Goal: Task Accomplishment & Management: Manage account settings

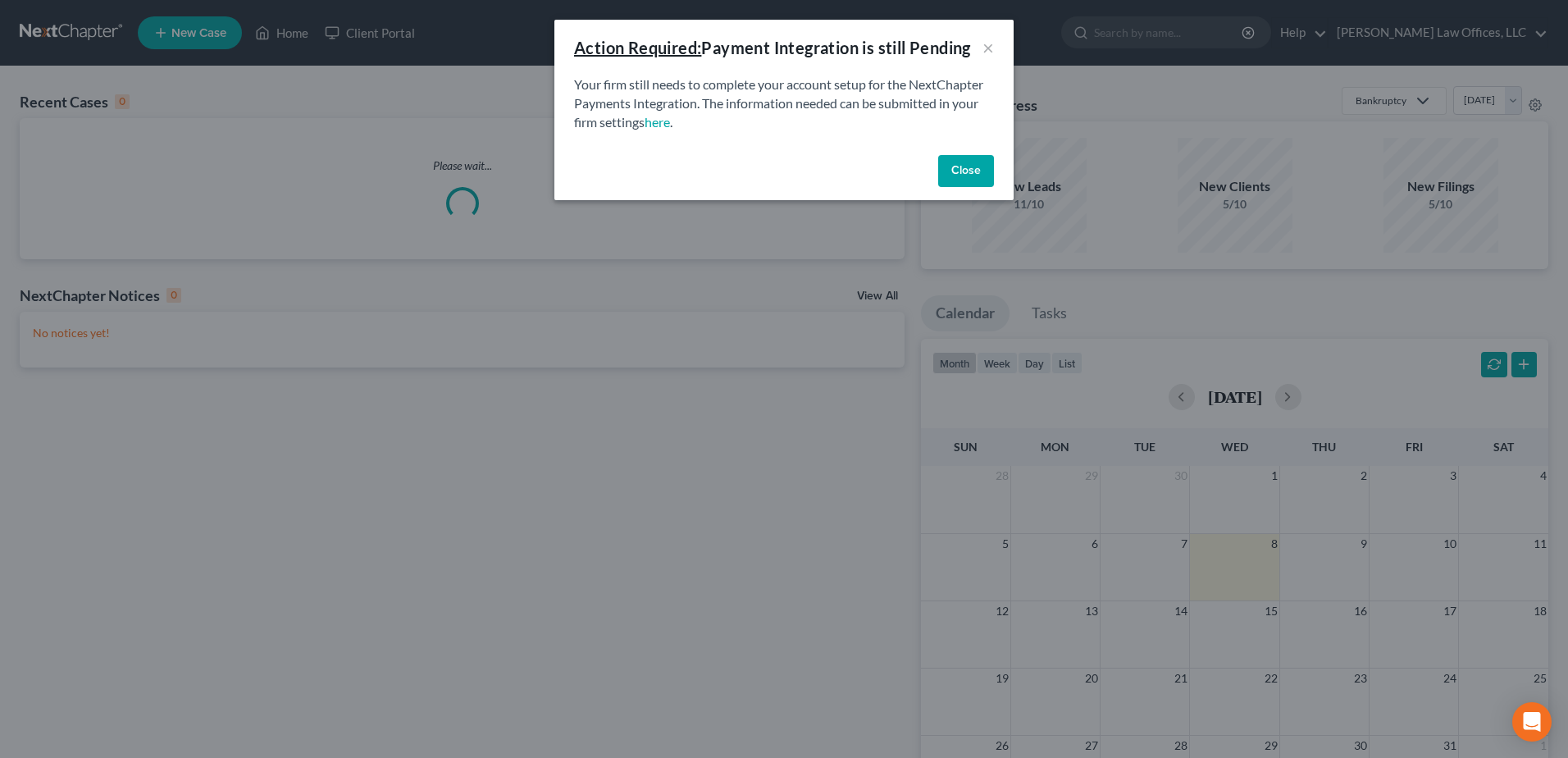
click at [954, 176] on button "Close" at bounding box center [966, 171] width 56 height 32
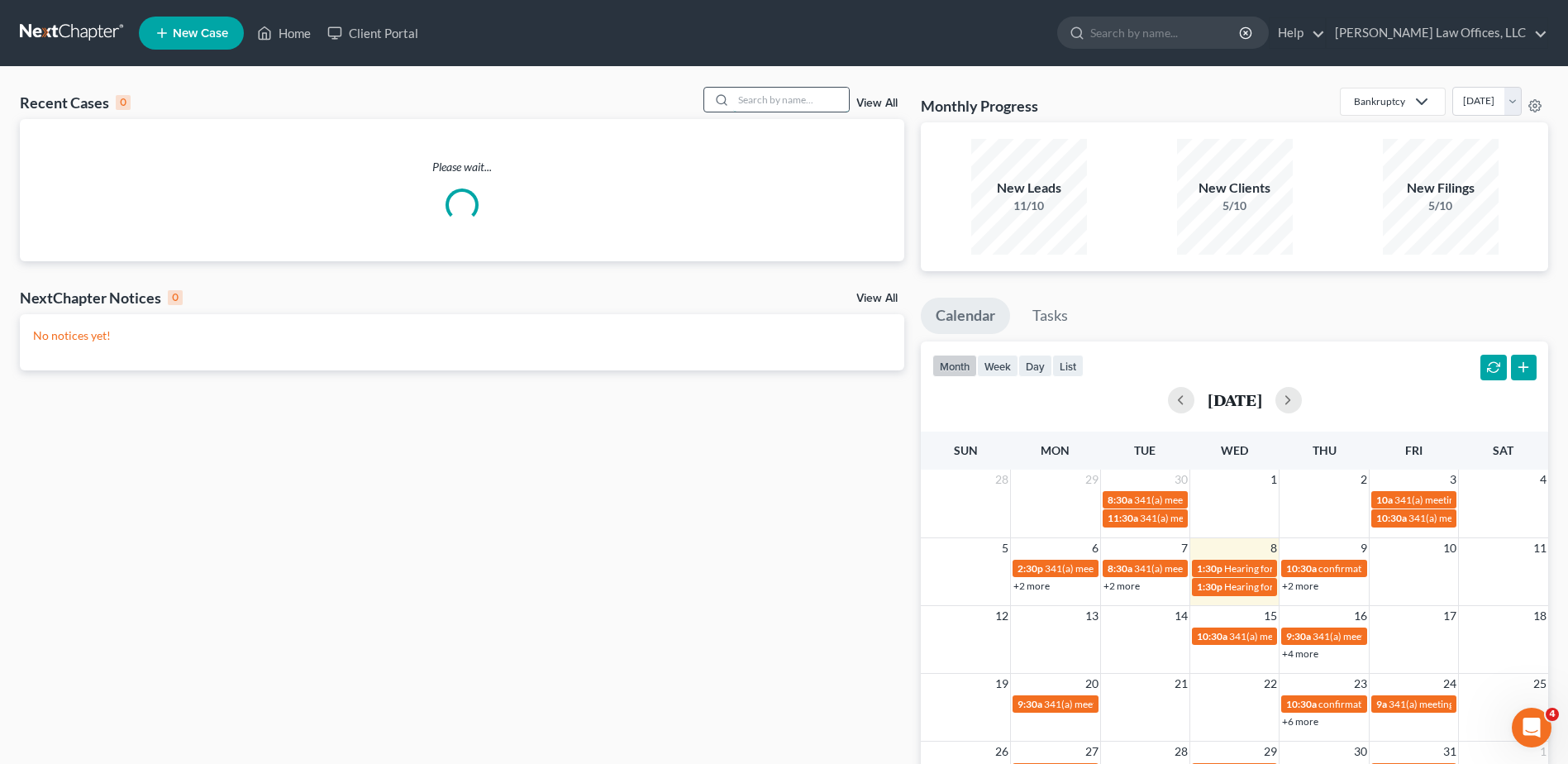
click at [786, 103] on input "search" at bounding box center [790, 99] width 116 height 24
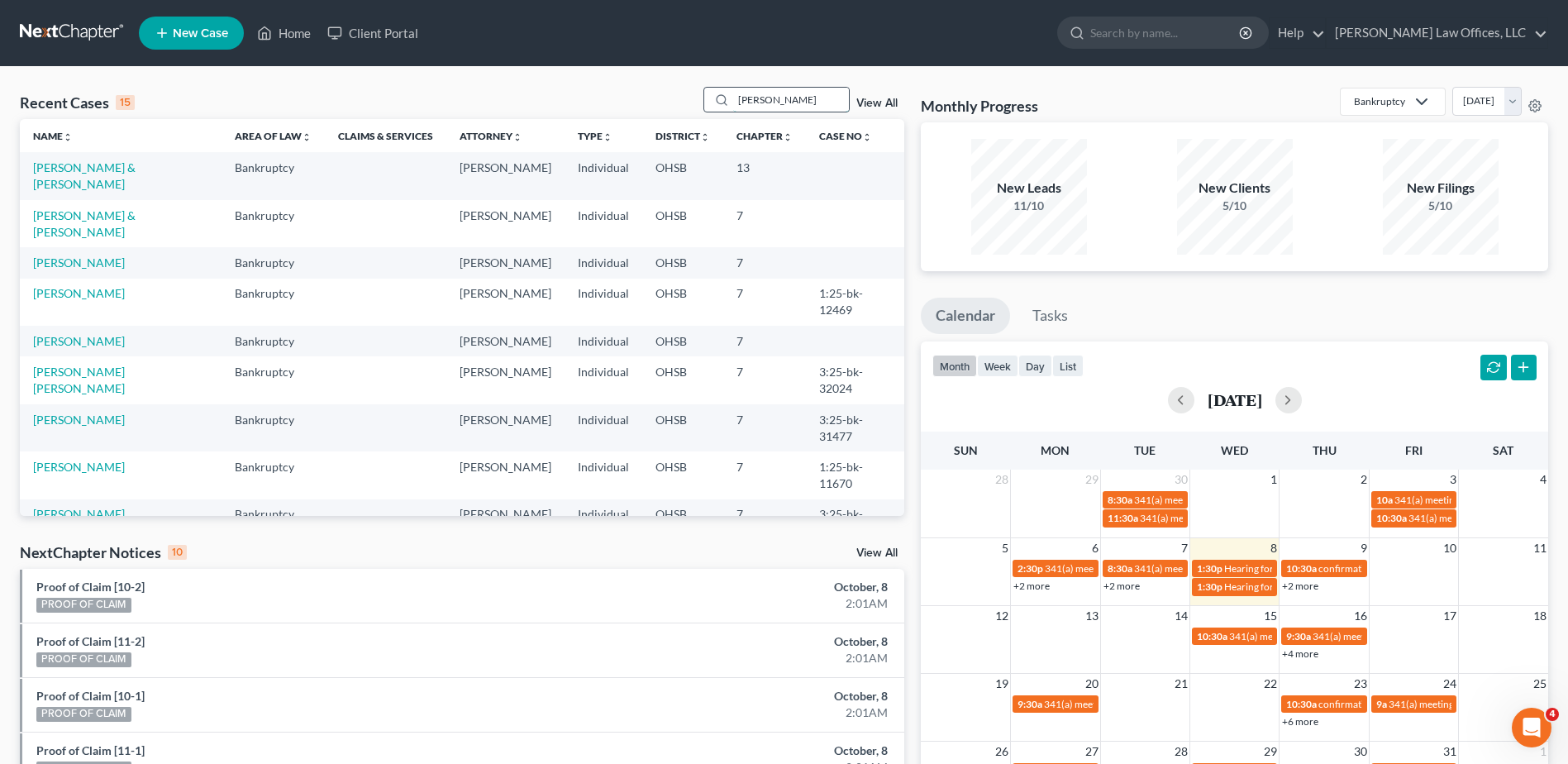
type input "[PERSON_NAME]"
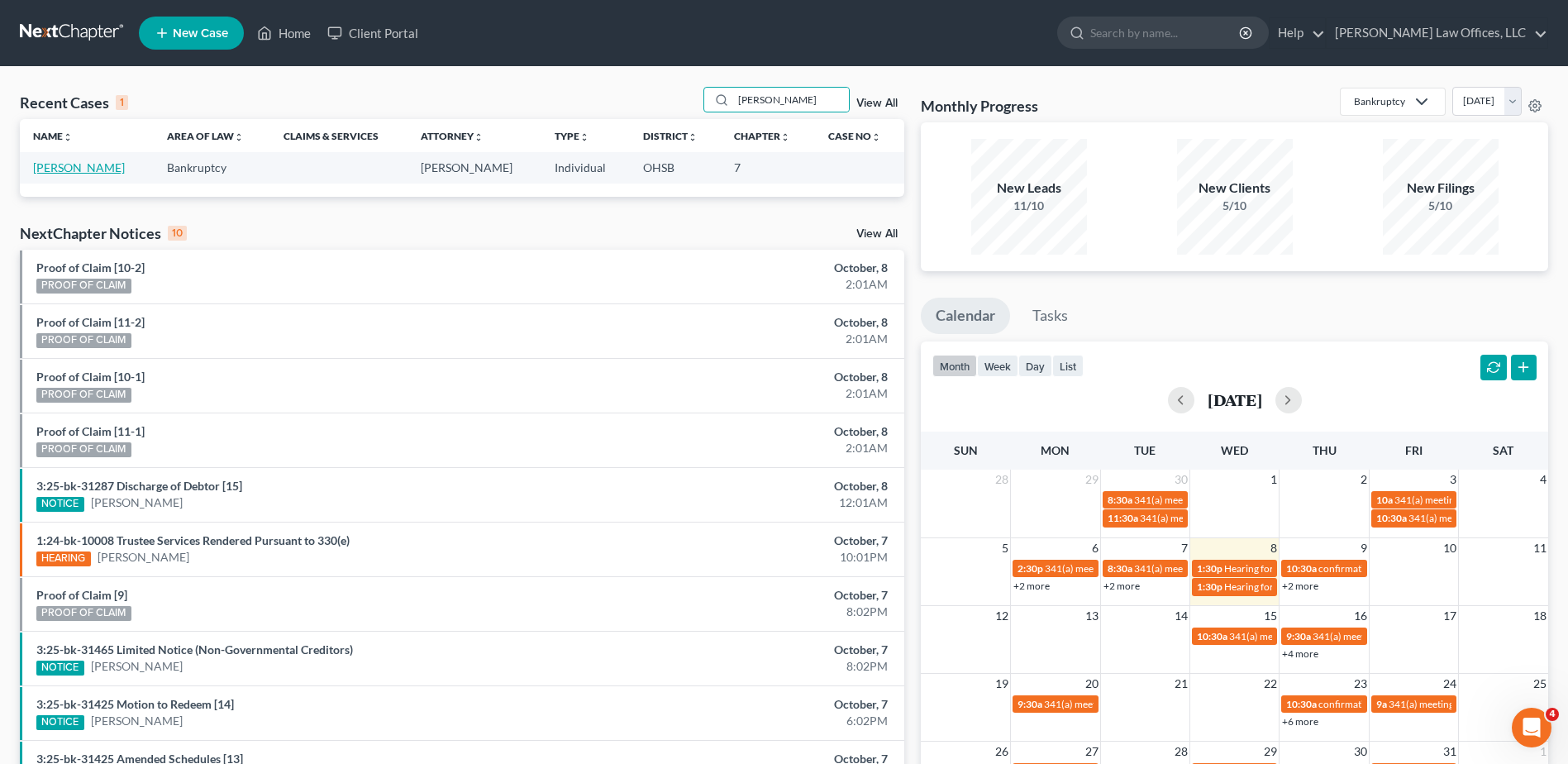
click at [80, 167] on link "[PERSON_NAME]" at bounding box center [78, 168] width 92 height 14
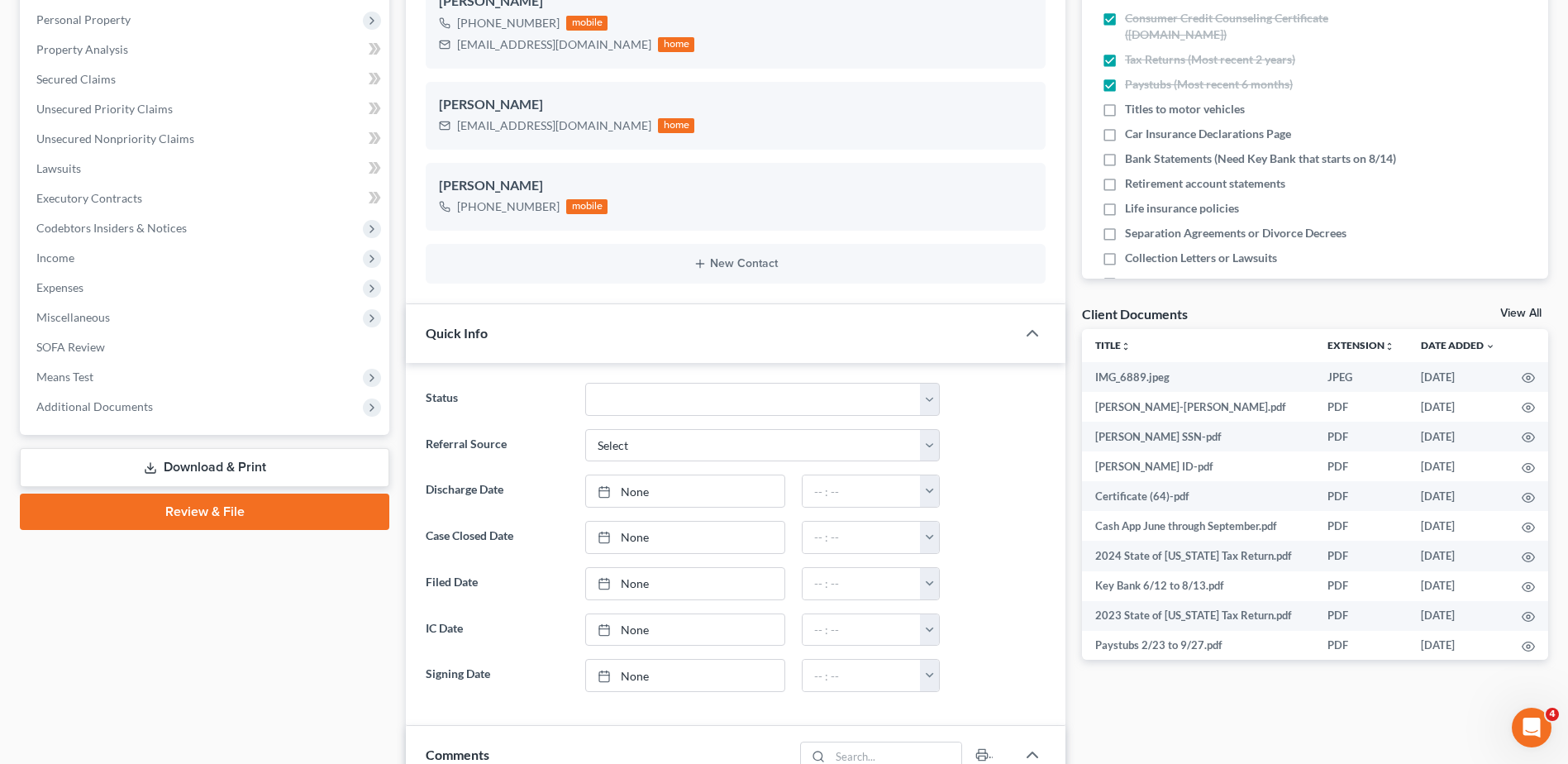
scroll to position [330, 0]
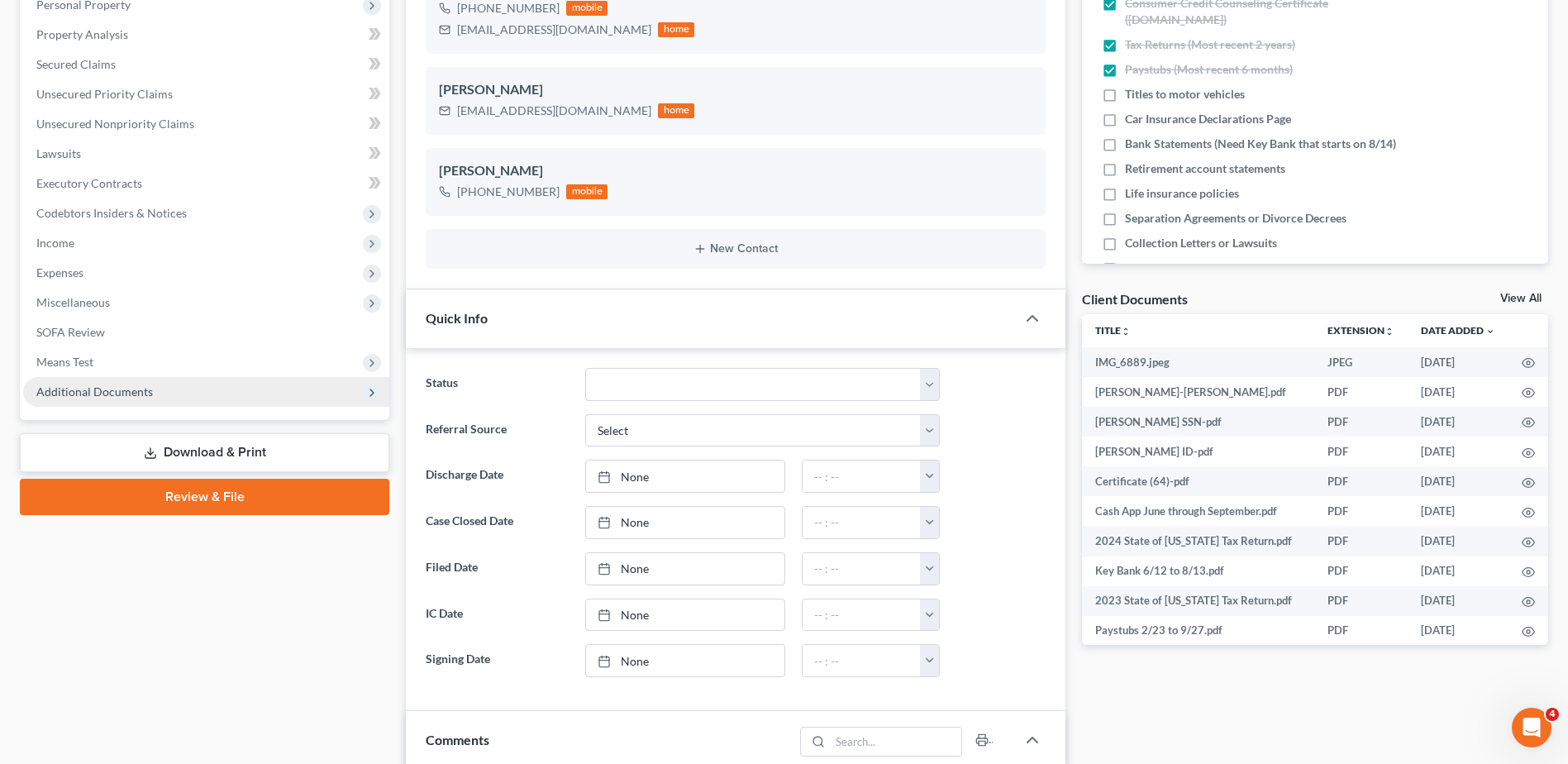
click at [121, 392] on span "Additional Documents" at bounding box center [95, 392] width 117 height 14
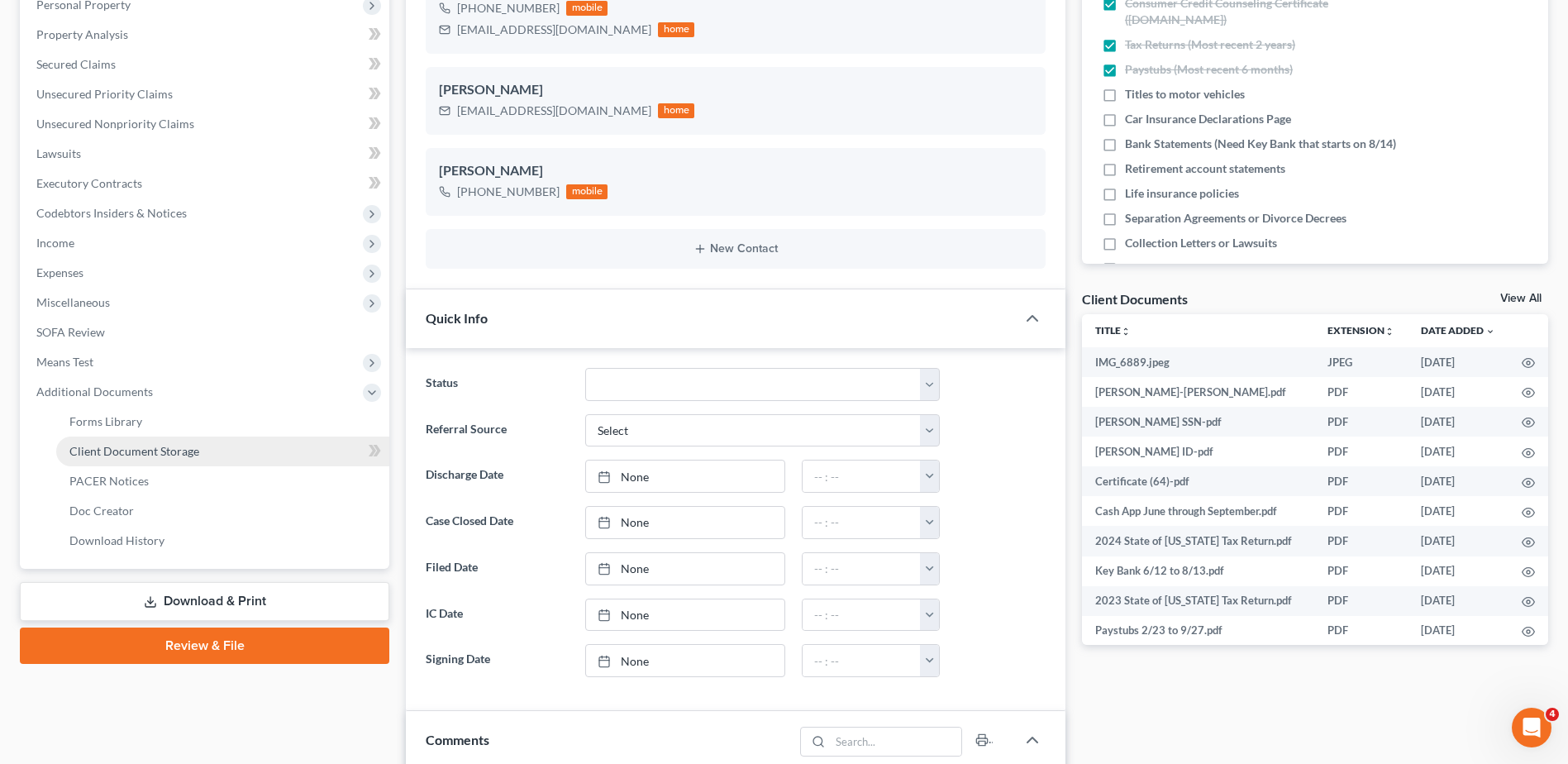
click at [142, 454] on span "Client Document Storage" at bounding box center [134, 451] width 130 height 14
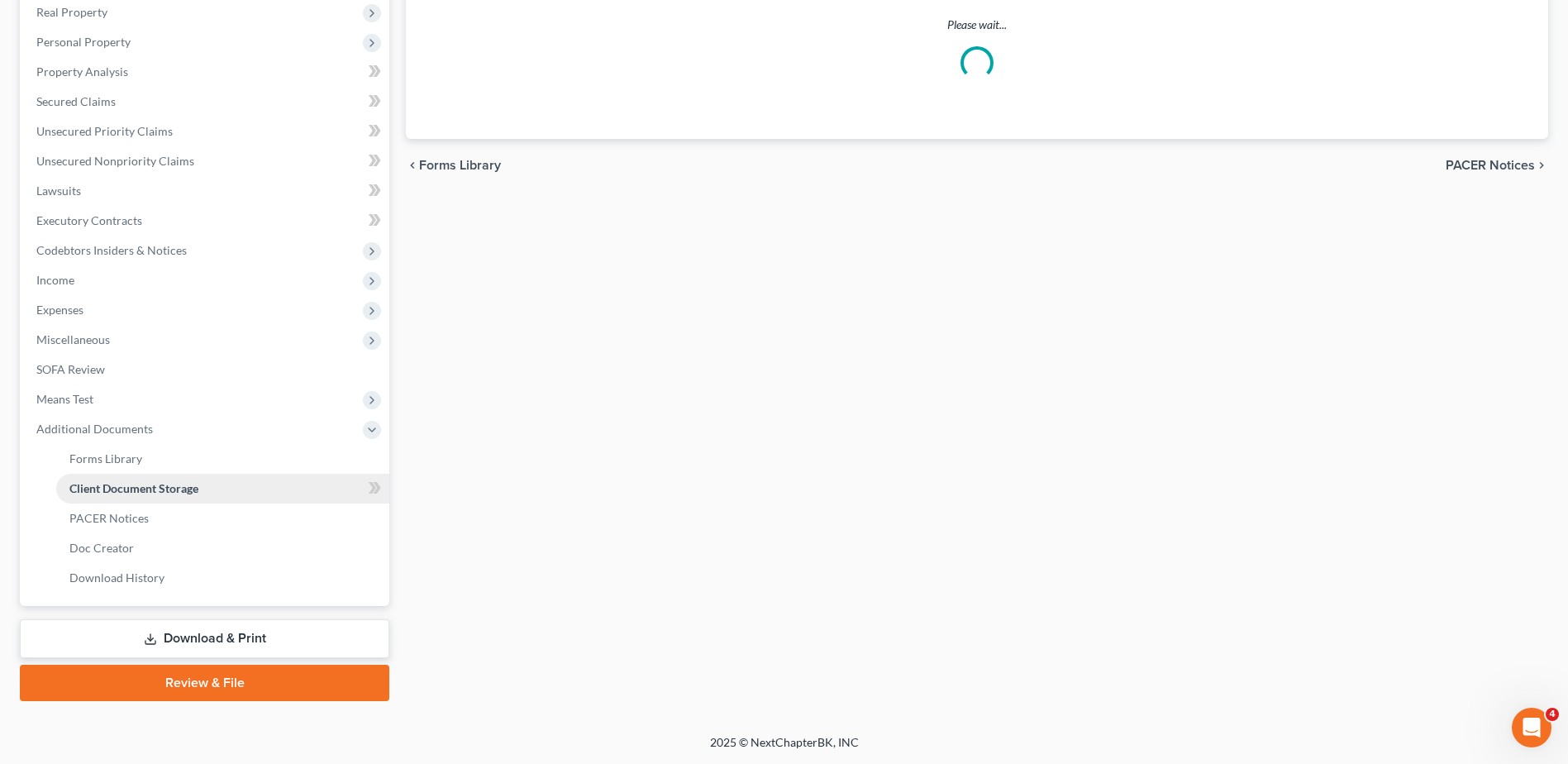
select select "7"
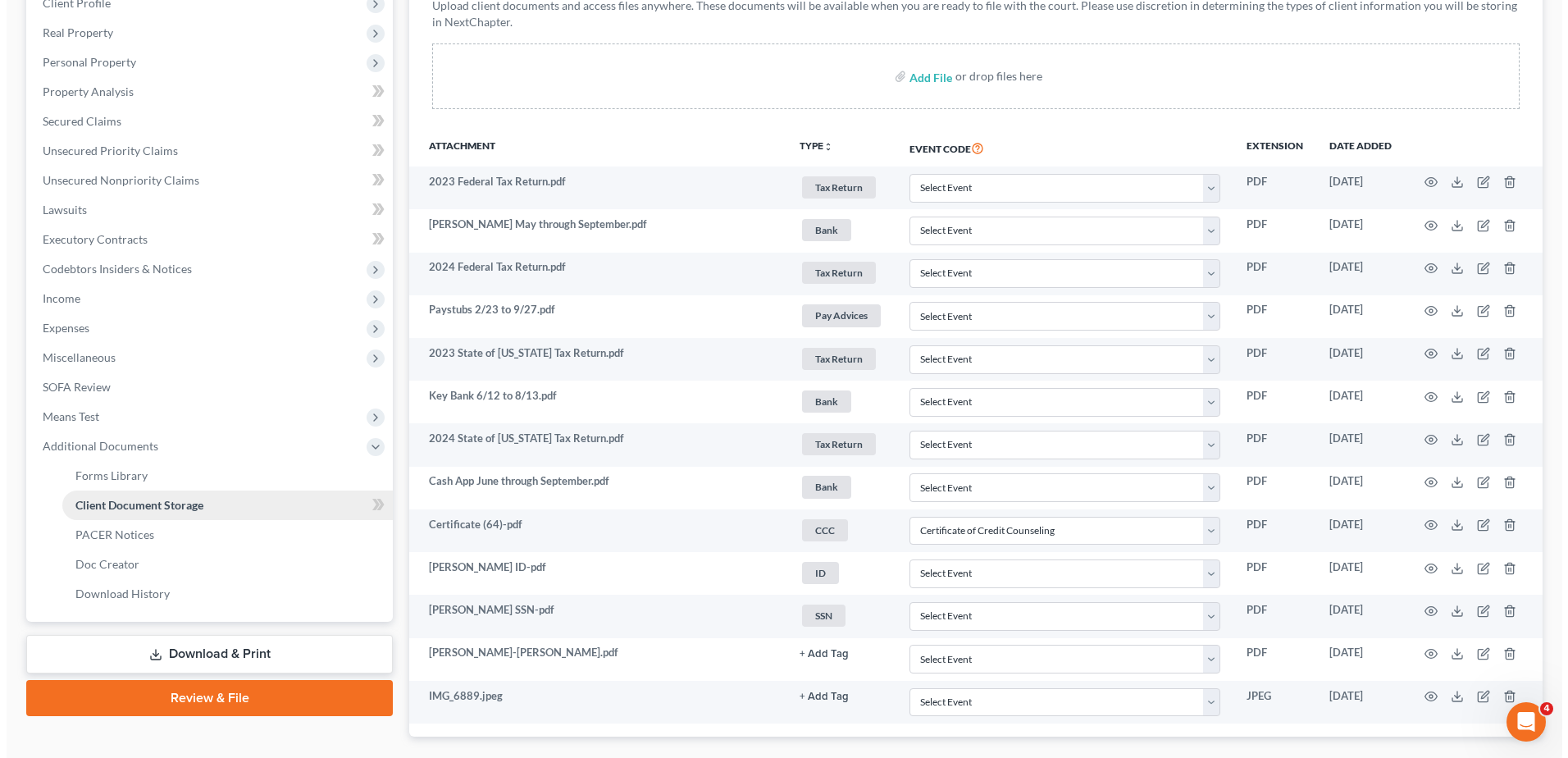
scroll to position [364, 0]
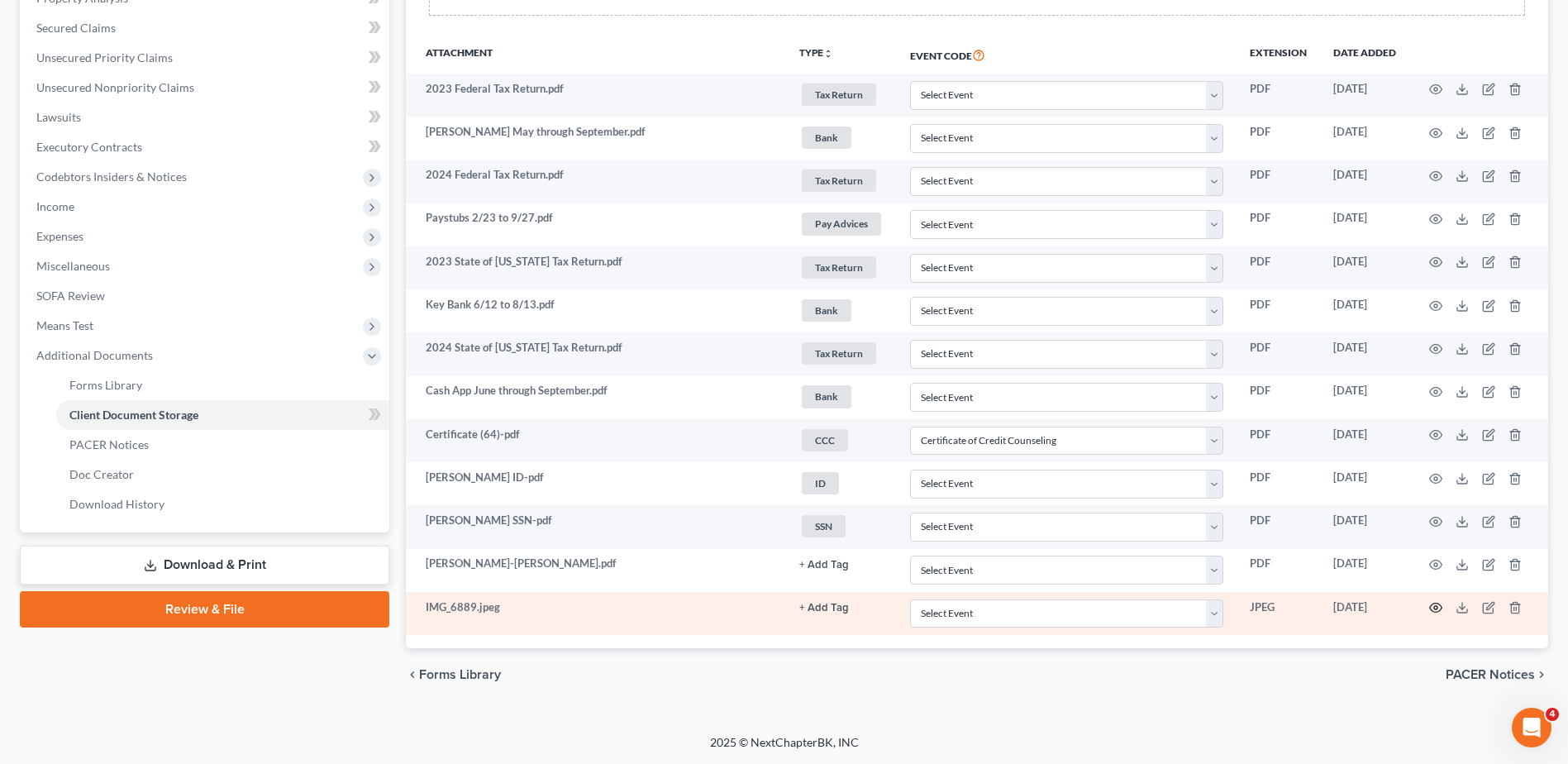
click at [1436, 609] on circle "button" at bounding box center [1435, 607] width 3 height 3
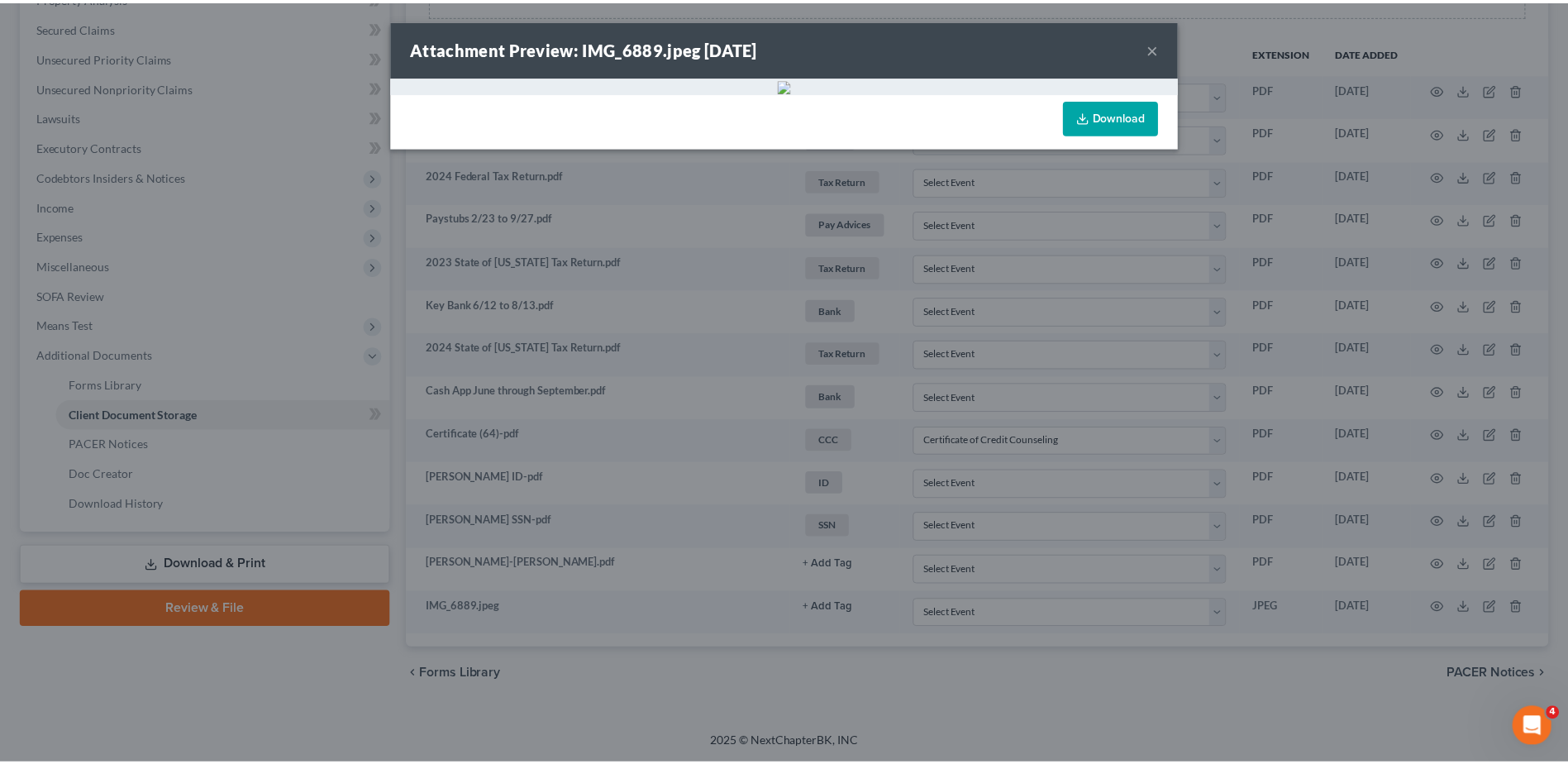
scroll to position [0, 0]
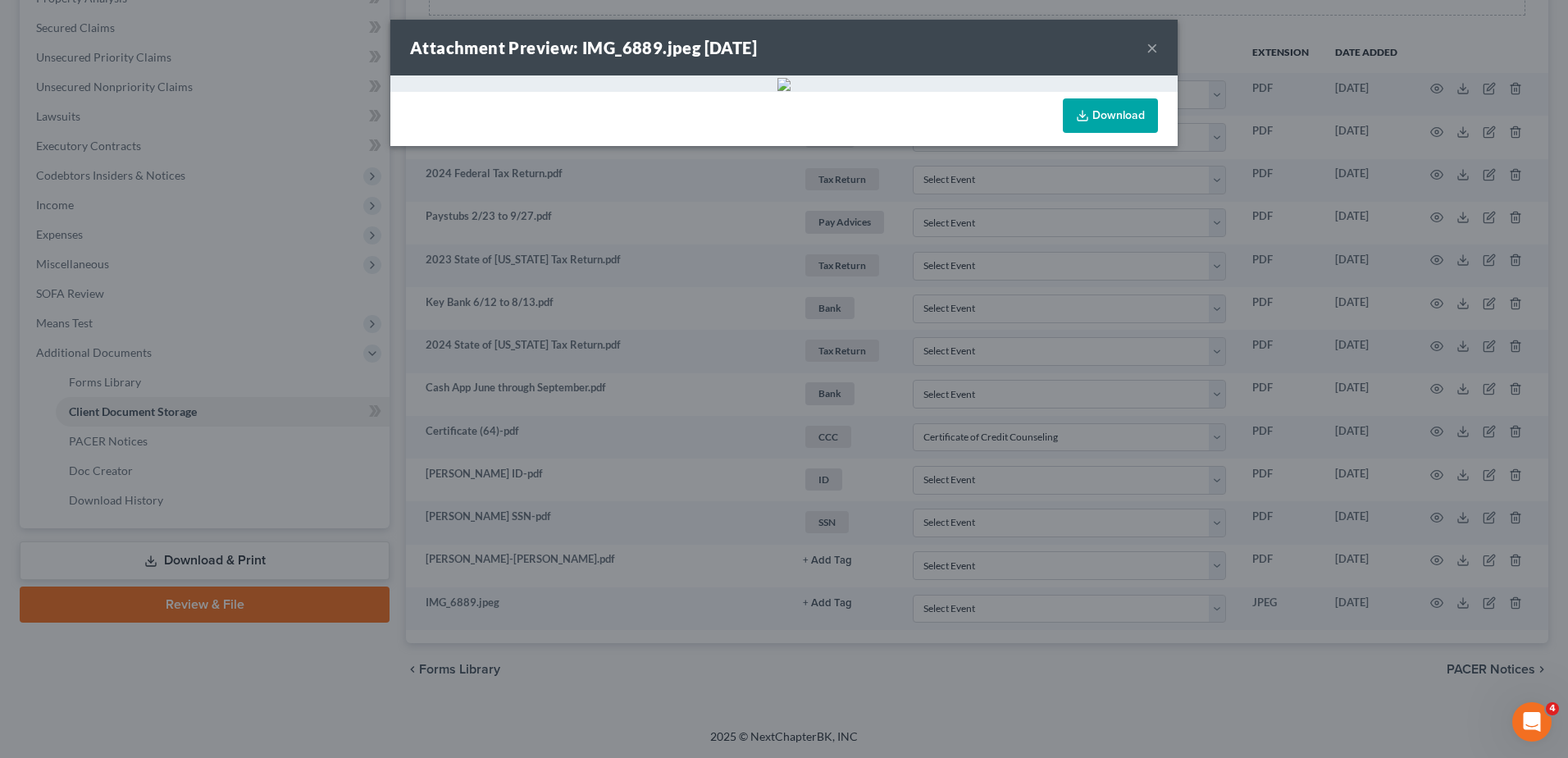
click at [1147, 46] on button "×" at bounding box center [1153, 47] width 12 height 20
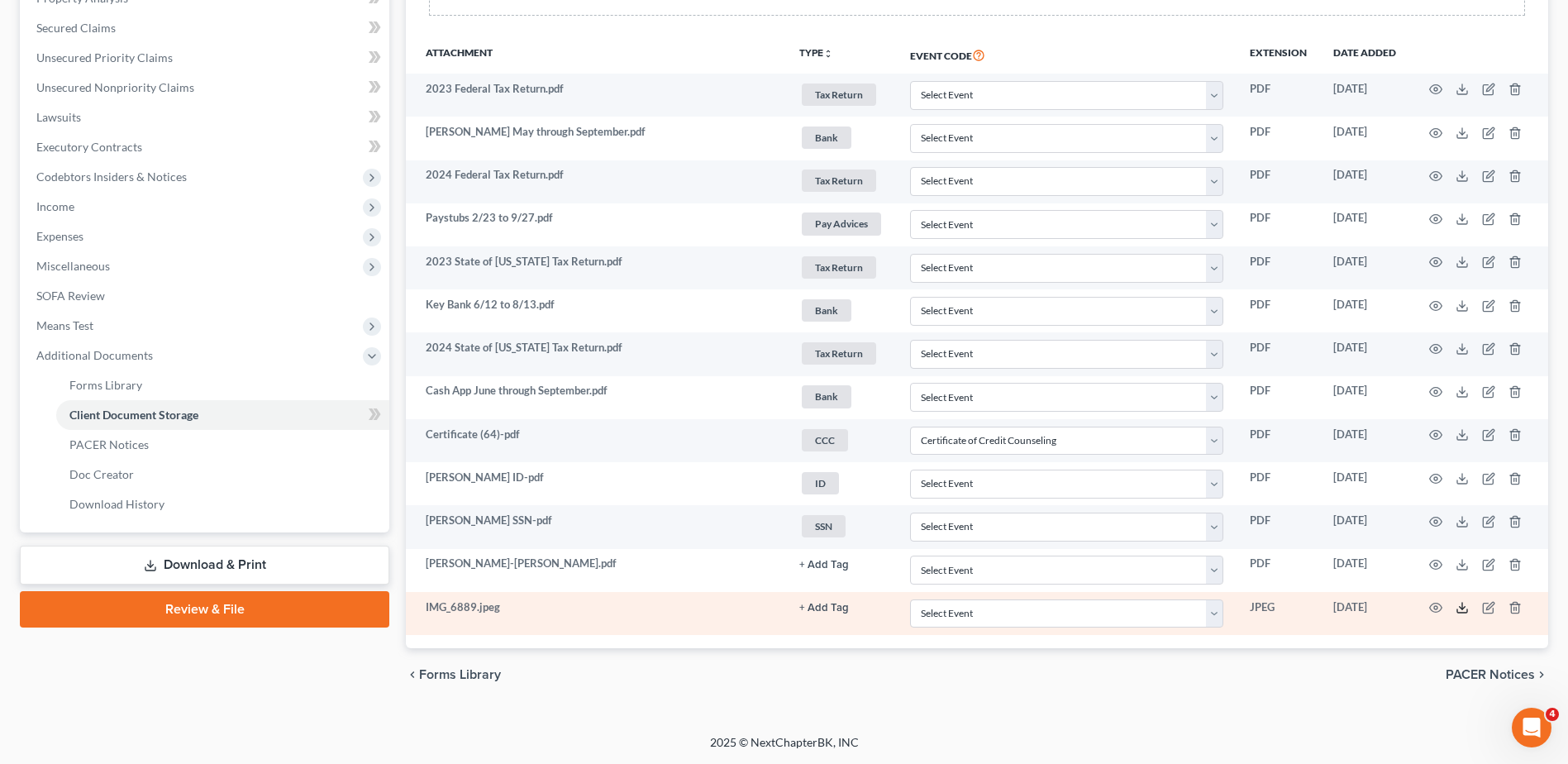
click at [1466, 610] on icon at bounding box center [1462, 607] width 13 height 13
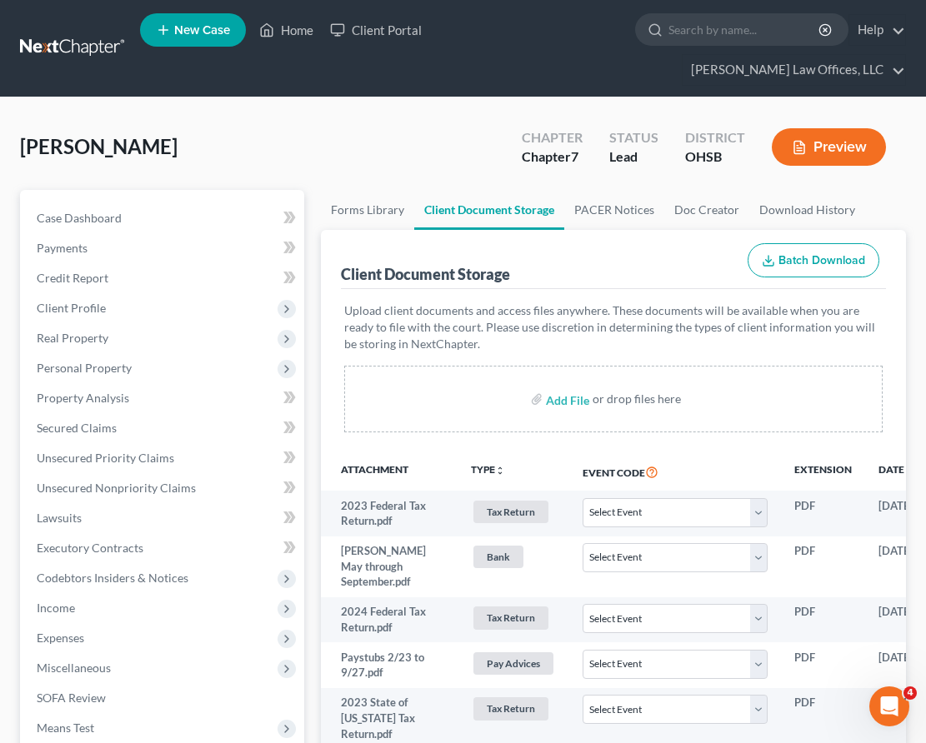
select select "7"
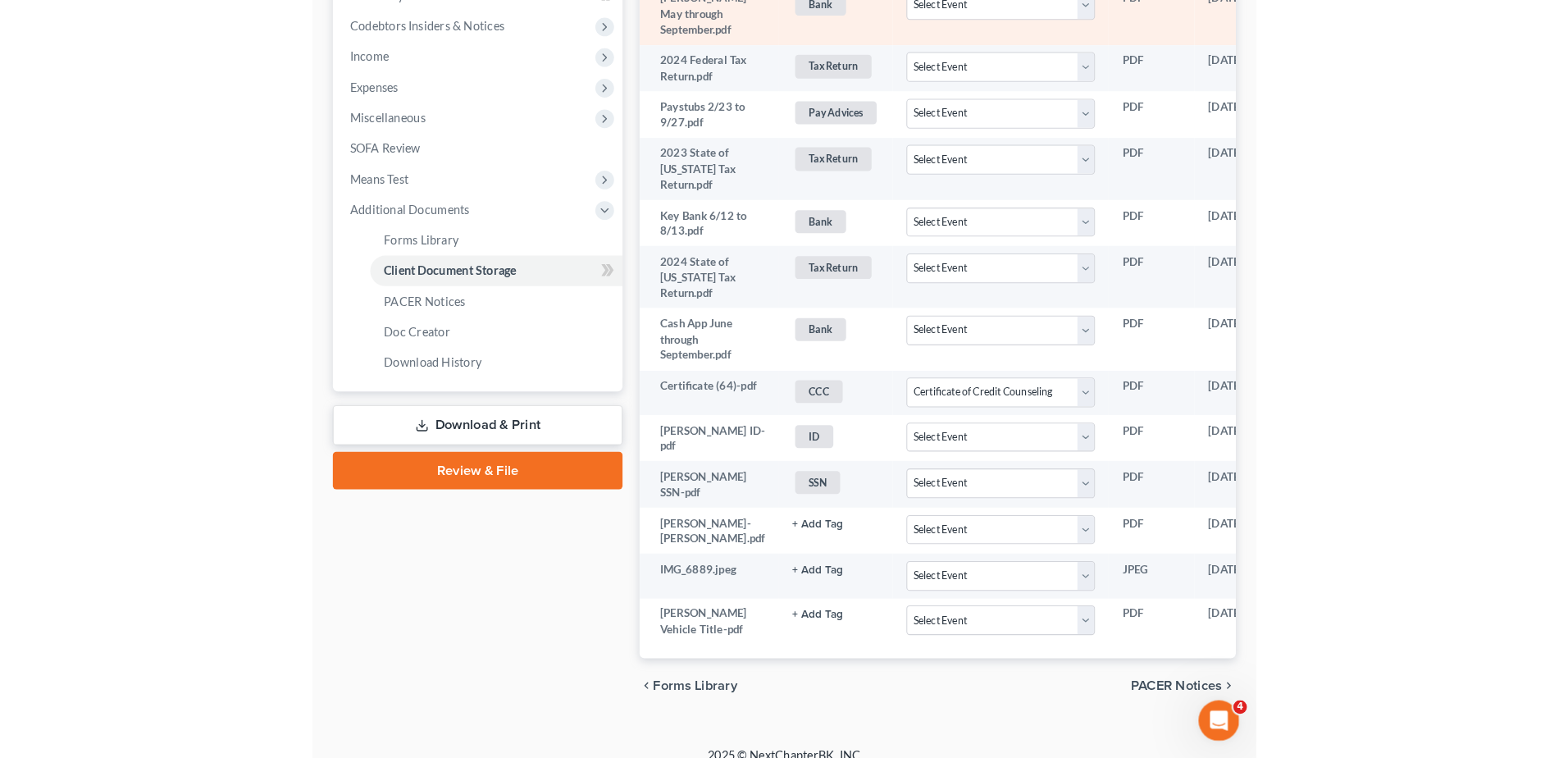
scroll to position [407, 0]
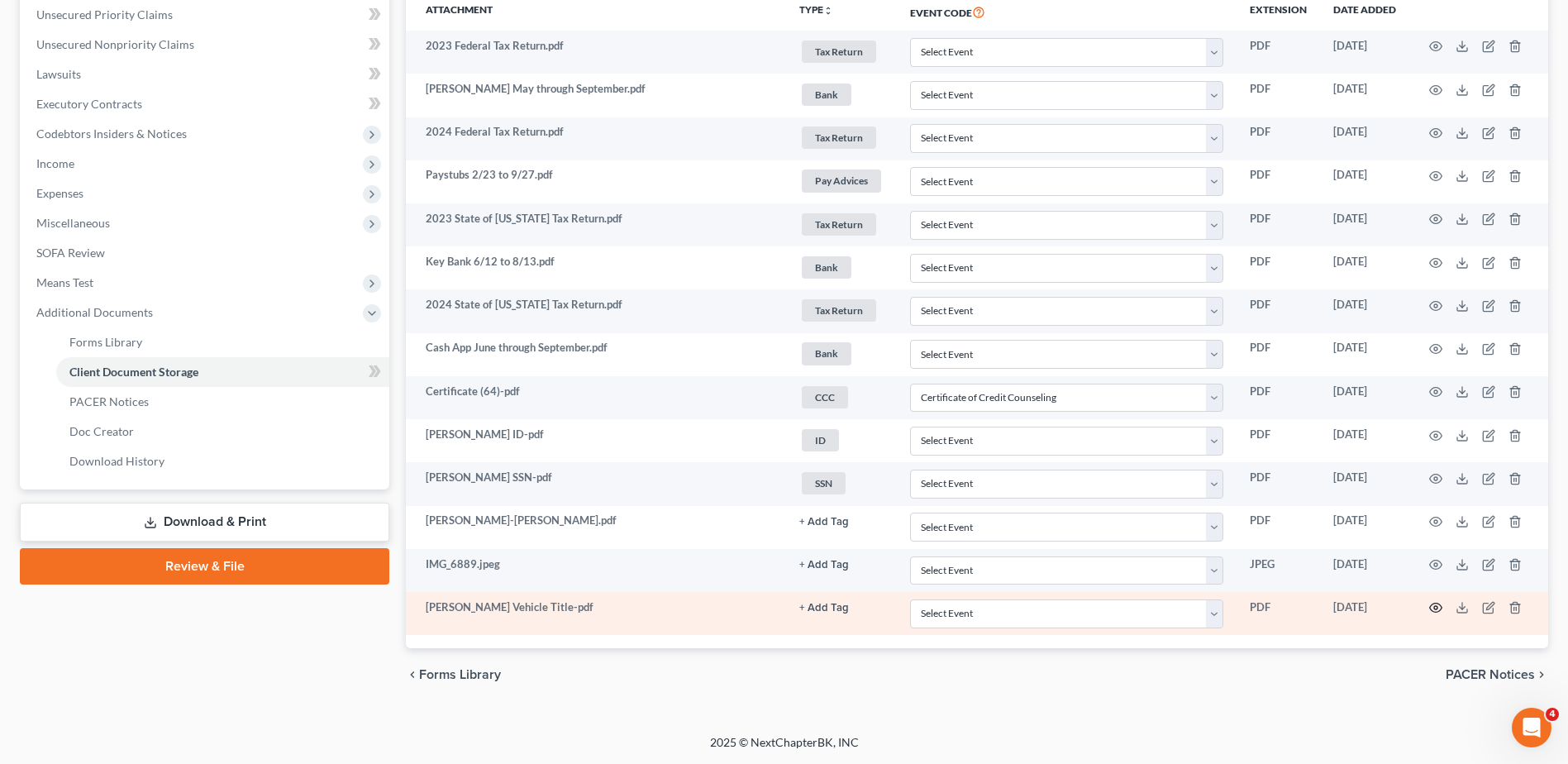
click at [1432, 606] on icon "button" at bounding box center [1435, 607] width 13 height 13
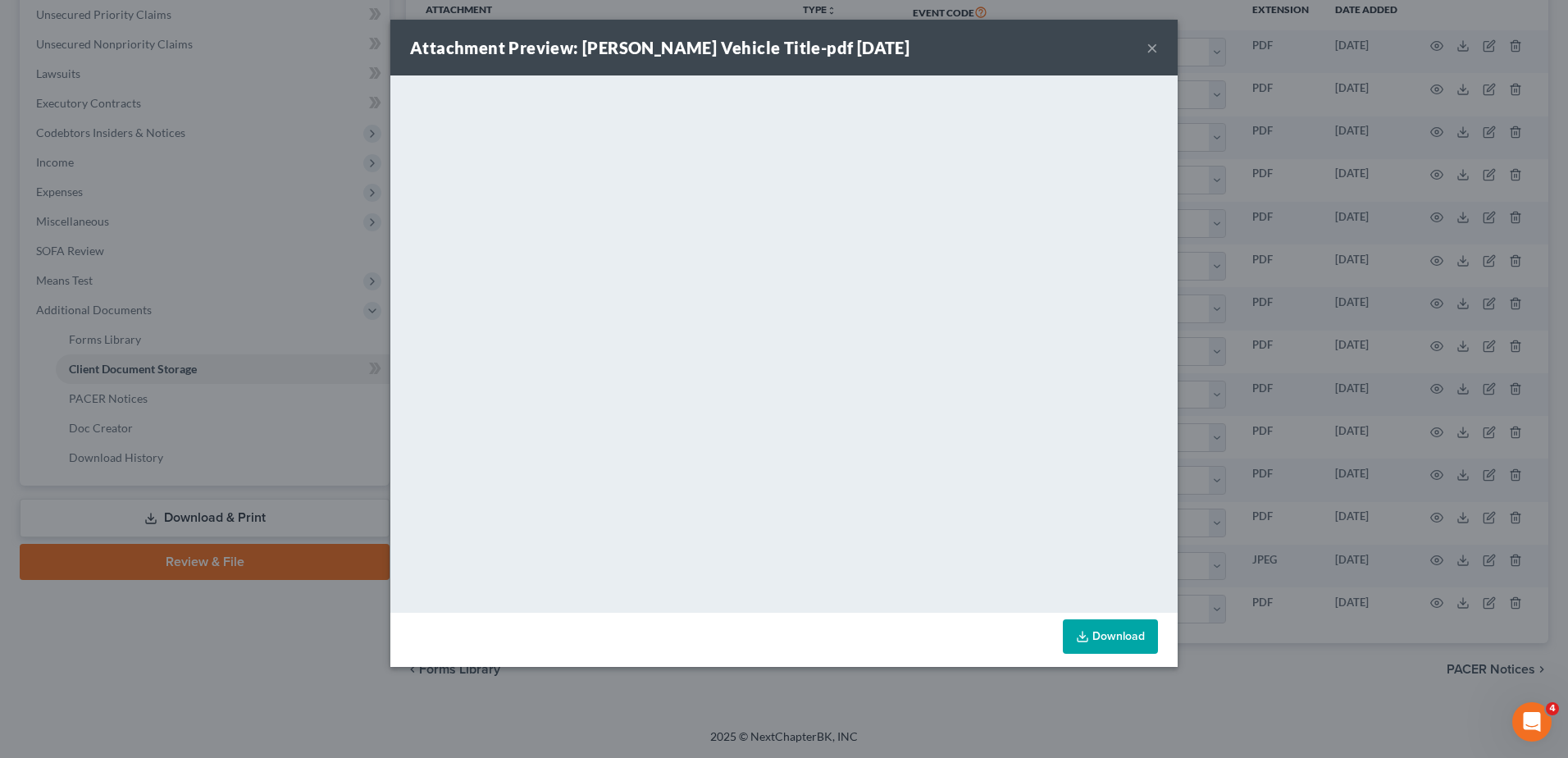
click at [1151, 48] on button "×" at bounding box center [1153, 47] width 12 height 20
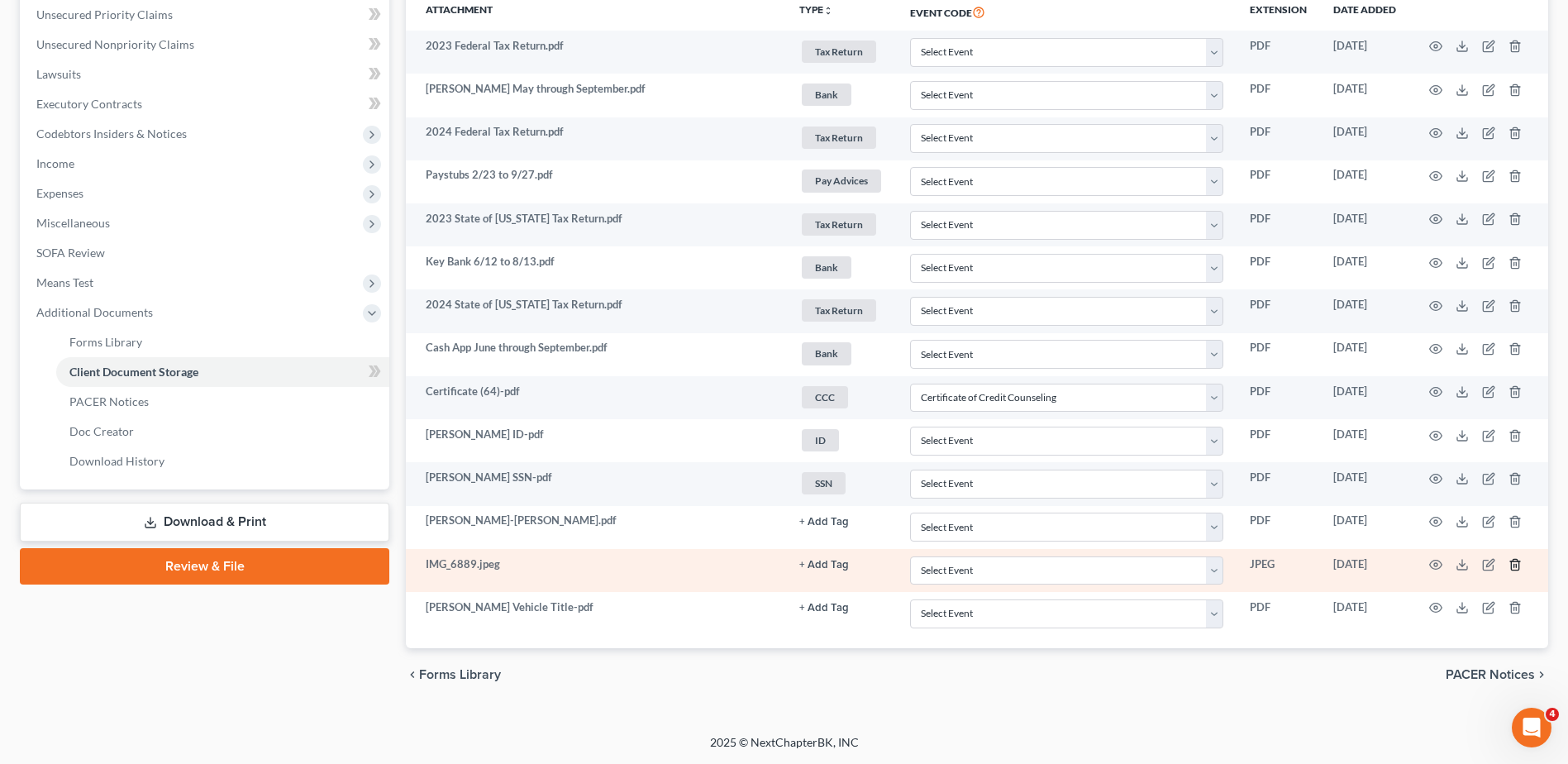
click at [1511, 567] on icon "button" at bounding box center [1514, 565] width 8 height 11
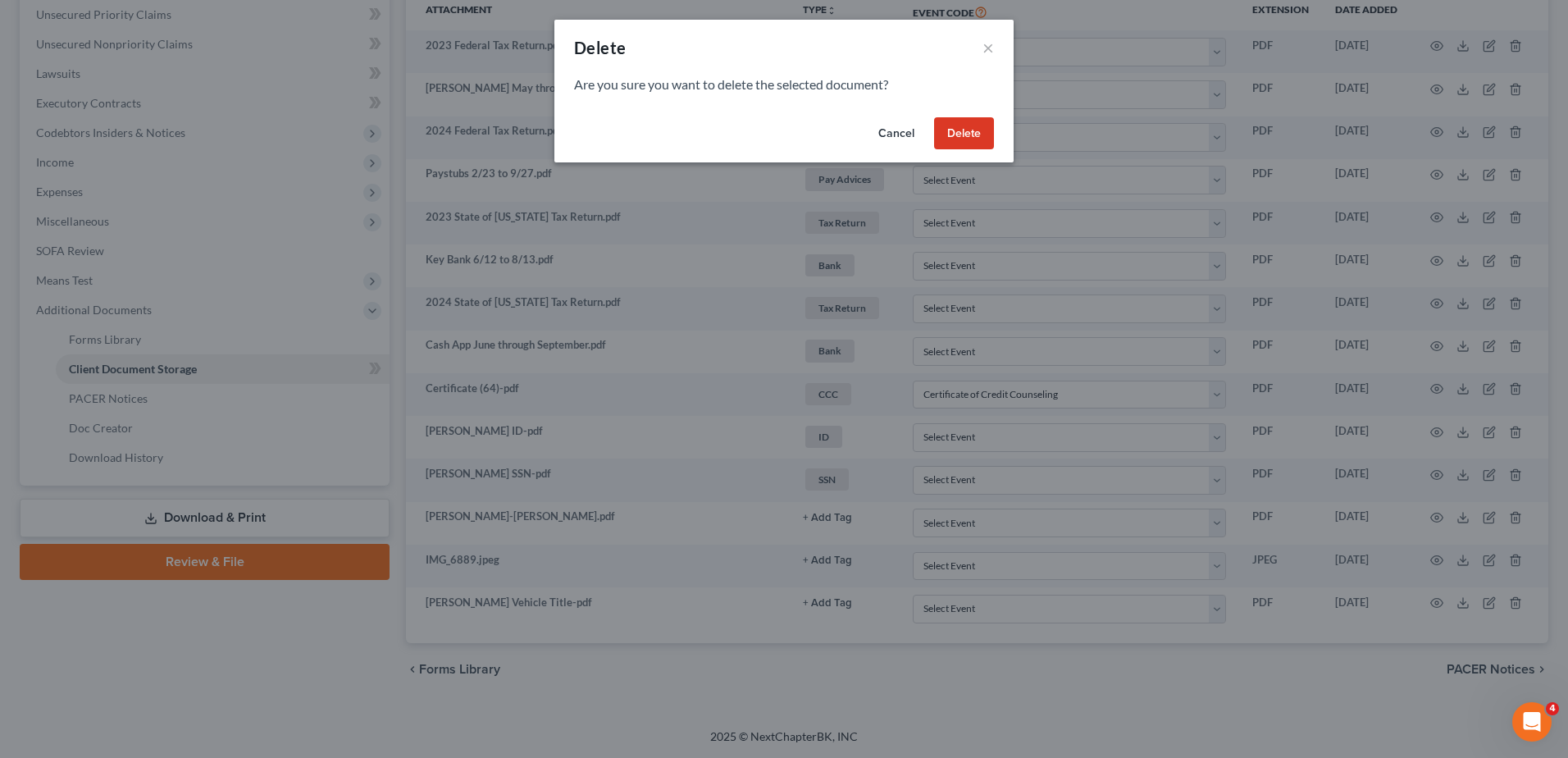
click at [956, 139] on button "Delete" at bounding box center [964, 133] width 60 height 32
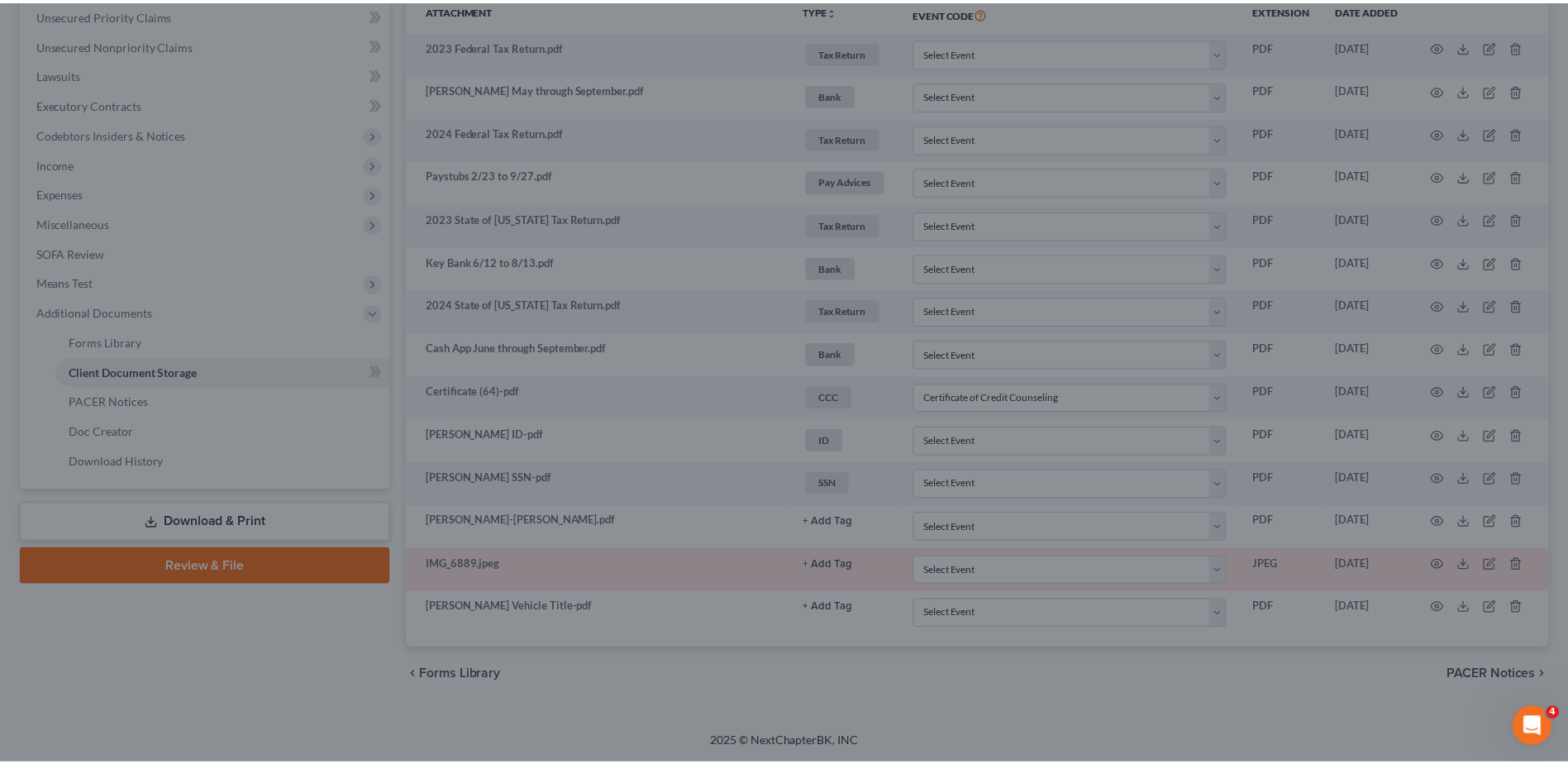
scroll to position [367, 0]
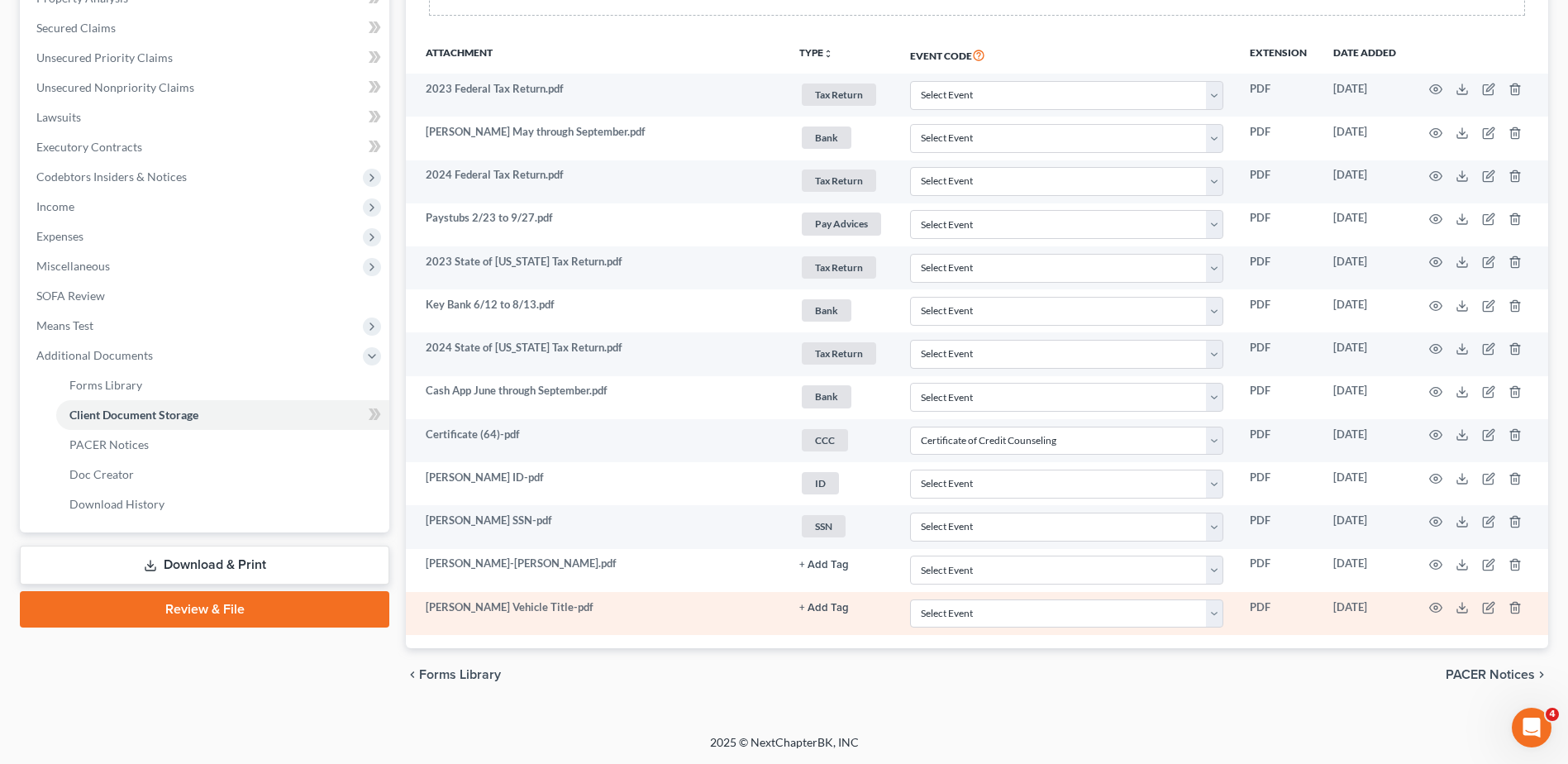
click at [820, 608] on button "+ Add Tag" at bounding box center [824, 608] width 50 height 11
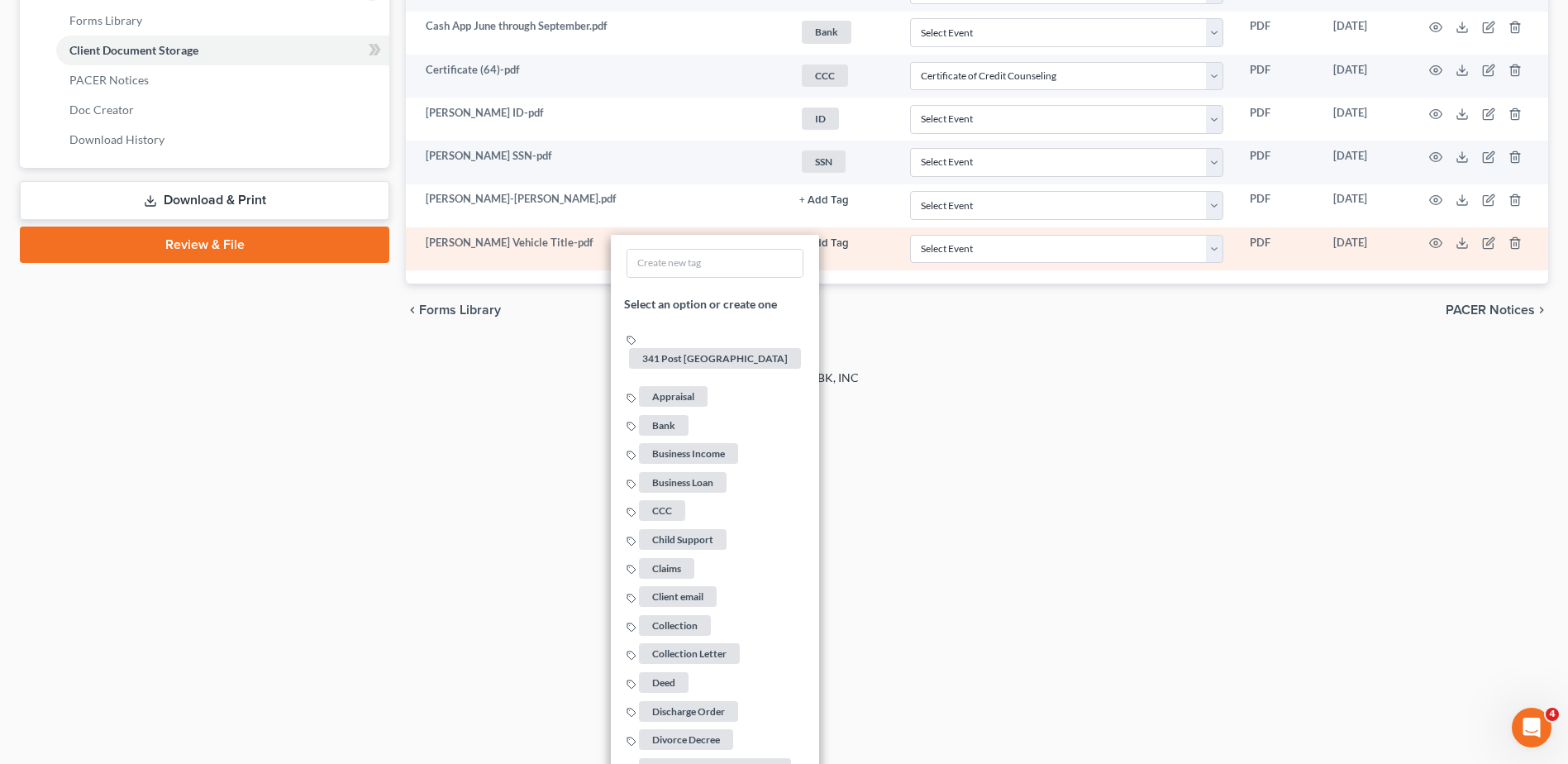
scroll to position [1644, 0]
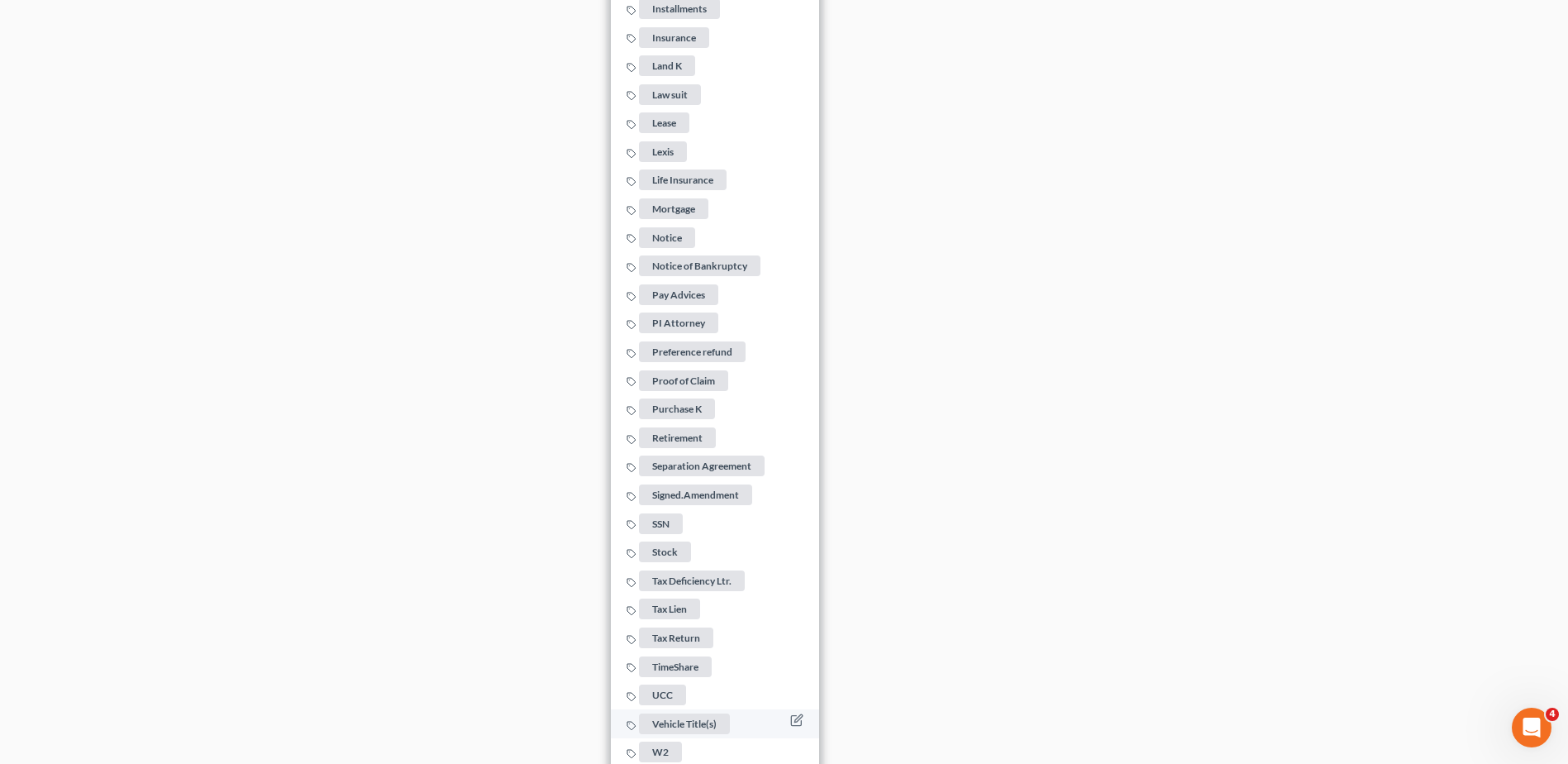
click at [665, 712] on span "Vehicle Title(s)" at bounding box center [684, 722] width 91 height 21
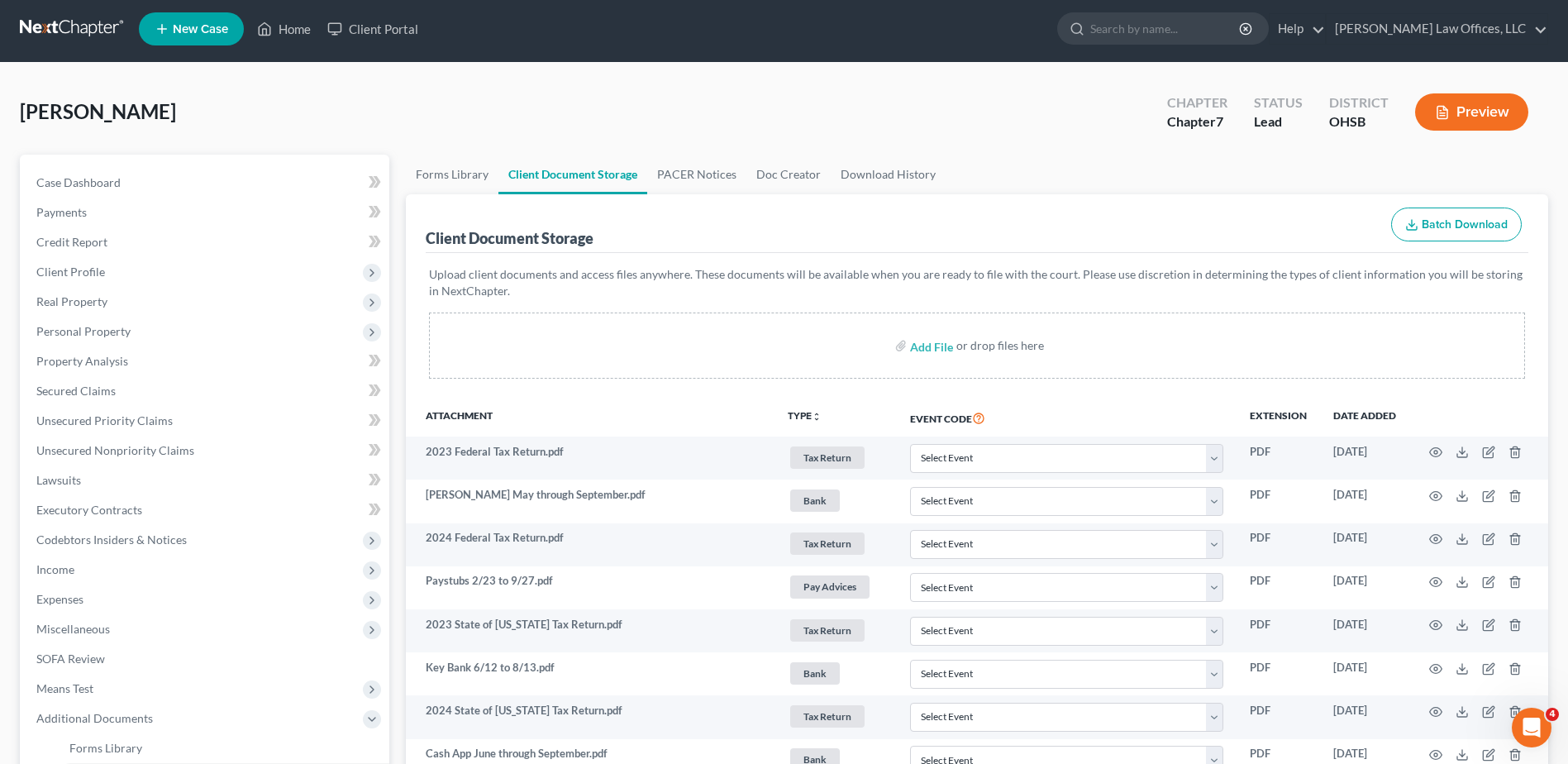
scroll to position [0, 0]
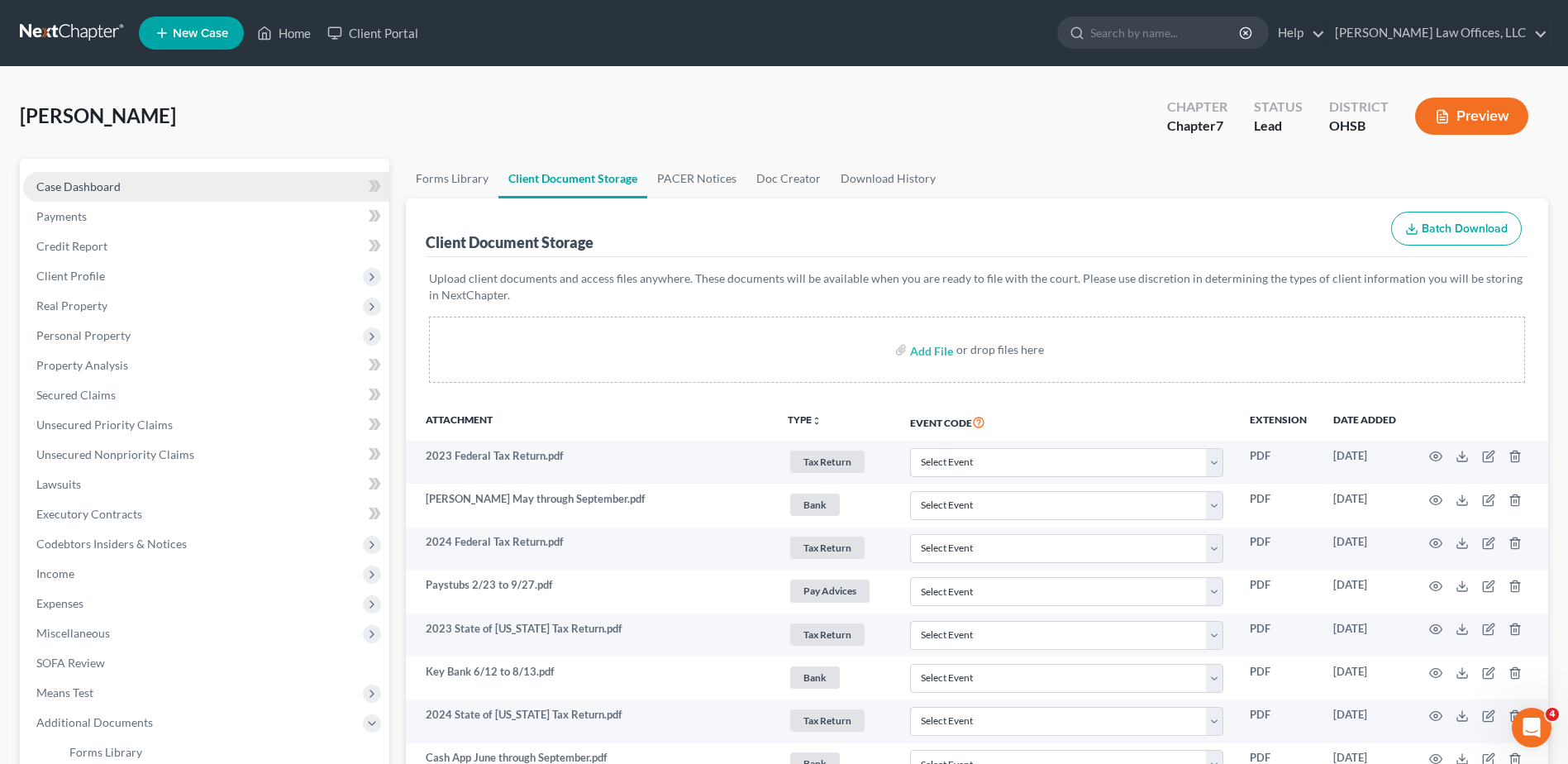
click at [70, 193] on link "Case Dashboard" at bounding box center [205, 187] width 366 height 30
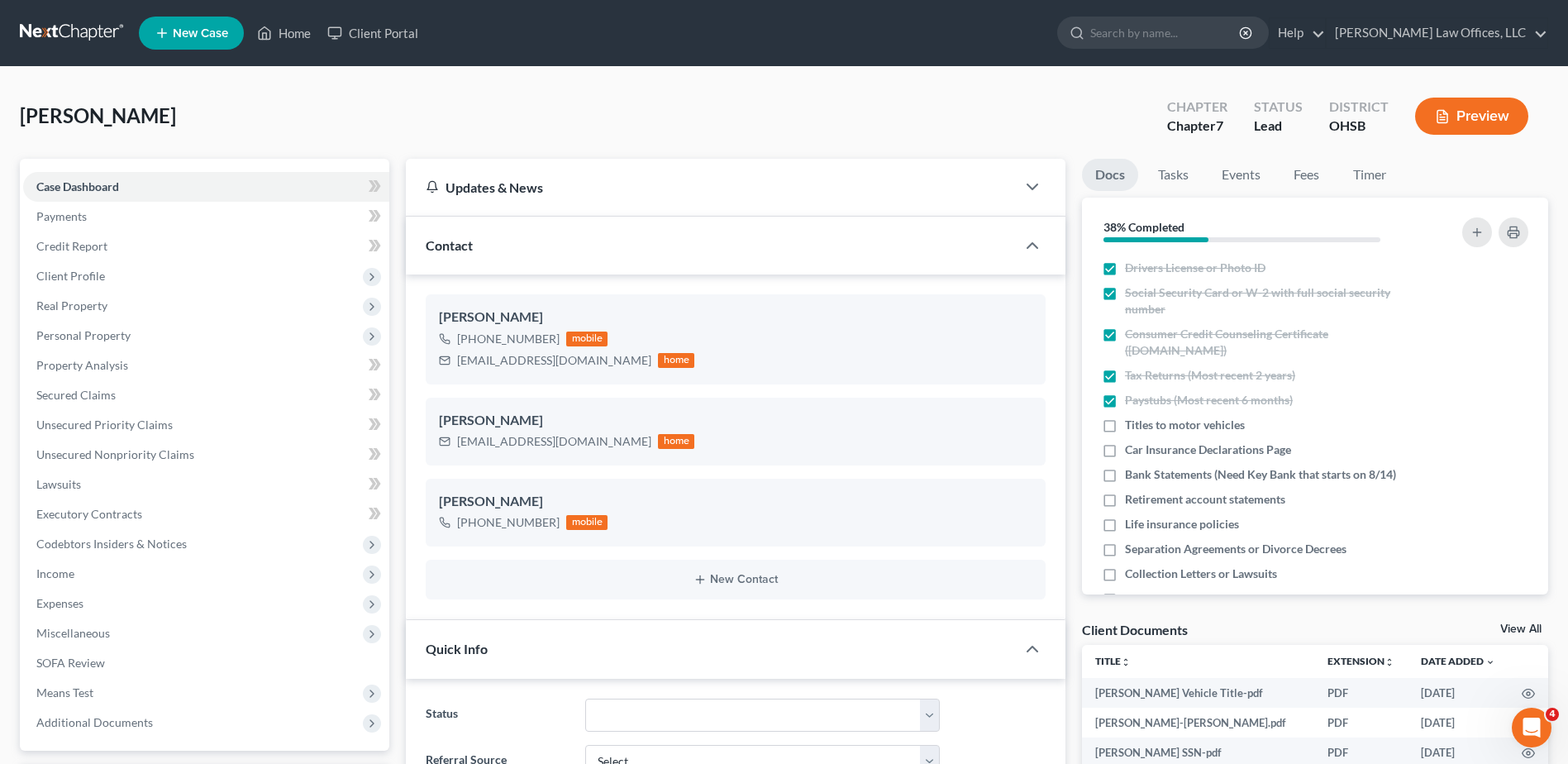
scroll to position [980, 0]
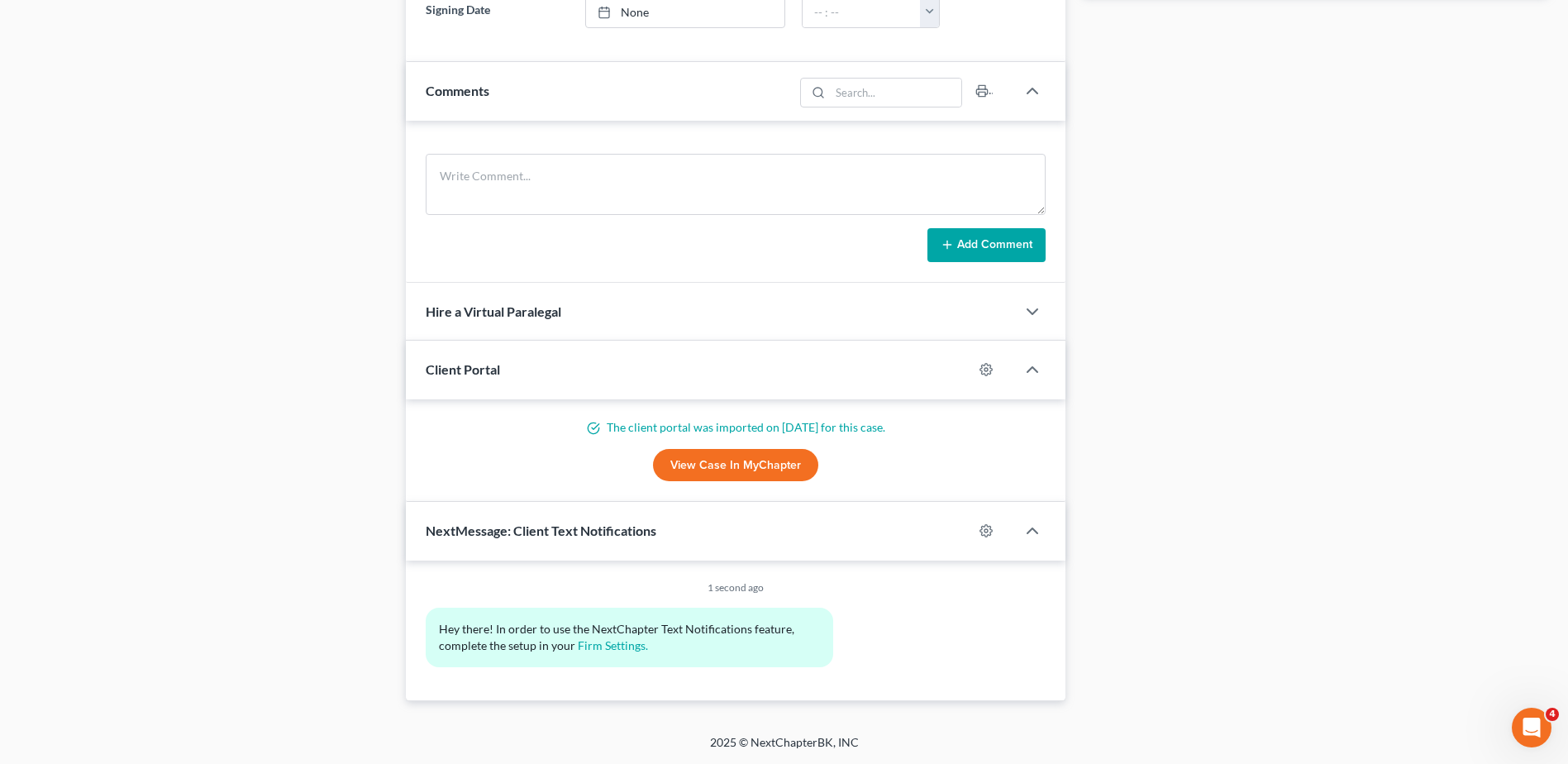
click at [706, 472] on link "View Case in MyChapter" at bounding box center [735, 465] width 166 height 33
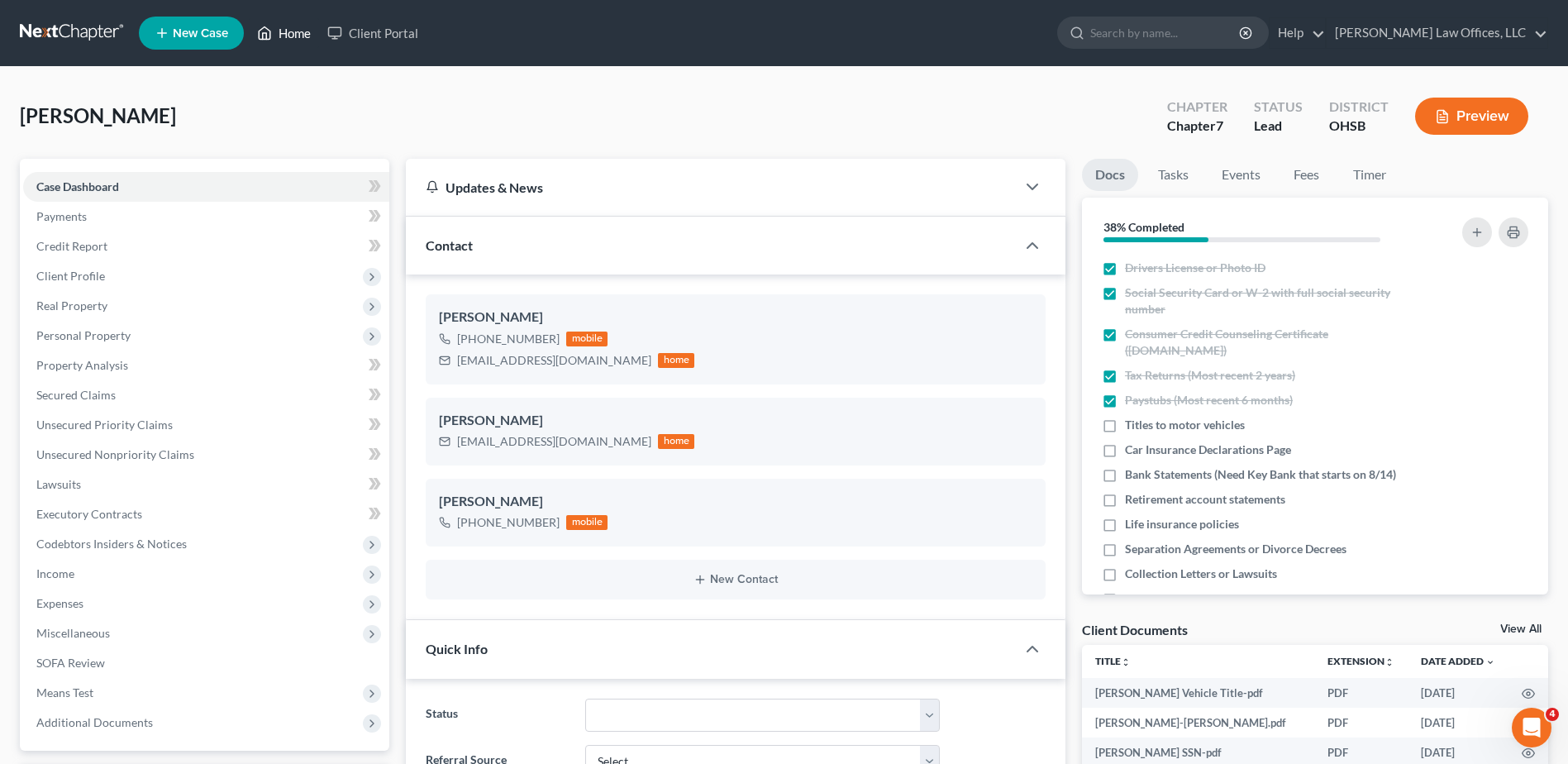
click at [302, 34] on link "Home" at bounding box center [284, 33] width 70 height 30
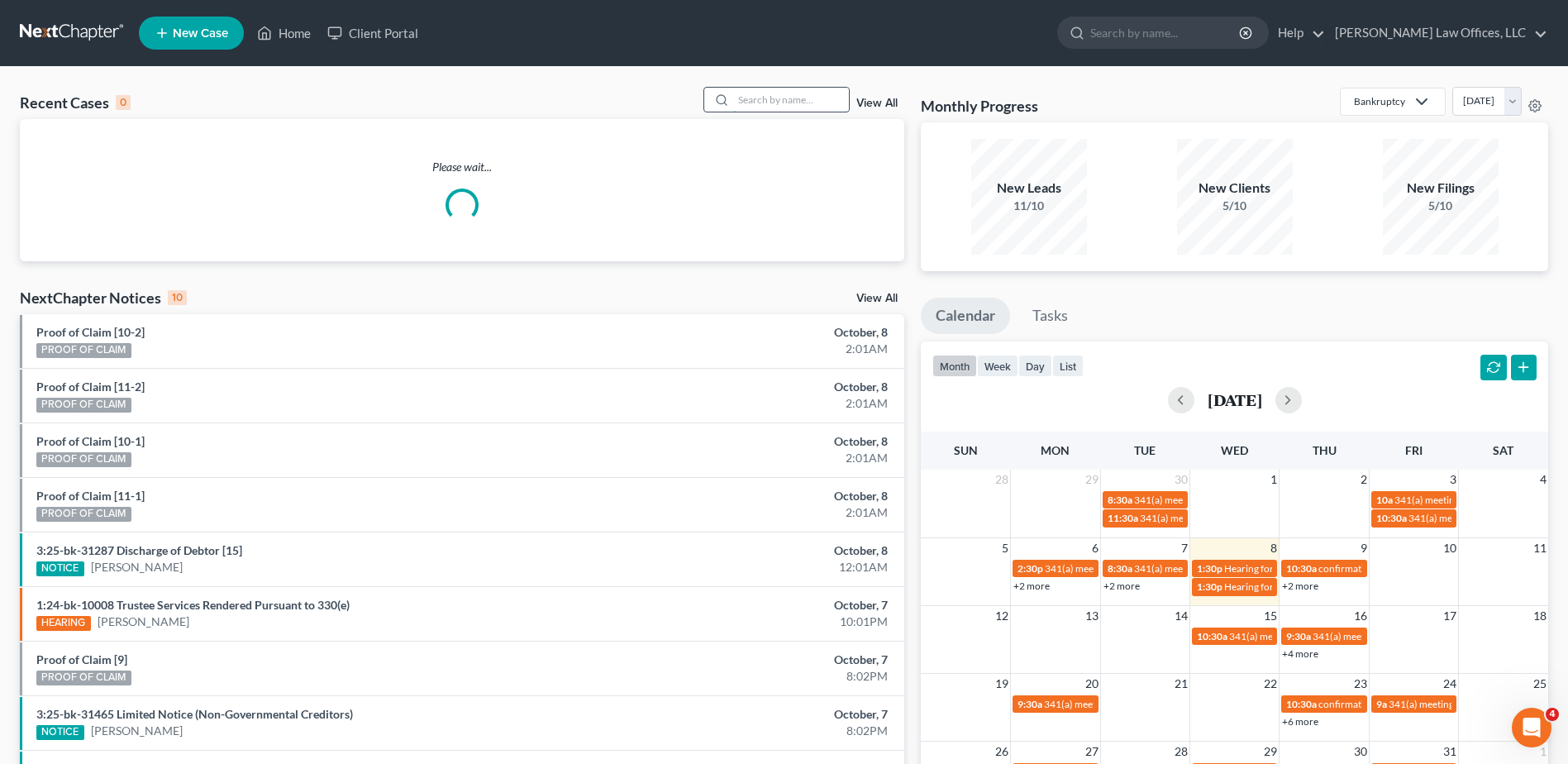
click at [782, 96] on input "search" at bounding box center [790, 99] width 116 height 24
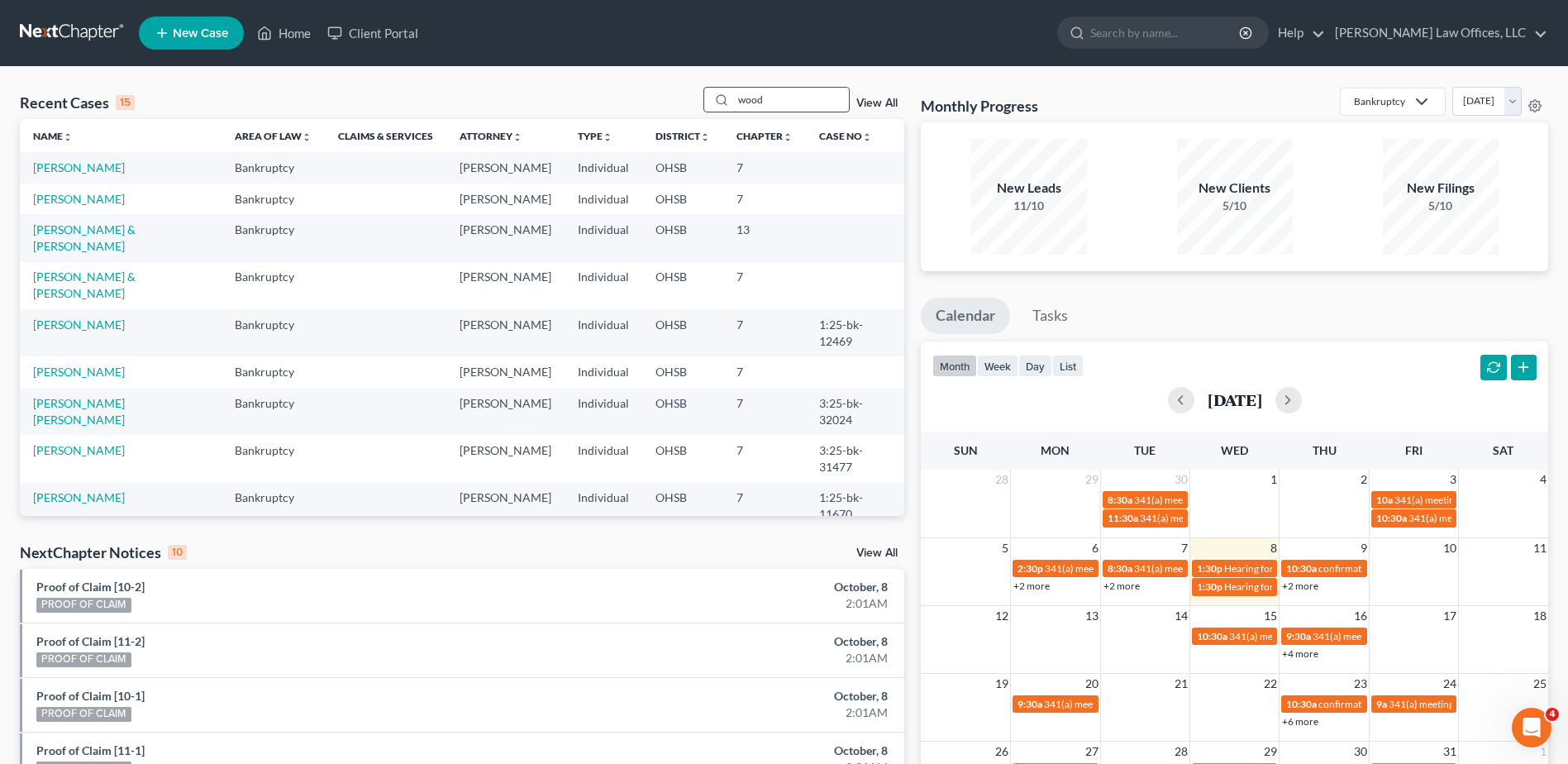
type input "wood"
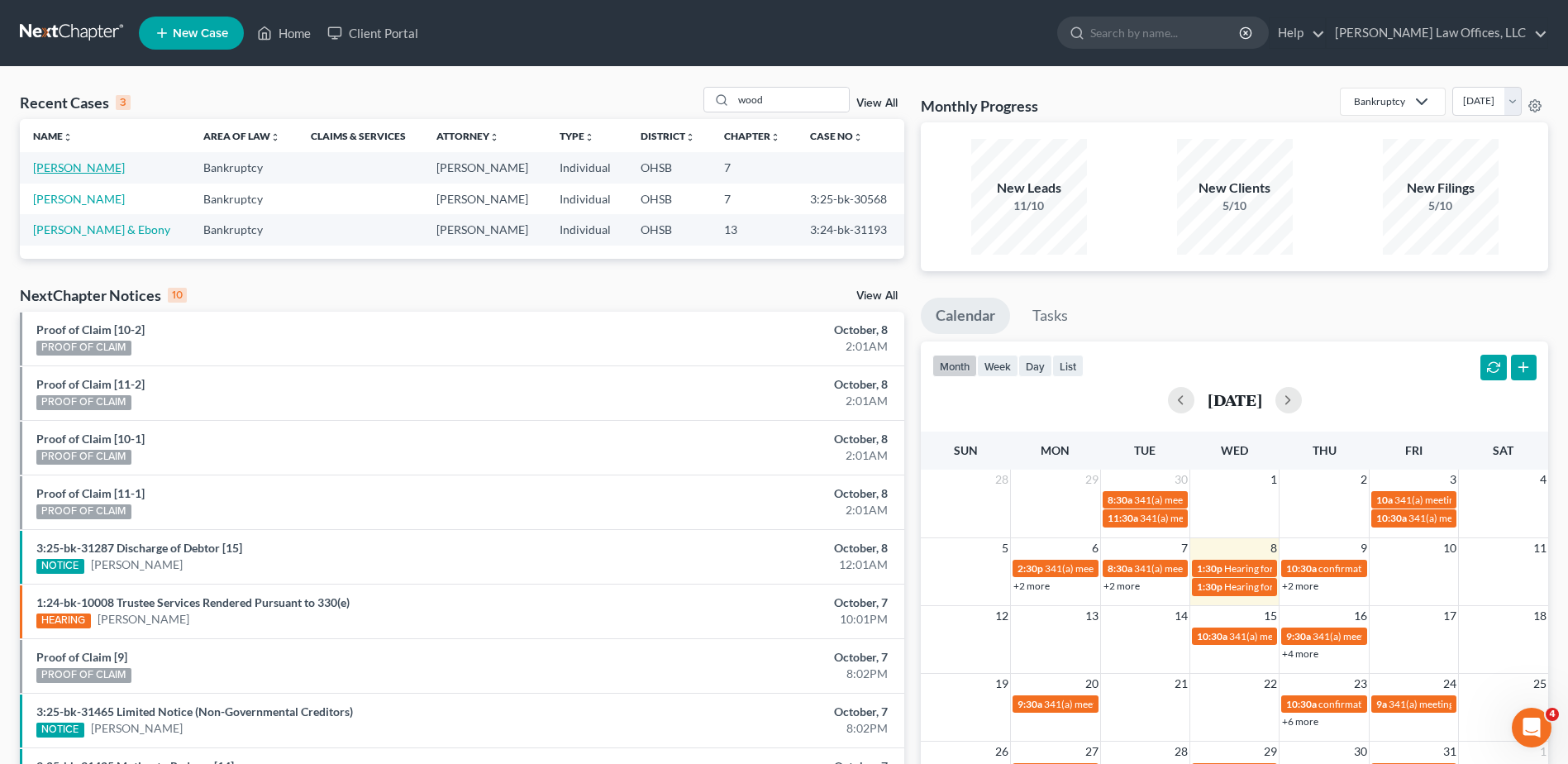
click at [82, 175] on link "[PERSON_NAME]" at bounding box center [78, 168] width 92 height 14
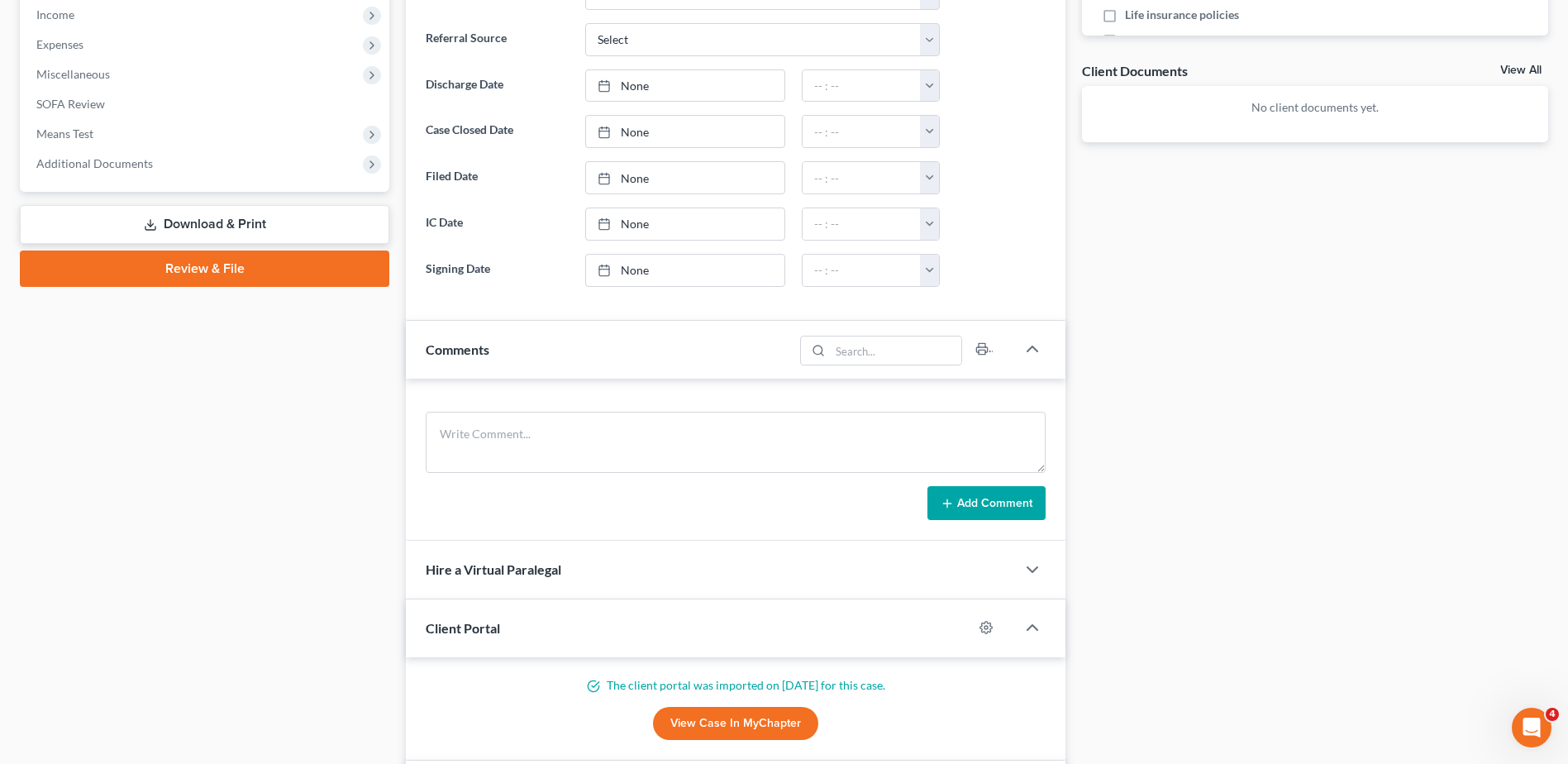
scroll to position [744, 0]
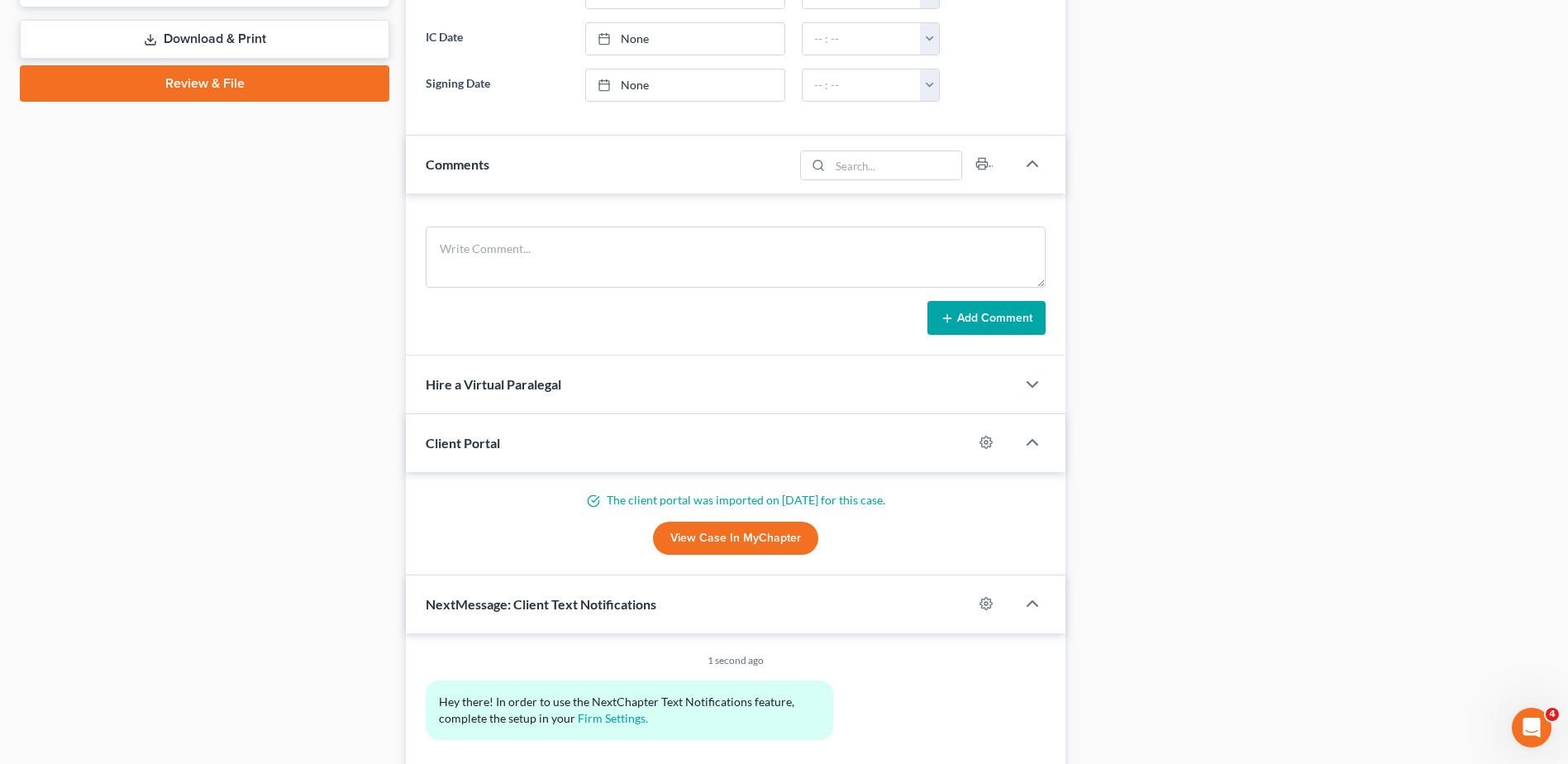
click at [763, 536] on link "View Case in MyChapter" at bounding box center [735, 538] width 166 height 33
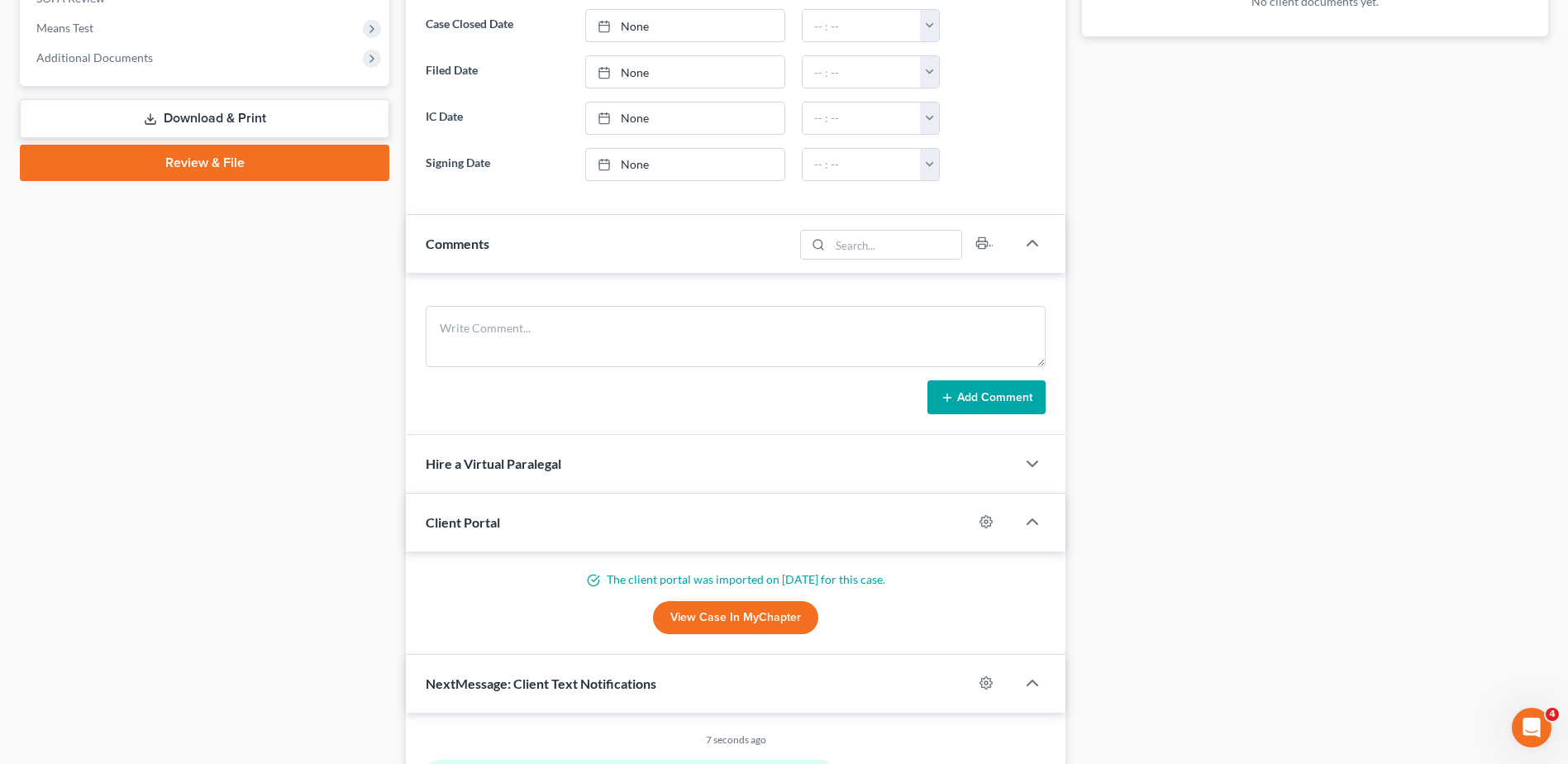
scroll to position [0, 0]
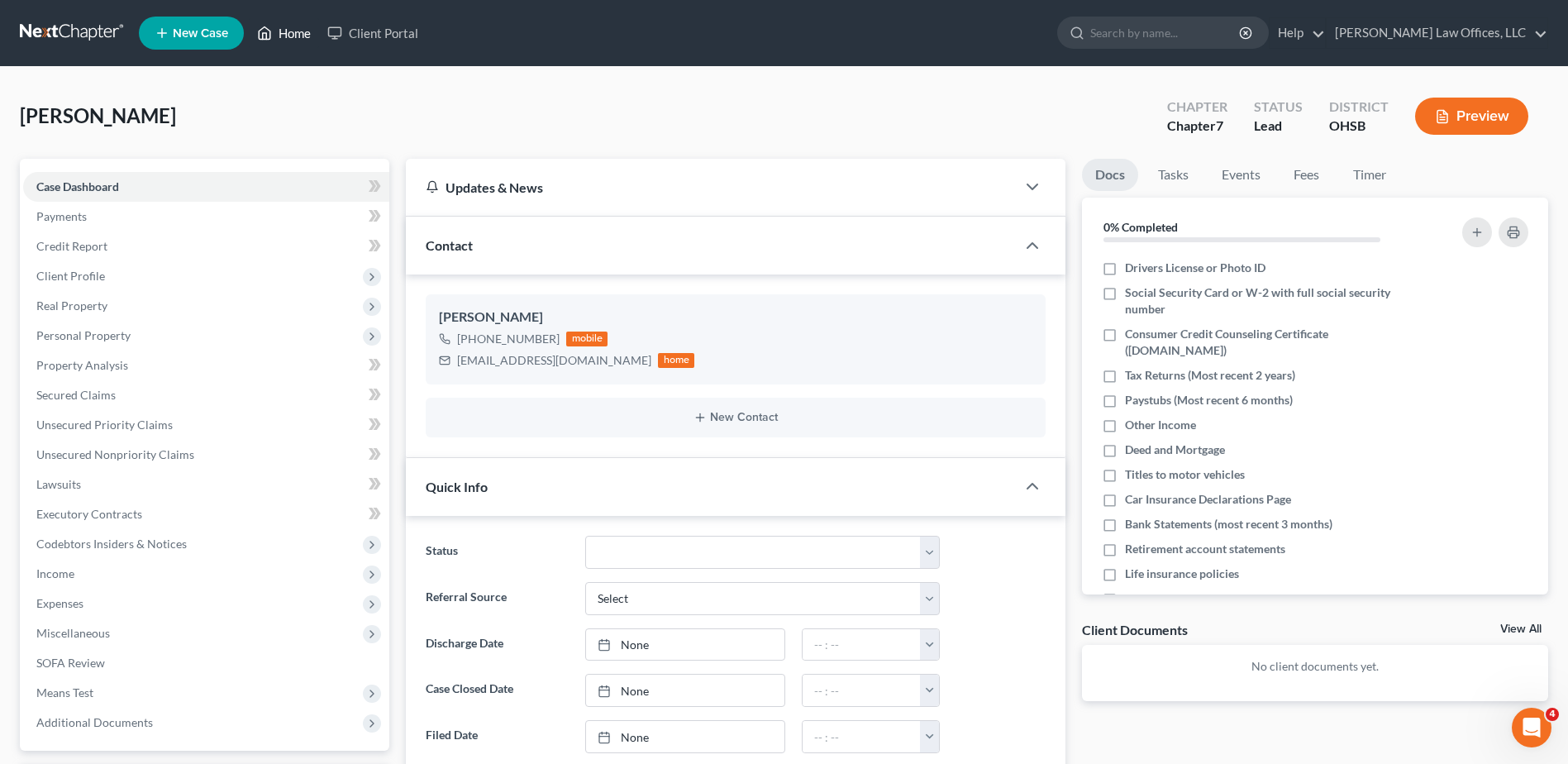
click at [300, 33] on link "Home" at bounding box center [284, 33] width 70 height 30
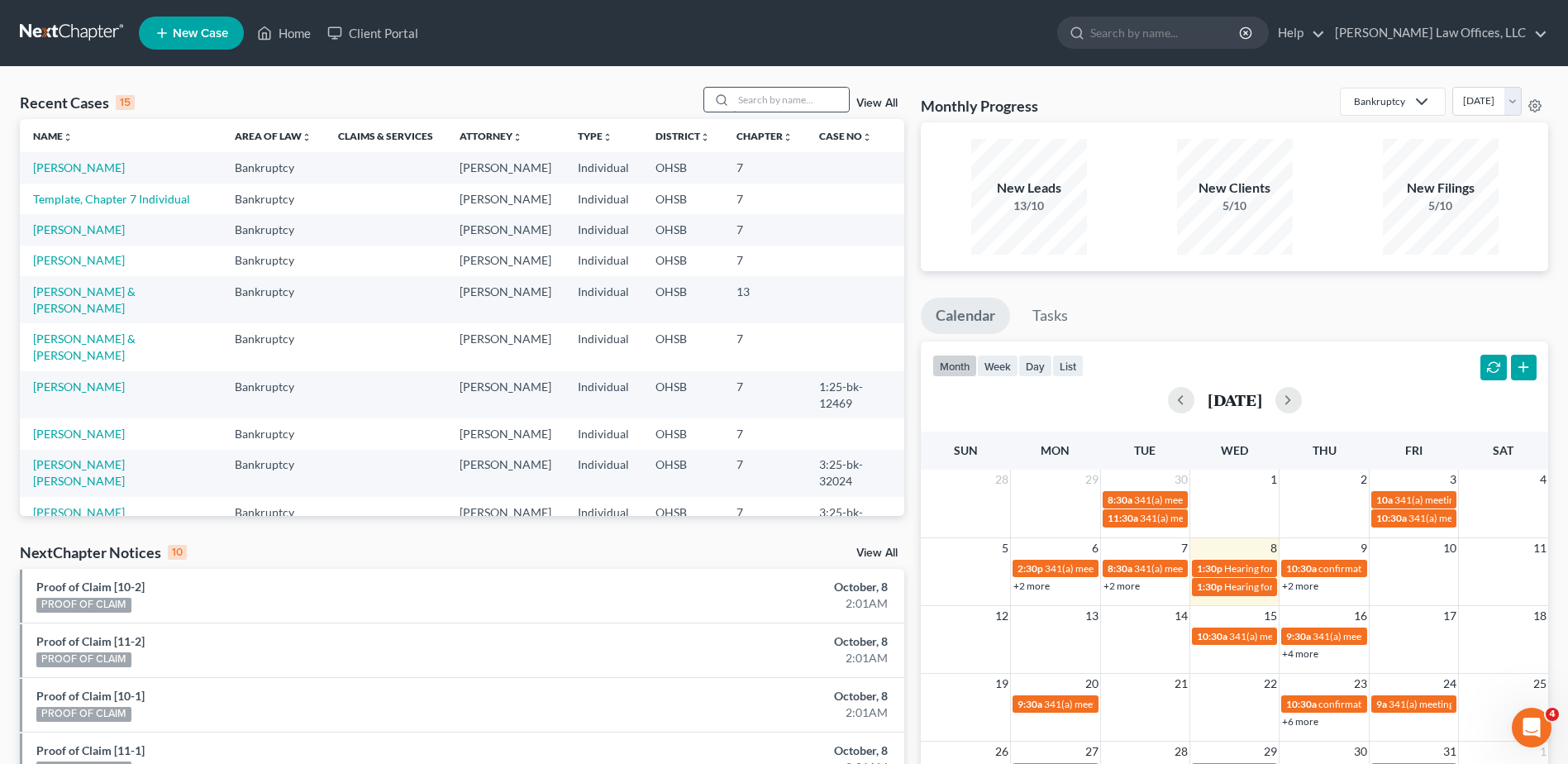
click at [797, 99] on input "search" at bounding box center [790, 99] width 116 height 24
type input "lorissa"
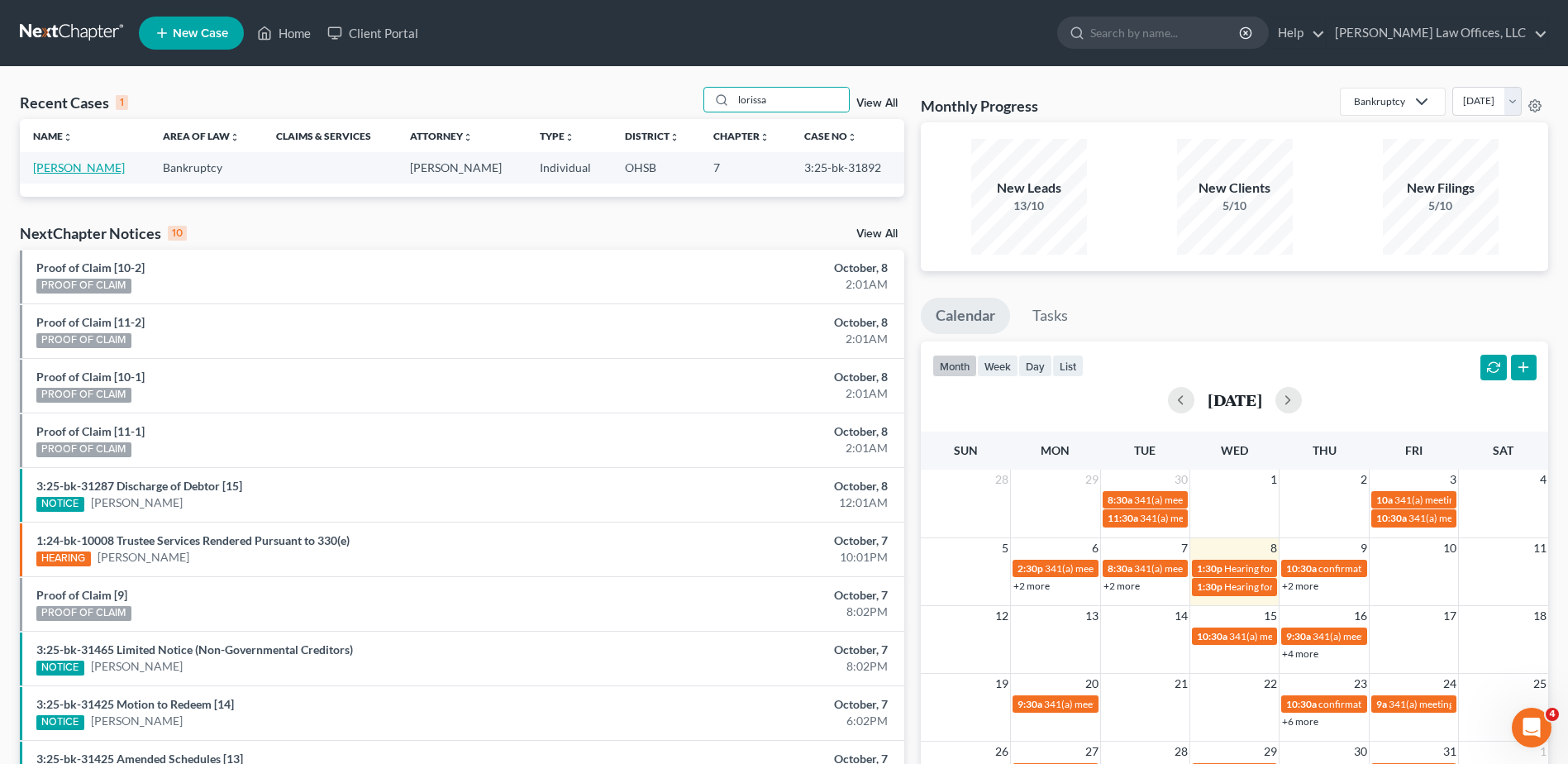
click at [94, 172] on link "[PERSON_NAME]" at bounding box center [78, 168] width 92 height 14
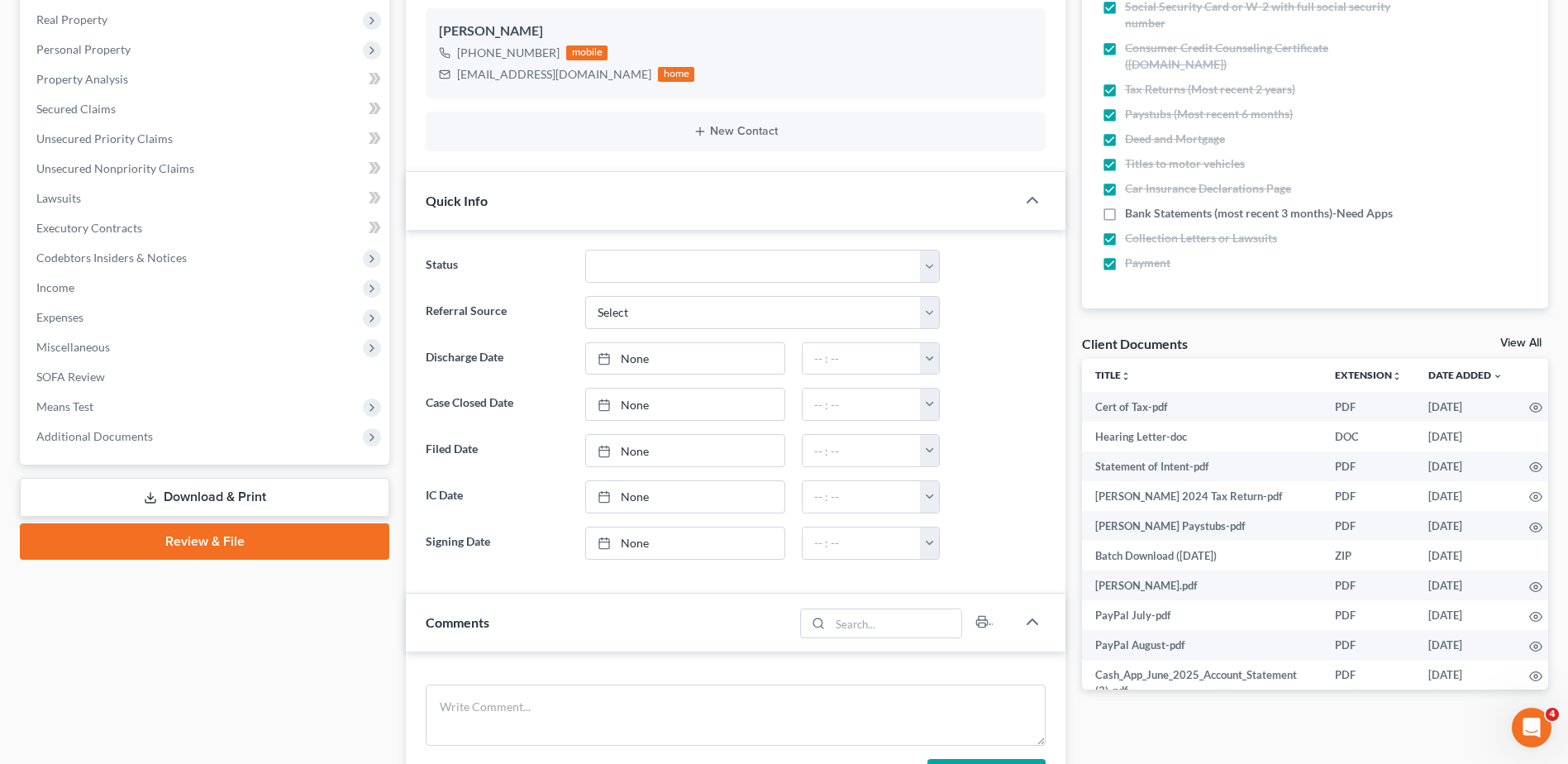
scroll to position [330, 0]
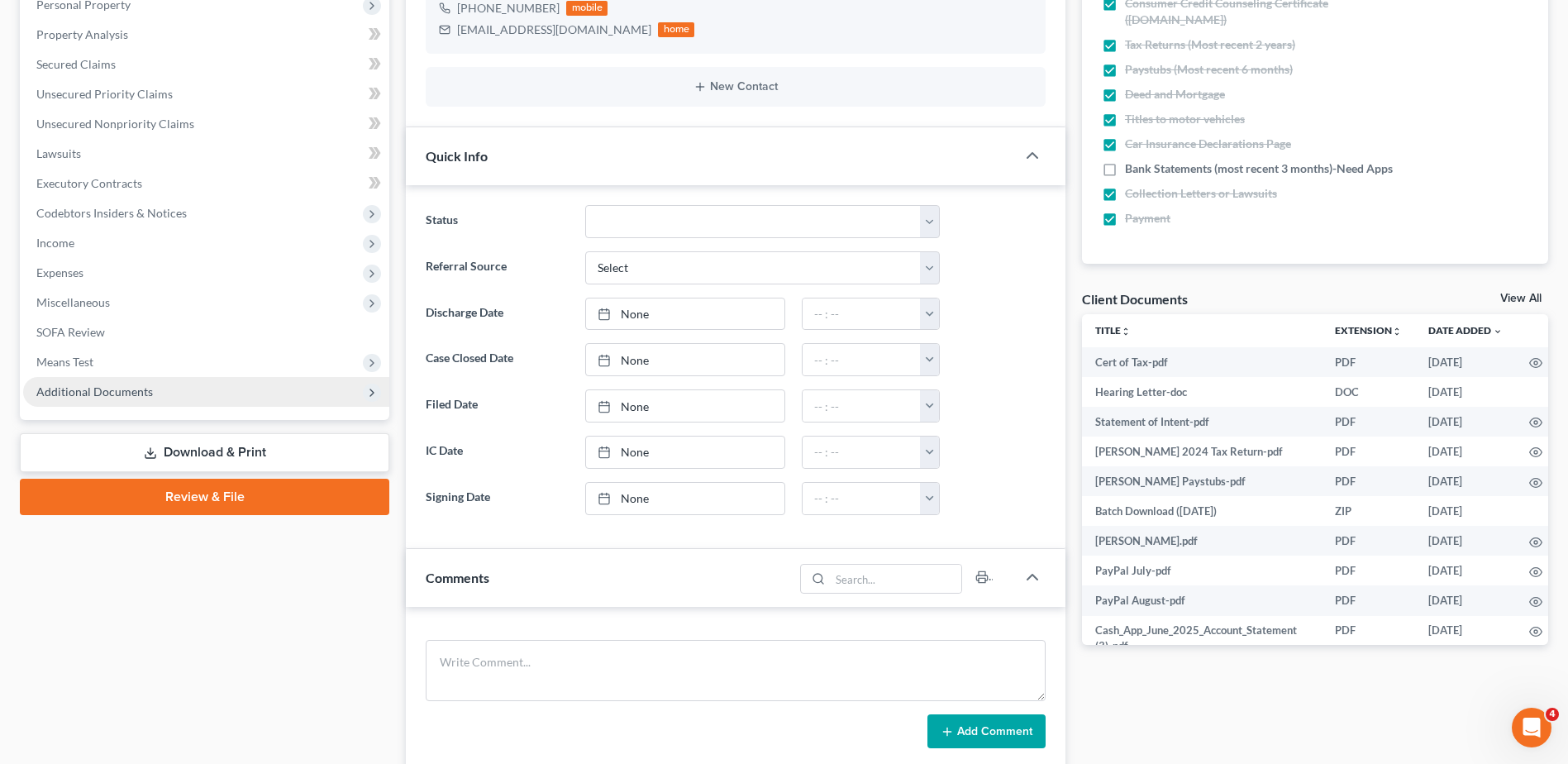
click at [117, 385] on span "Additional Documents" at bounding box center [95, 392] width 117 height 14
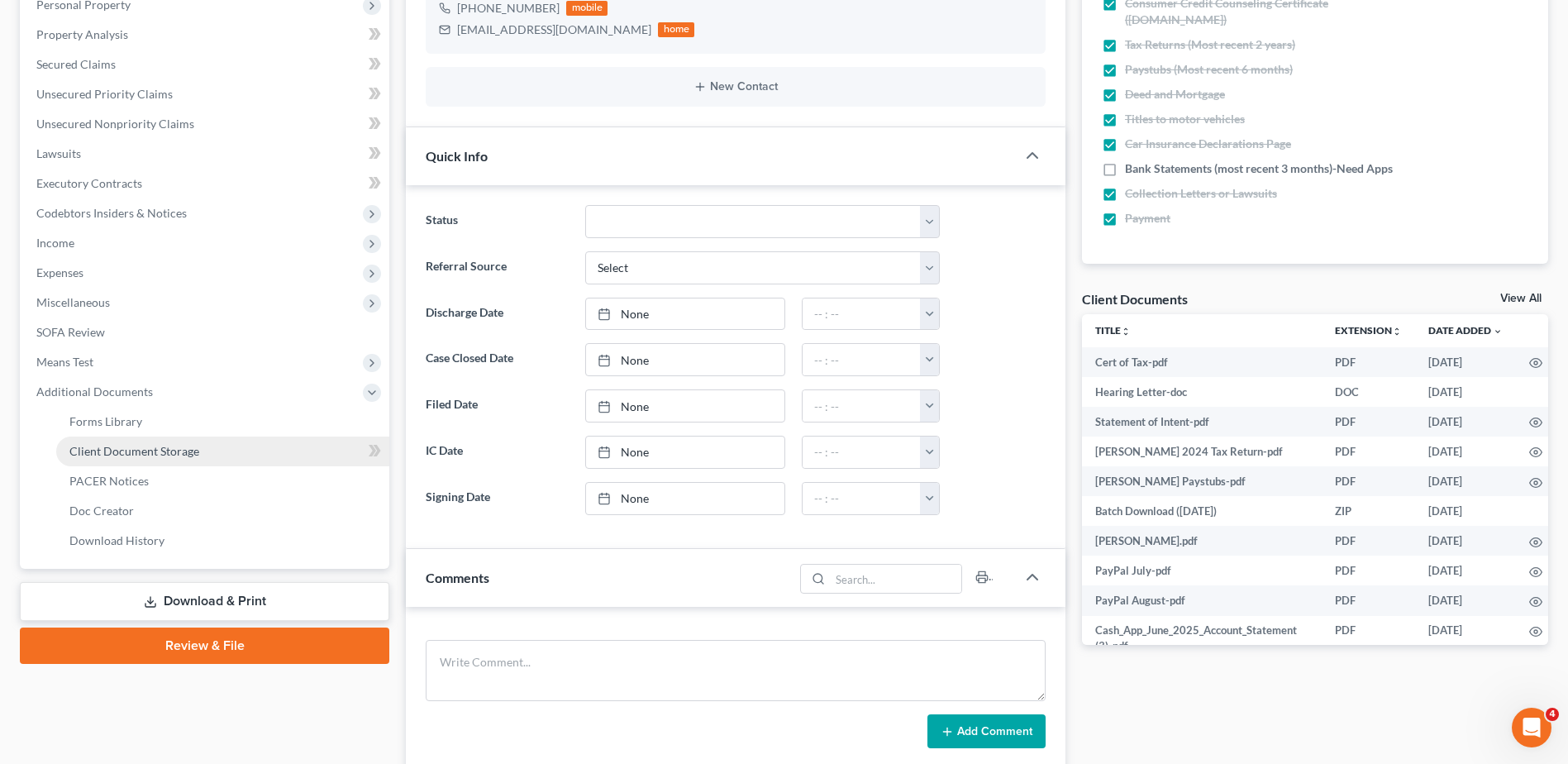
click at [151, 446] on span "Client Document Storage" at bounding box center [134, 451] width 130 height 14
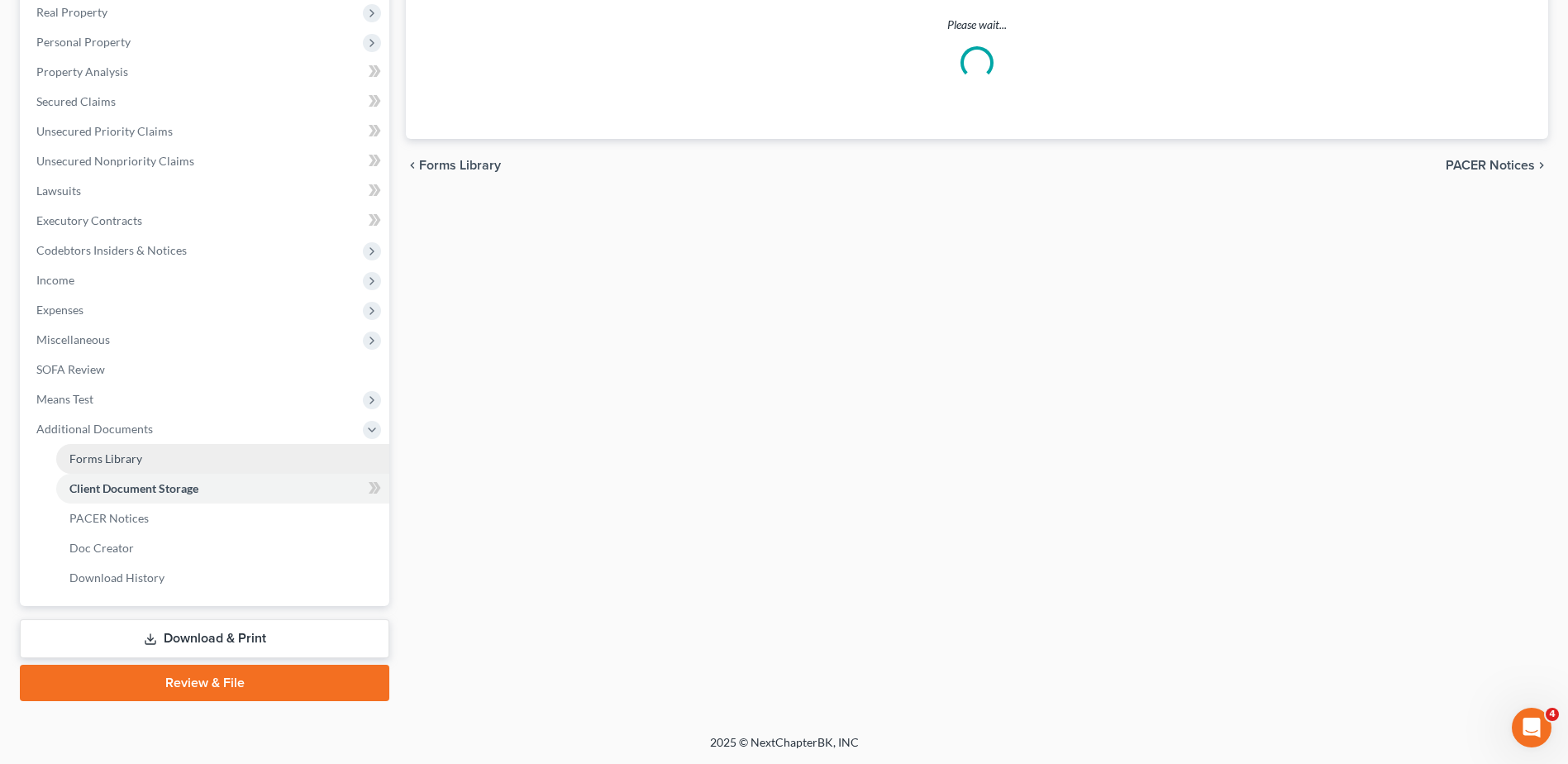
scroll to position [266, 0]
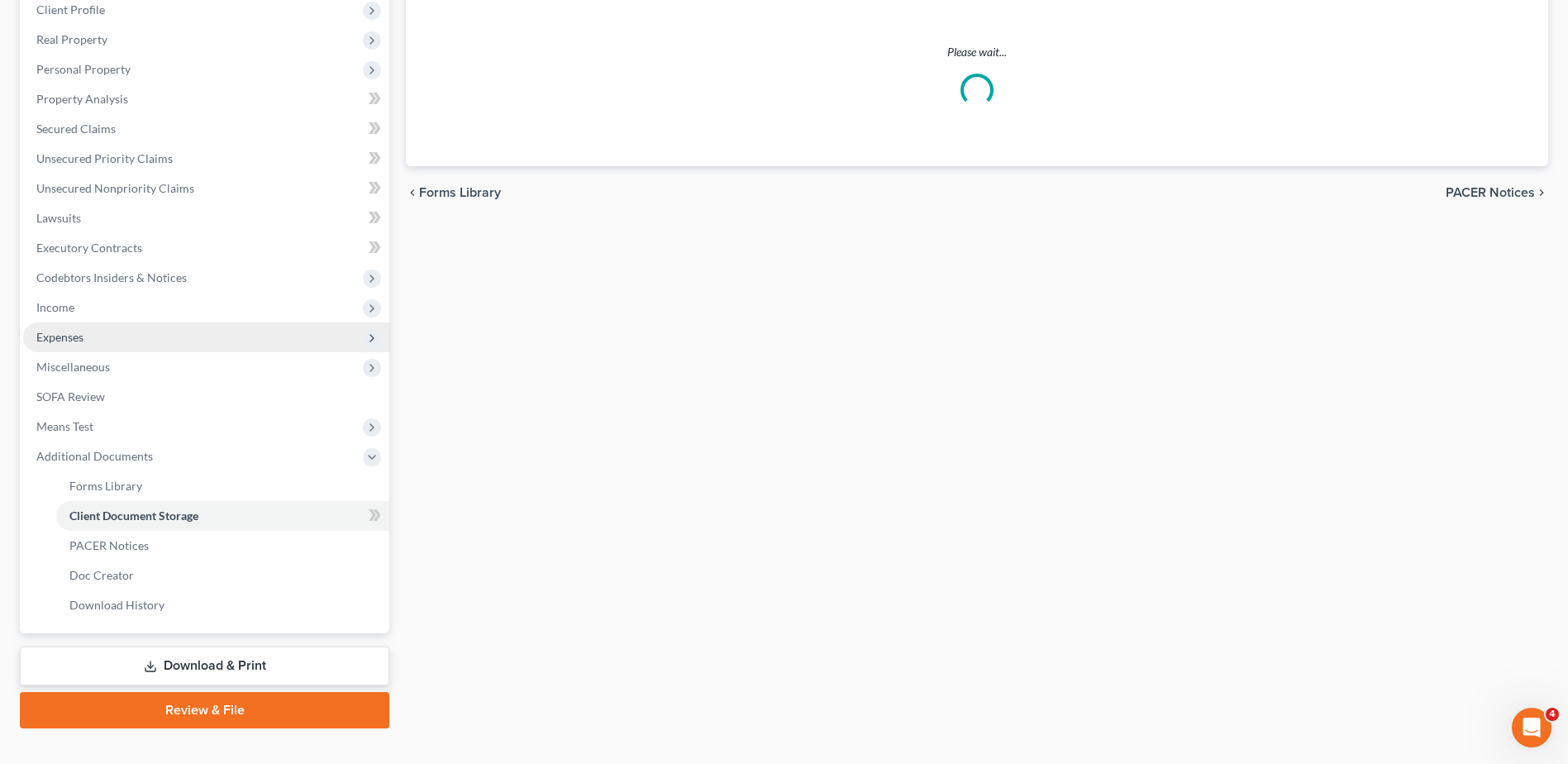
select select "7"
select select "37"
select select "52"
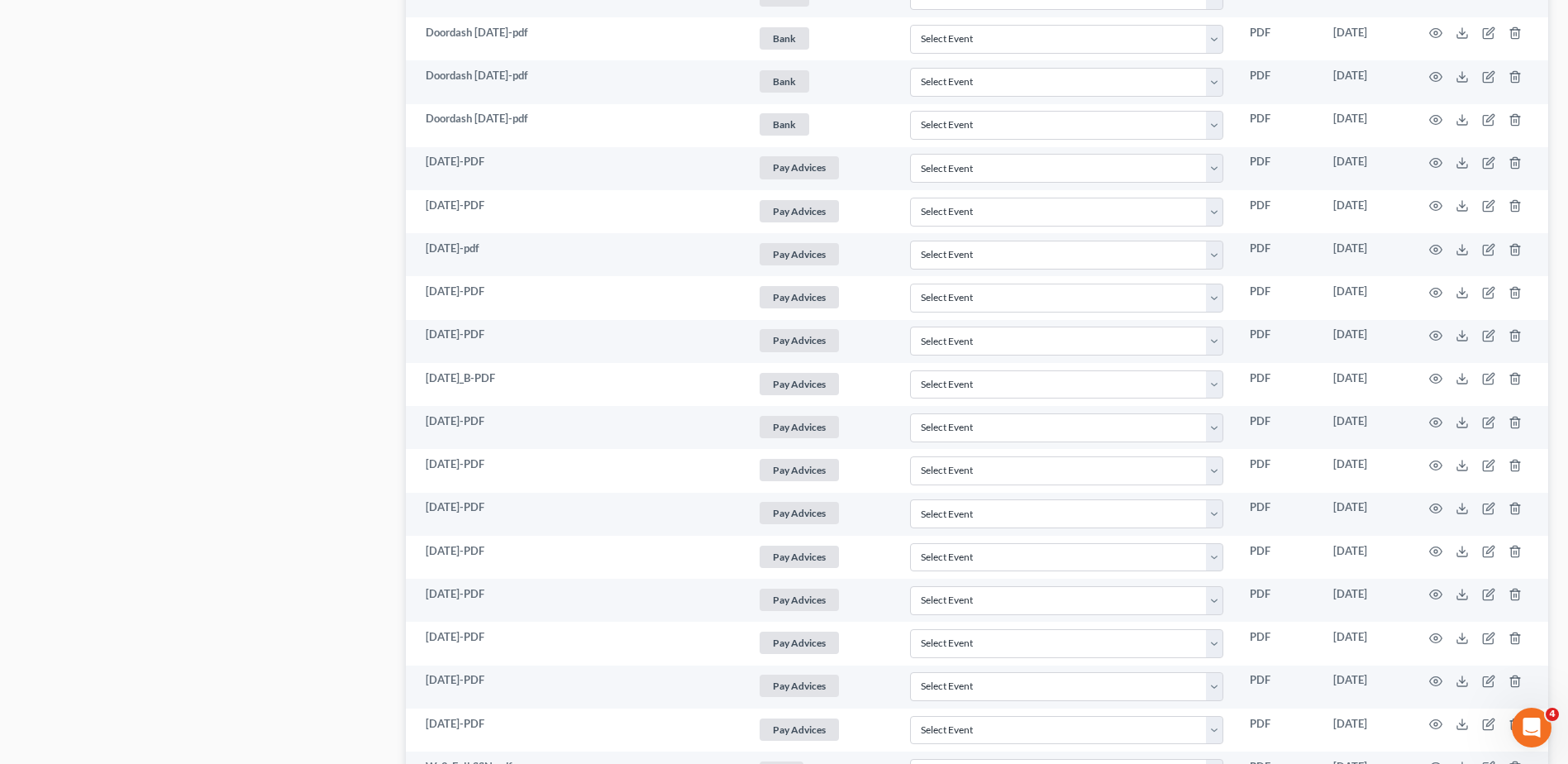
scroll to position [0, 0]
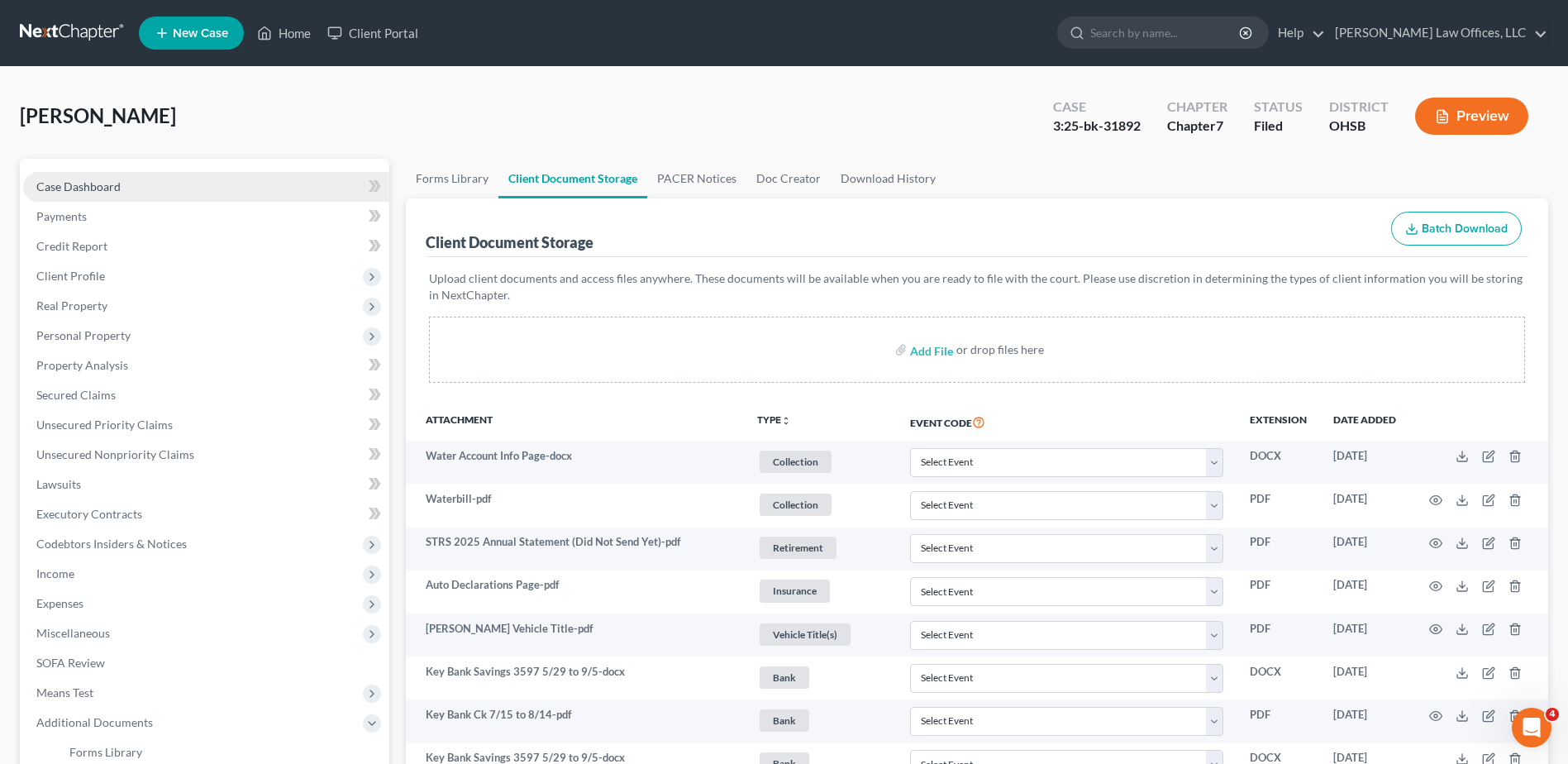
click at [114, 189] on span "Case Dashboard" at bounding box center [78, 187] width 84 height 14
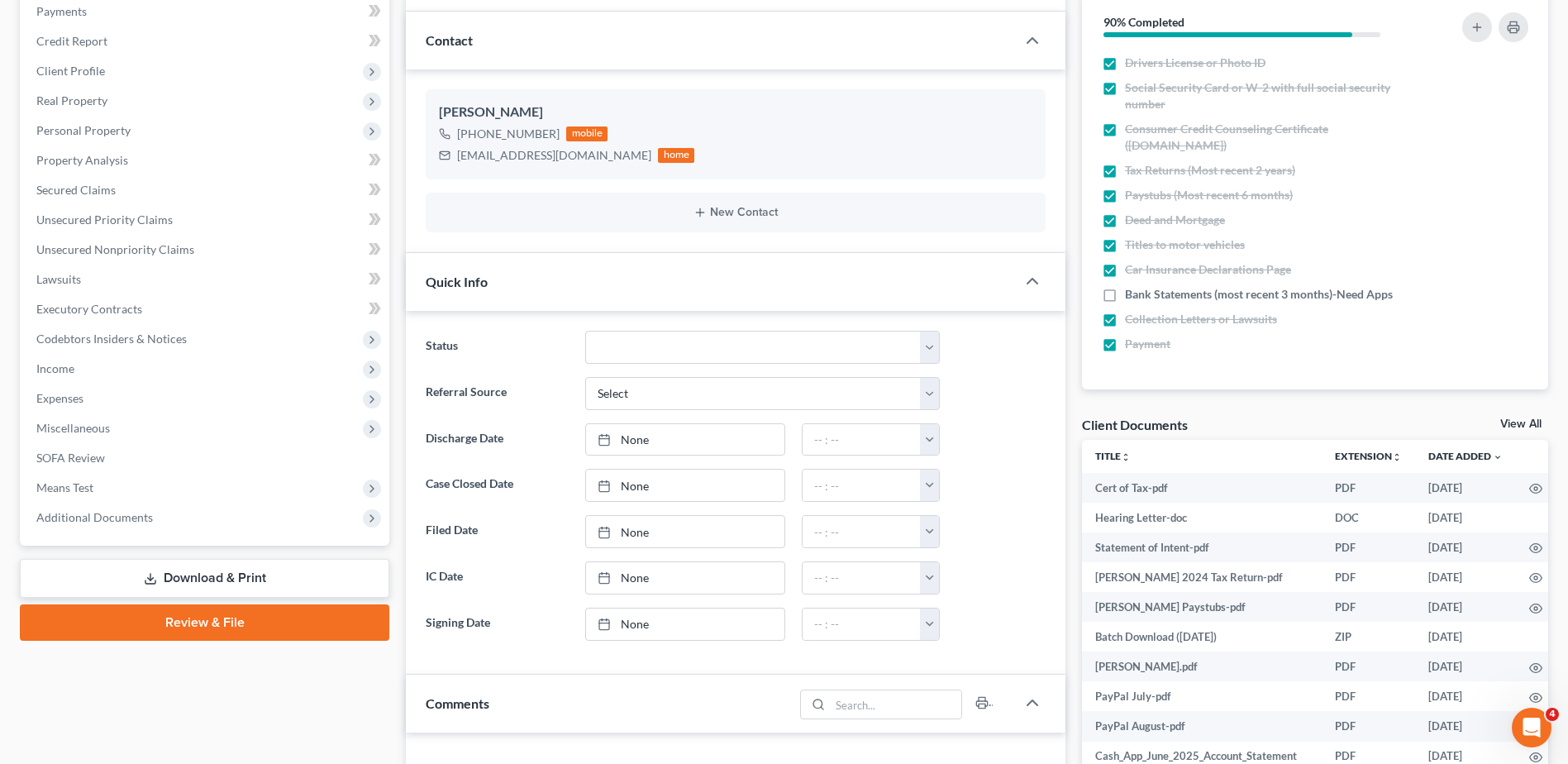
scroll to position [817, 0]
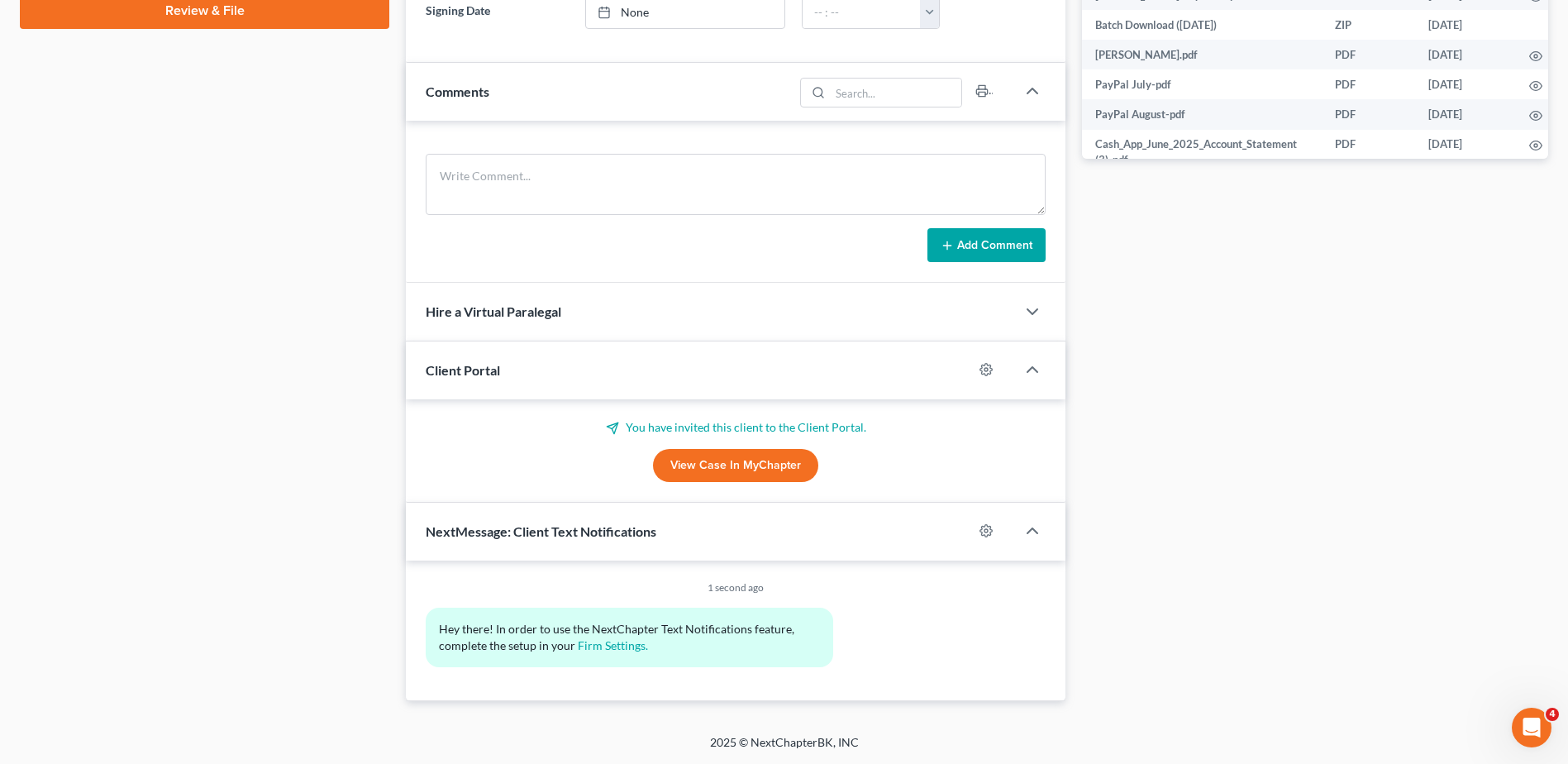
click at [714, 470] on link "View Case in MyChapter" at bounding box center [735, 465] width 166 height 33
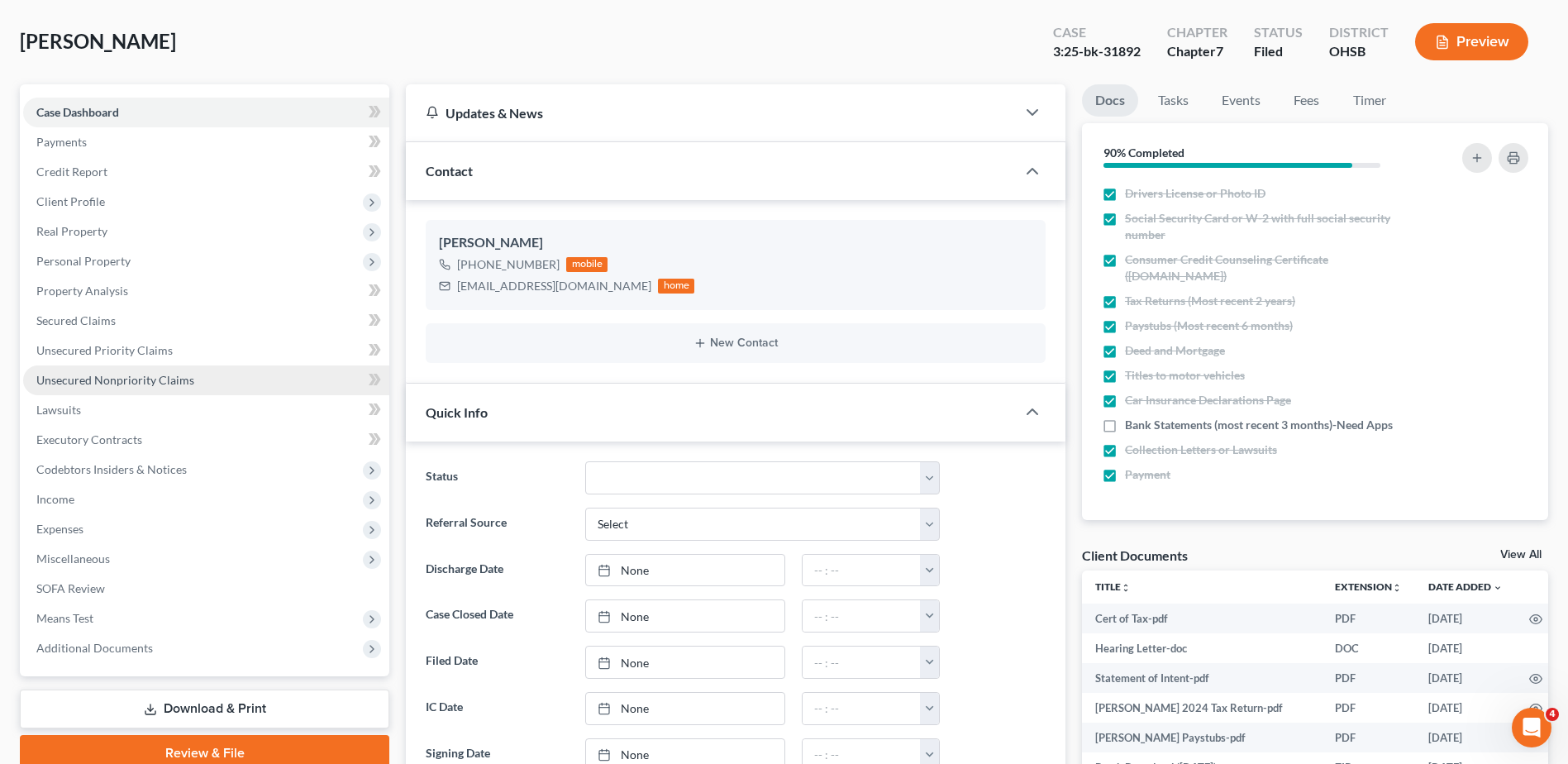
scroll to position [496, 0]
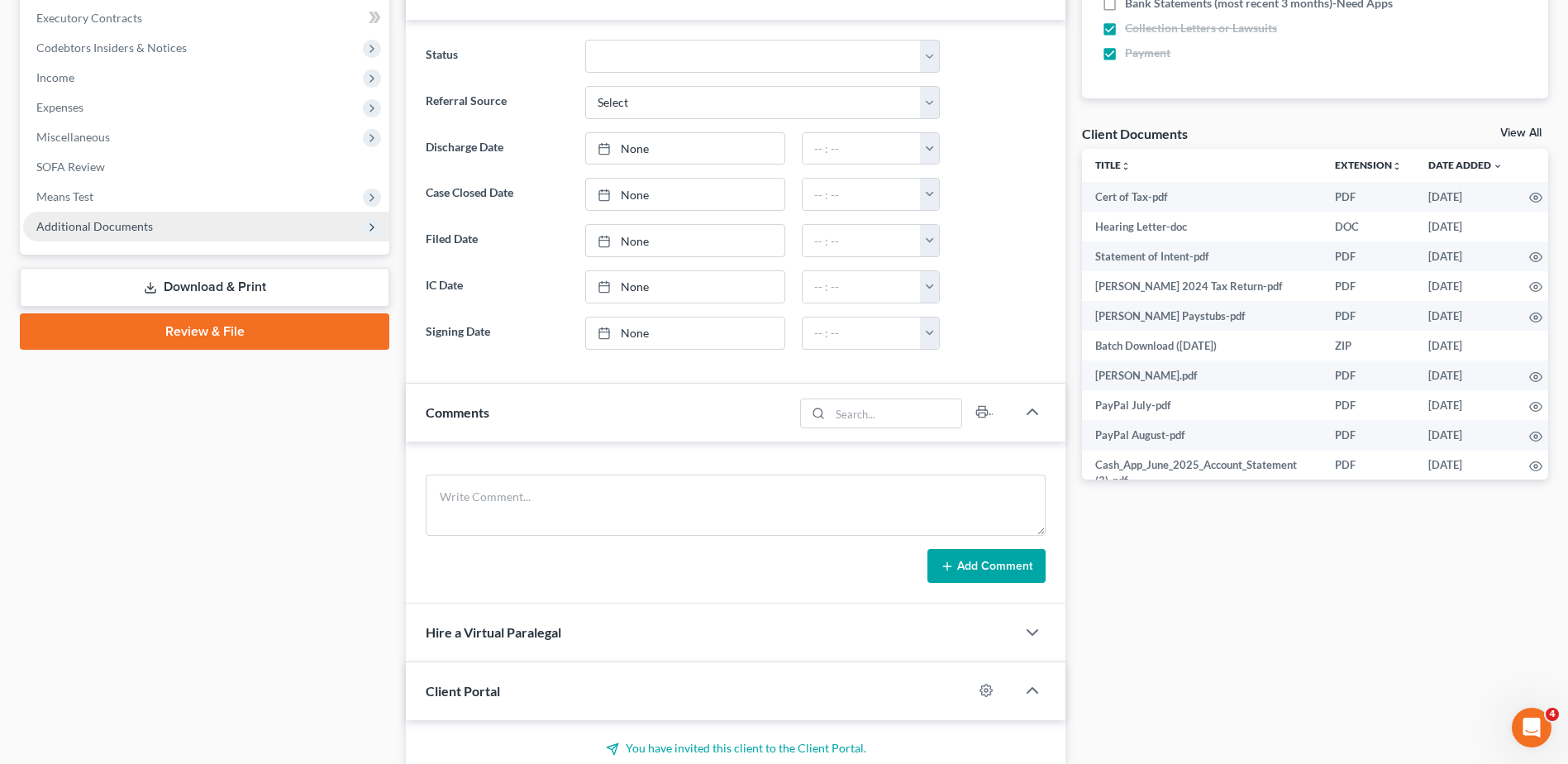
click at [122, 231] on span "Additional Documents" at bounding box center [95, 226] width 117 height 14
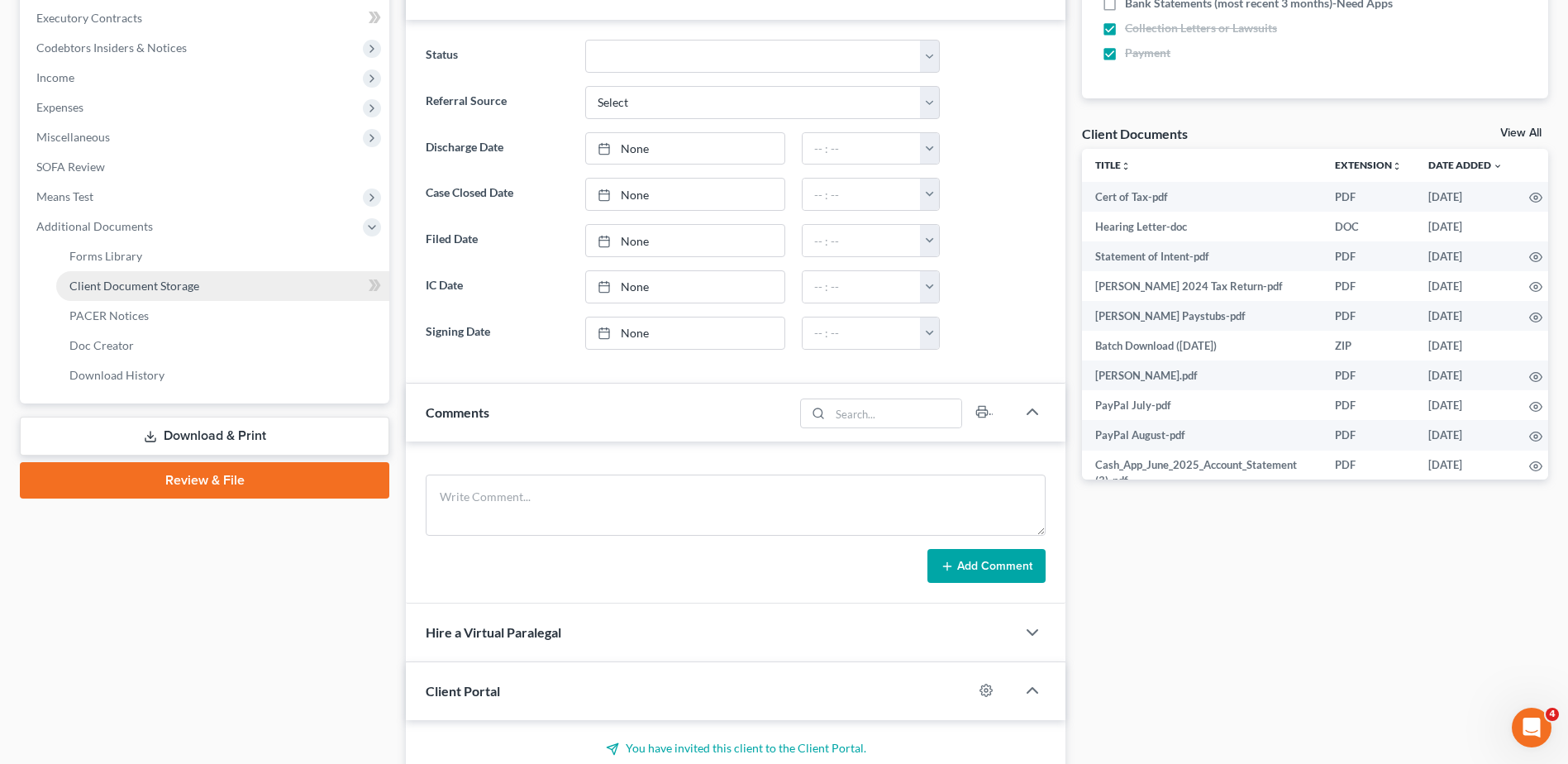
click at [122, 281] on span "Client Document Storage" at bounding box center [134, 286] width 130 height 14
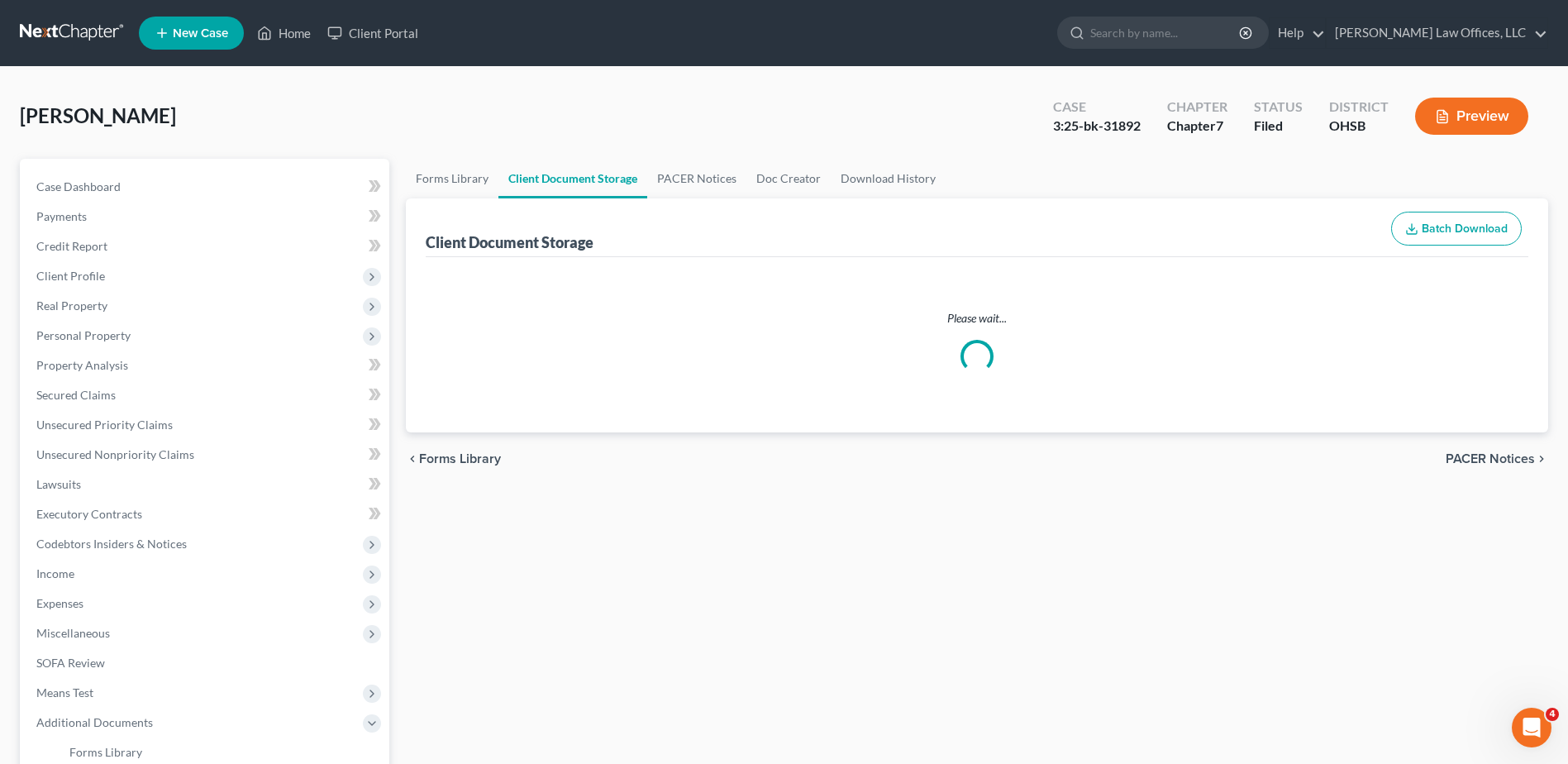
select select "7"
select select "37"
select select "52"
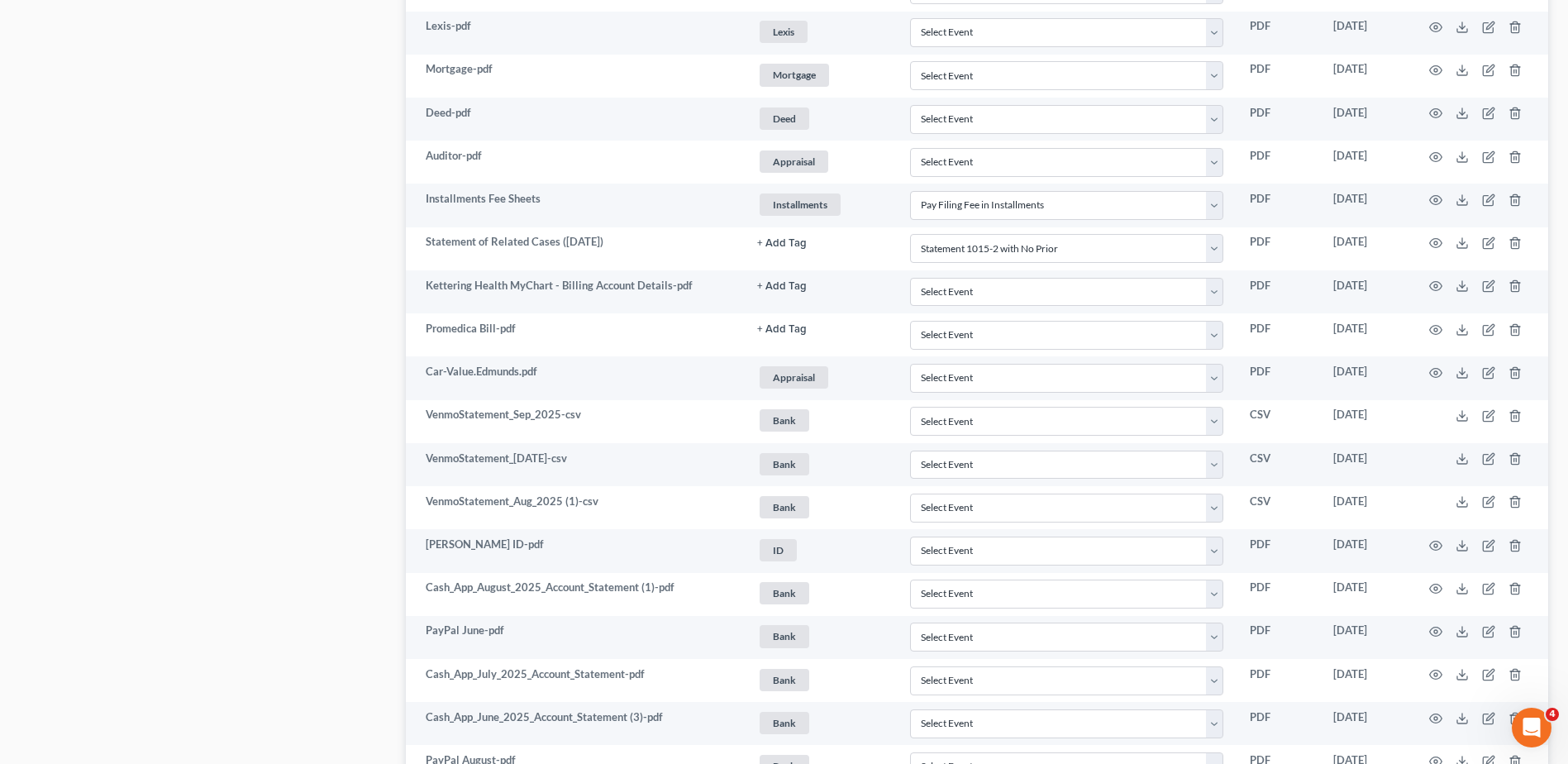
scroll to position [2483, 0]
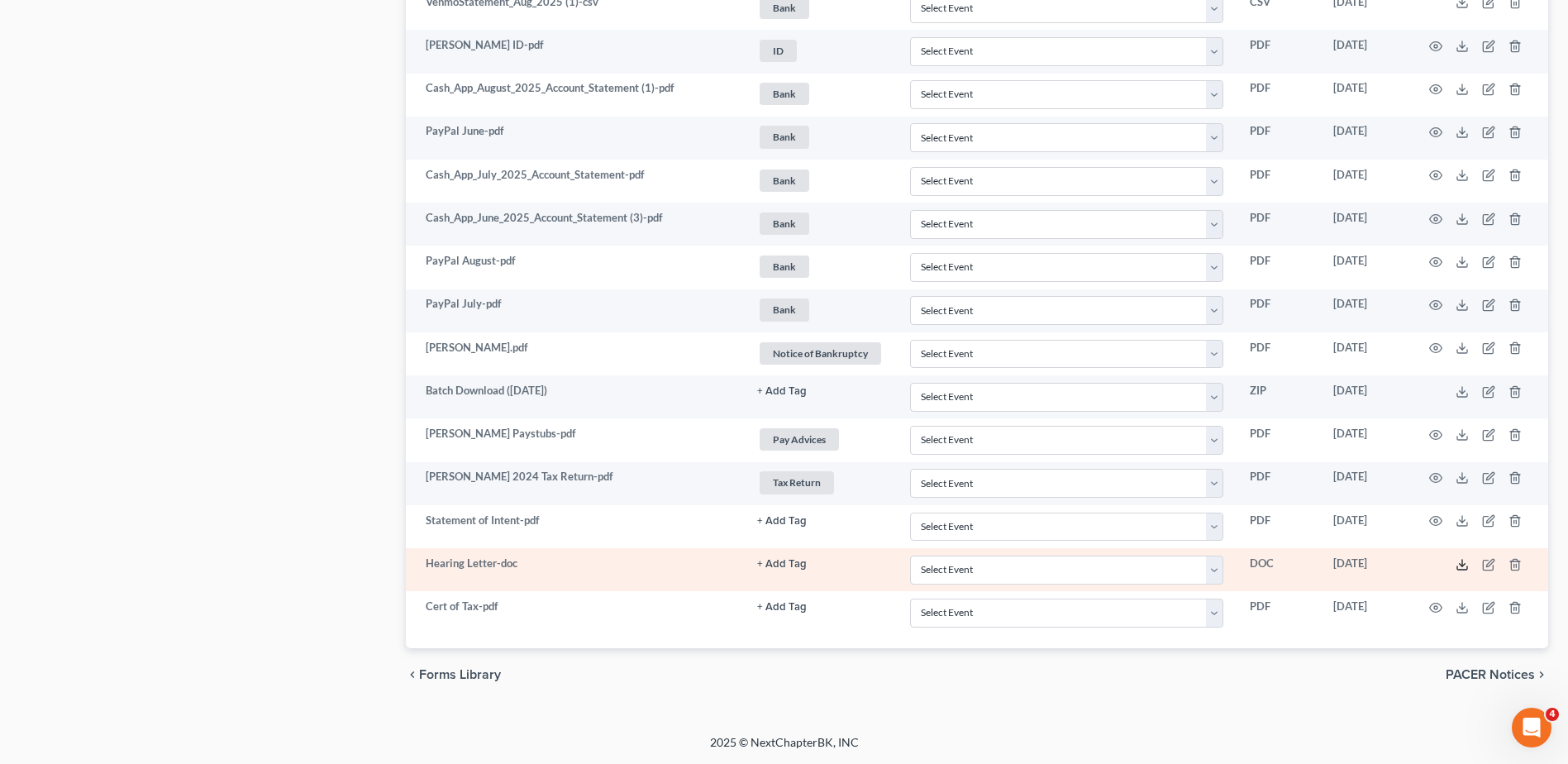
click at [1461, 564] on icon at bounding box center [1462, 565] width 13 height 13
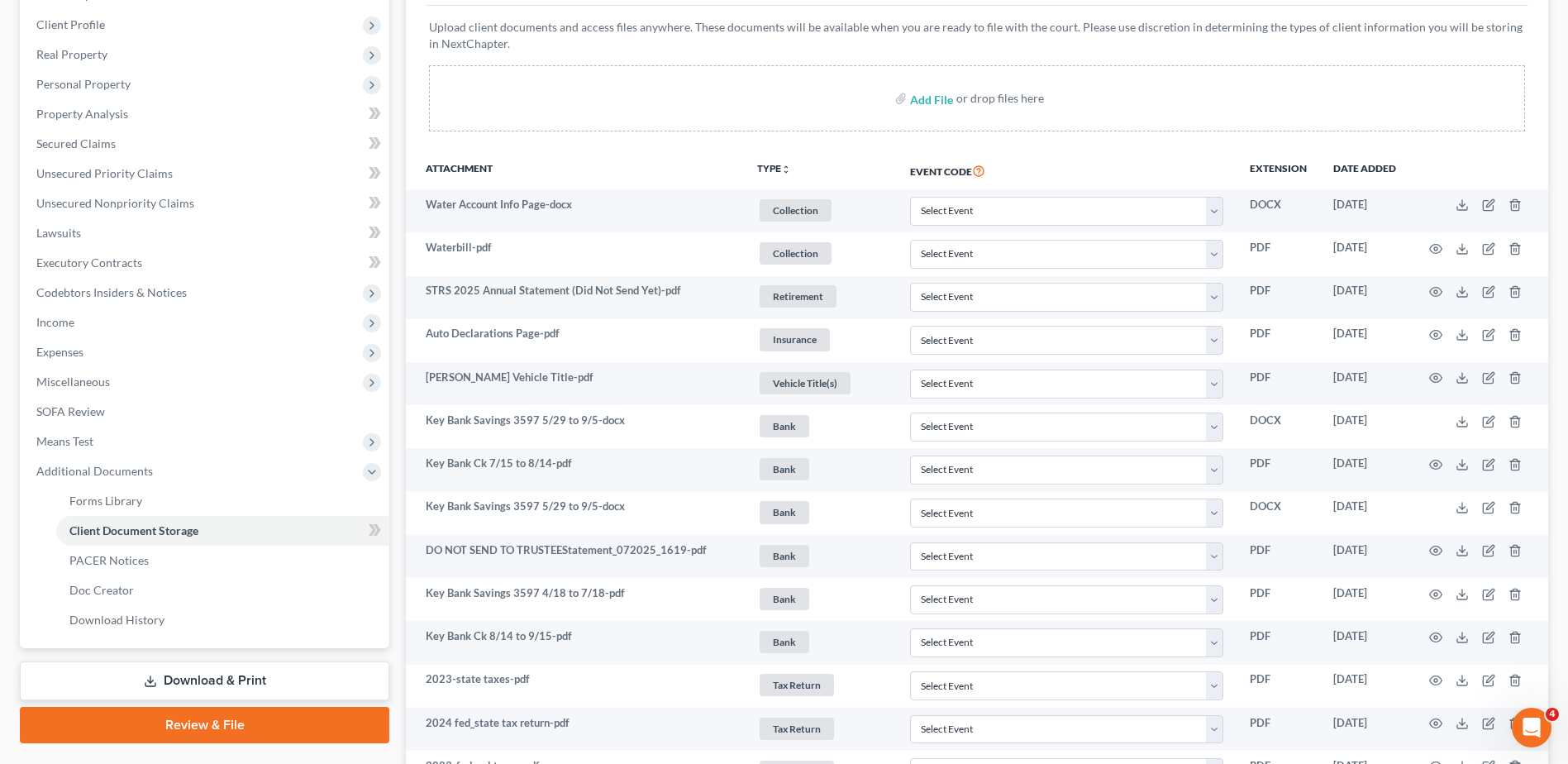
scroll to position [0, 0]
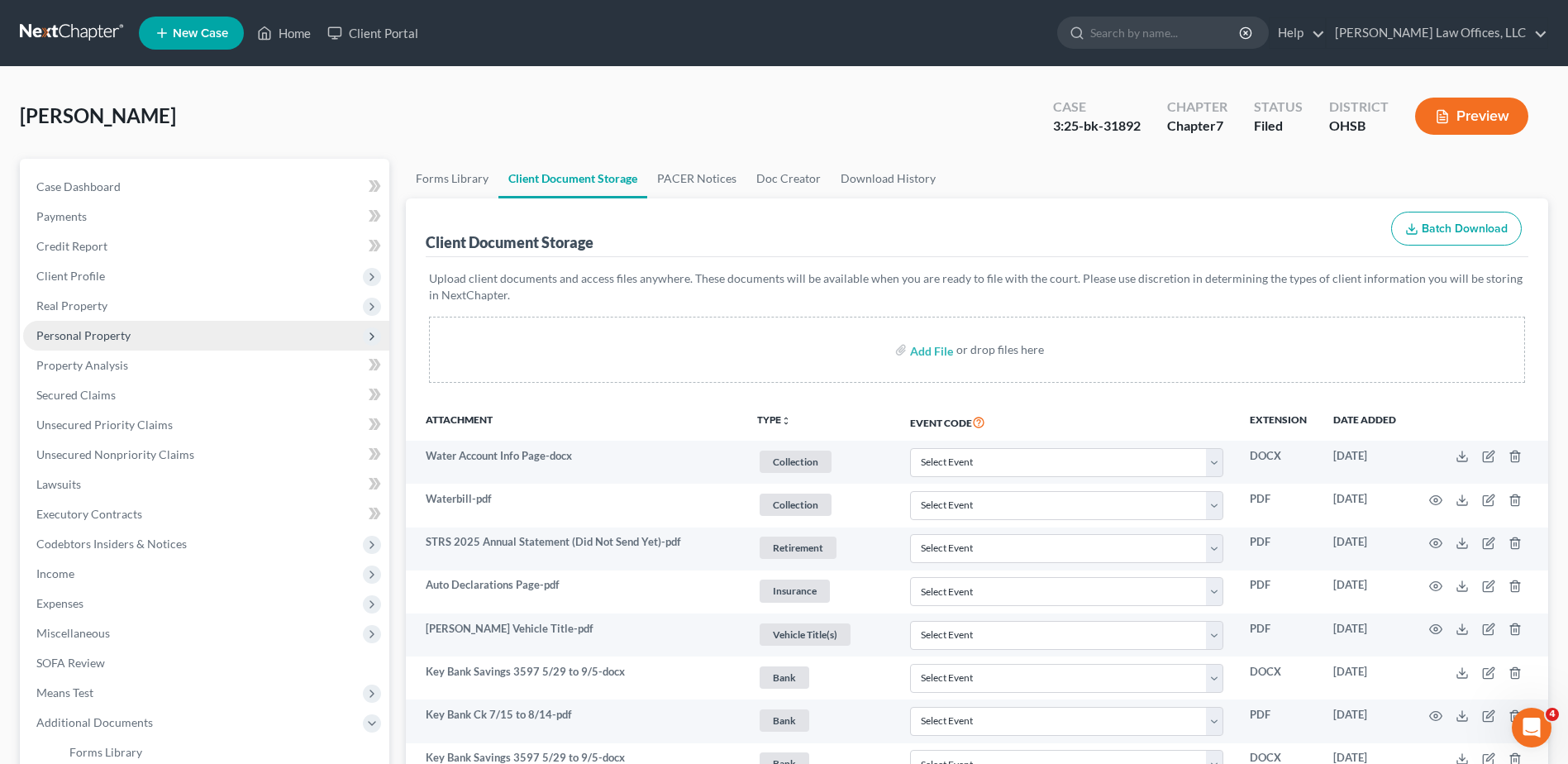
click at [69, 329] on span "Personal Property" at bounding box center [83, 335] width 94 height 14
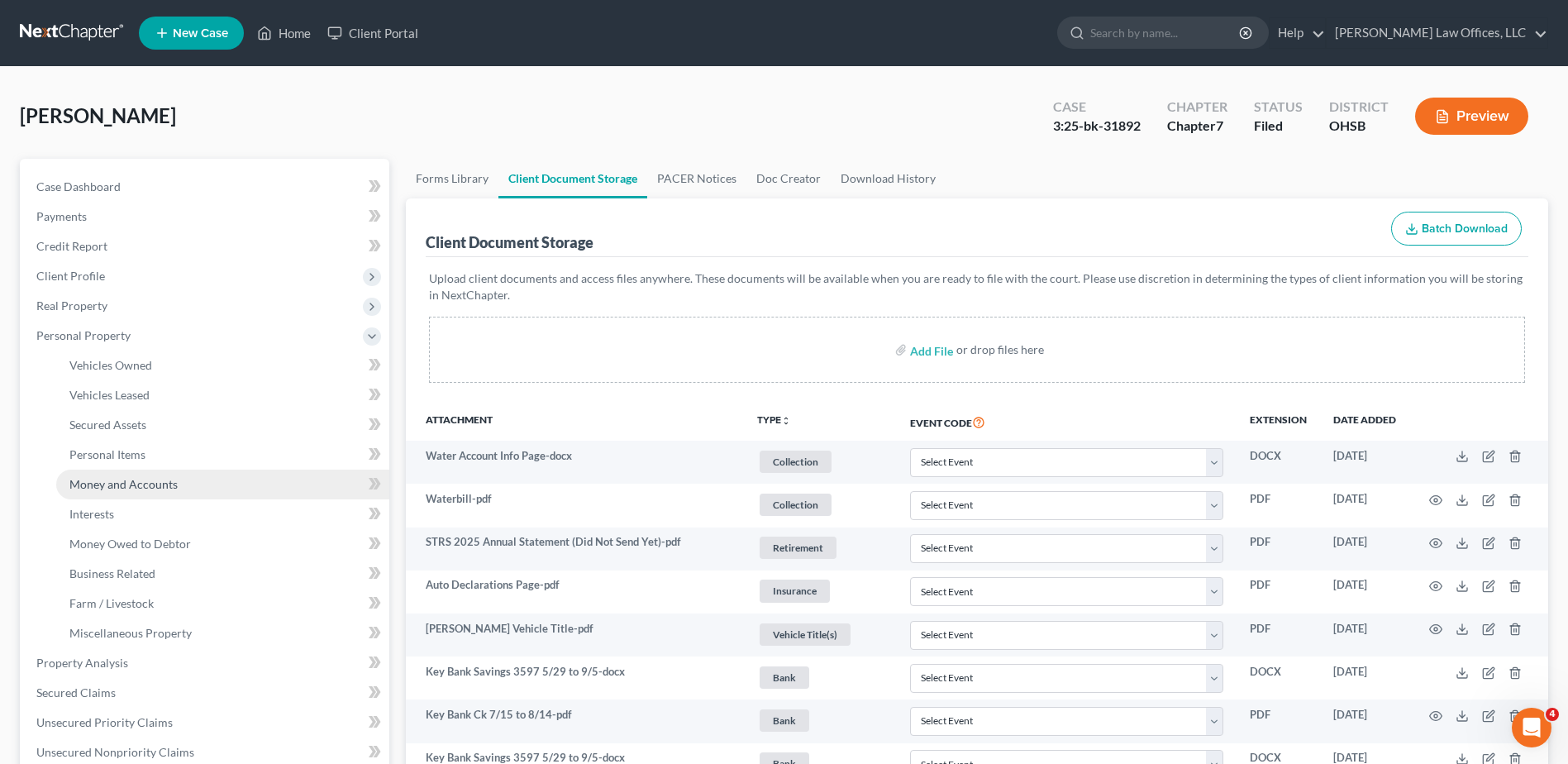
click at [109, 479] on span "Money and Accounts" at bounding box center [123, 484] width 108 height 14
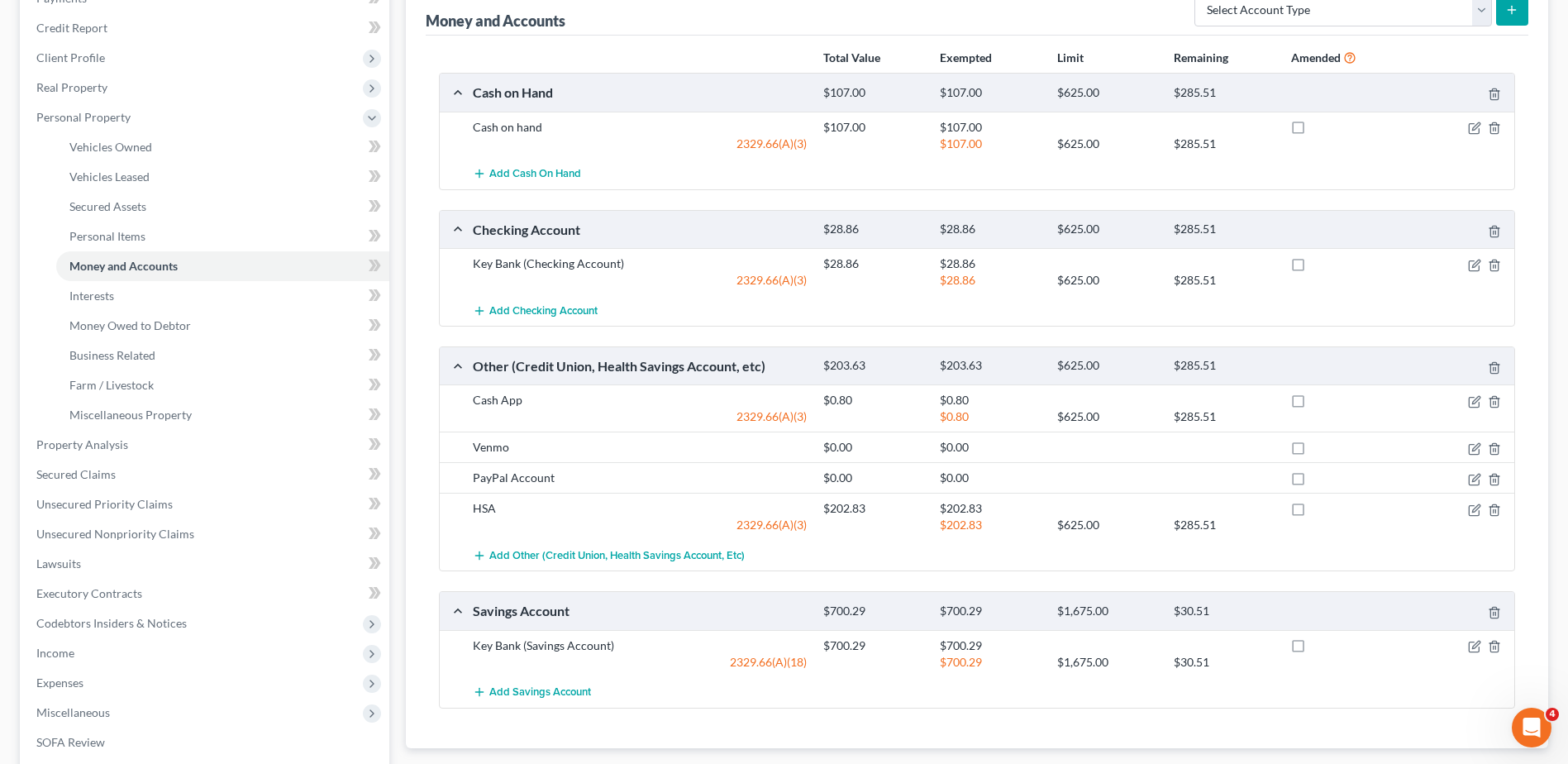
scroll to position [248, 0]
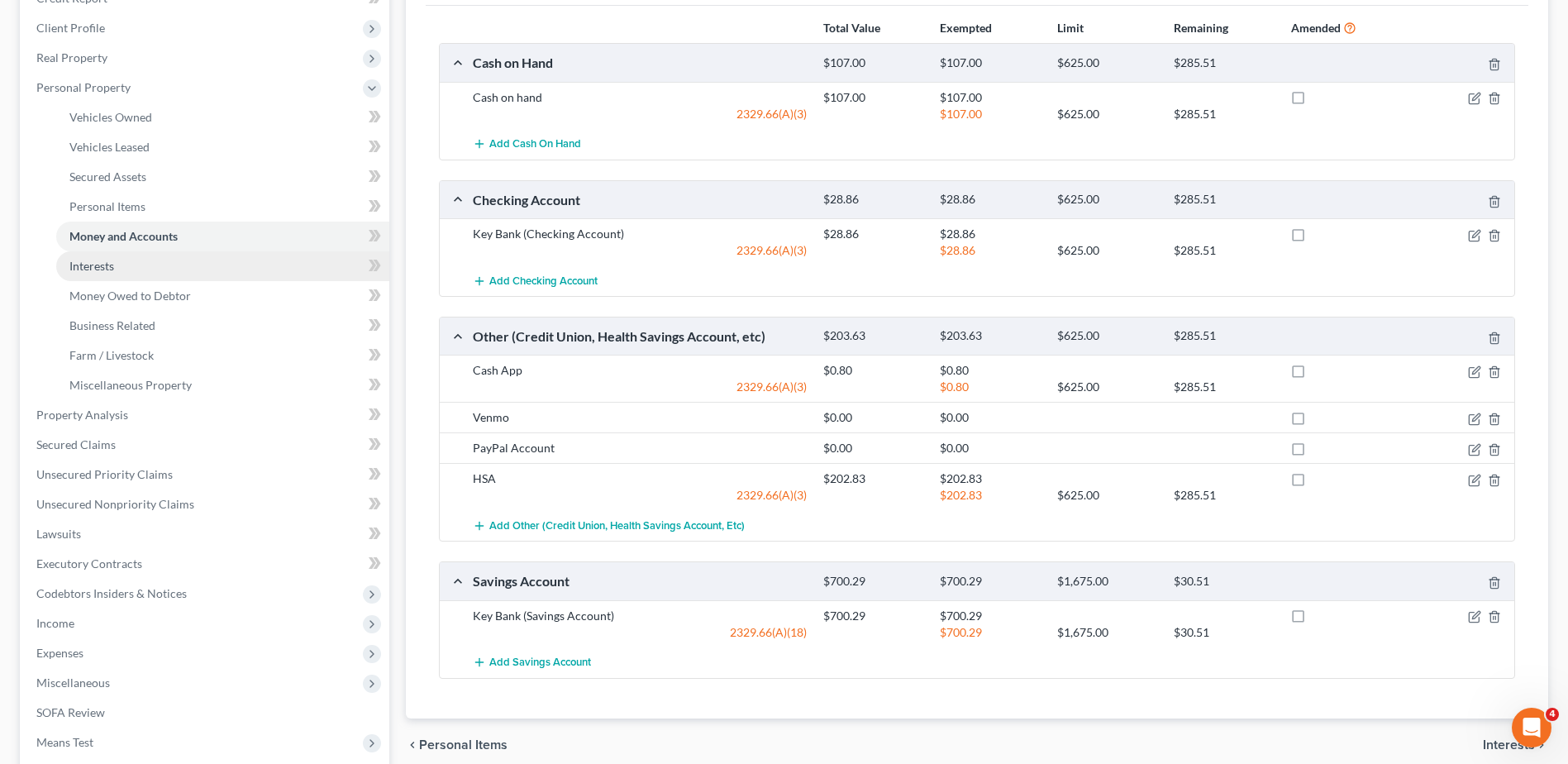
click at [105, 262] on span "Interests" at bounding box center [91, 266] width 45 height 14
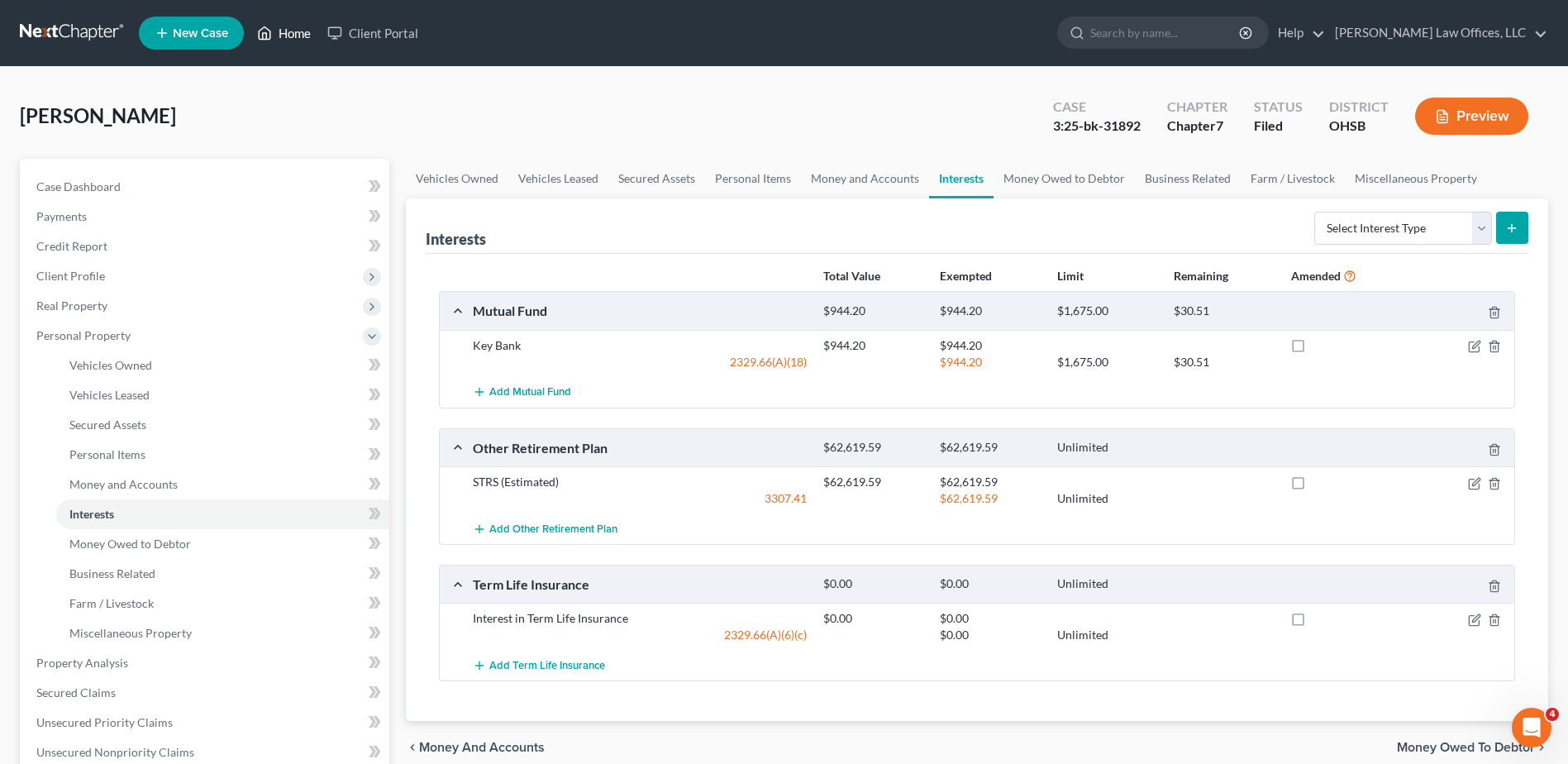
click at [301, 38] on link "Home" at bounding box center [284, 33] width 70 height 30
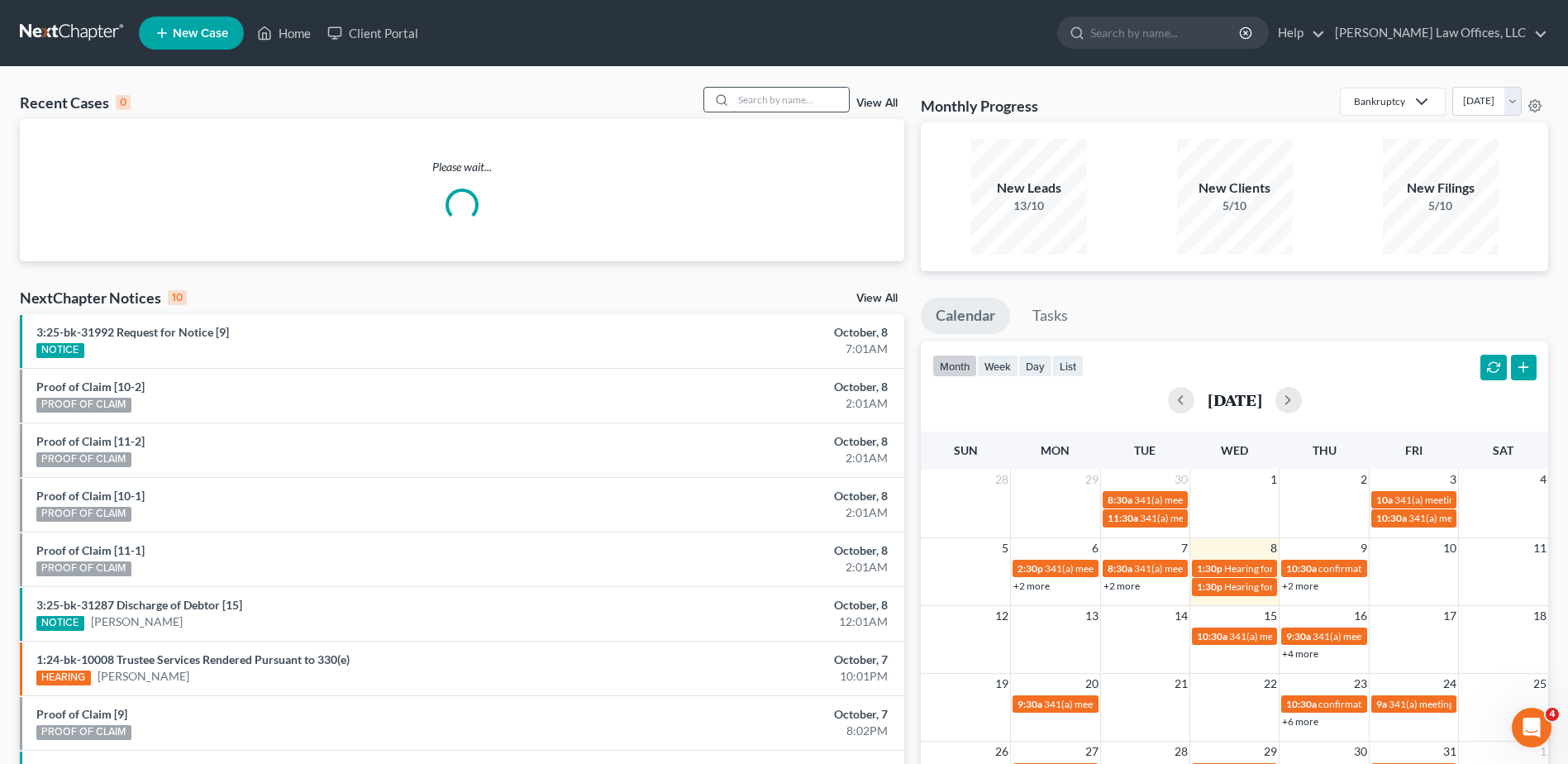
click at [800, 101] on input "search" at bounding box center [790, 99] width 116 height 24
type input "[PERSON_NAME]"
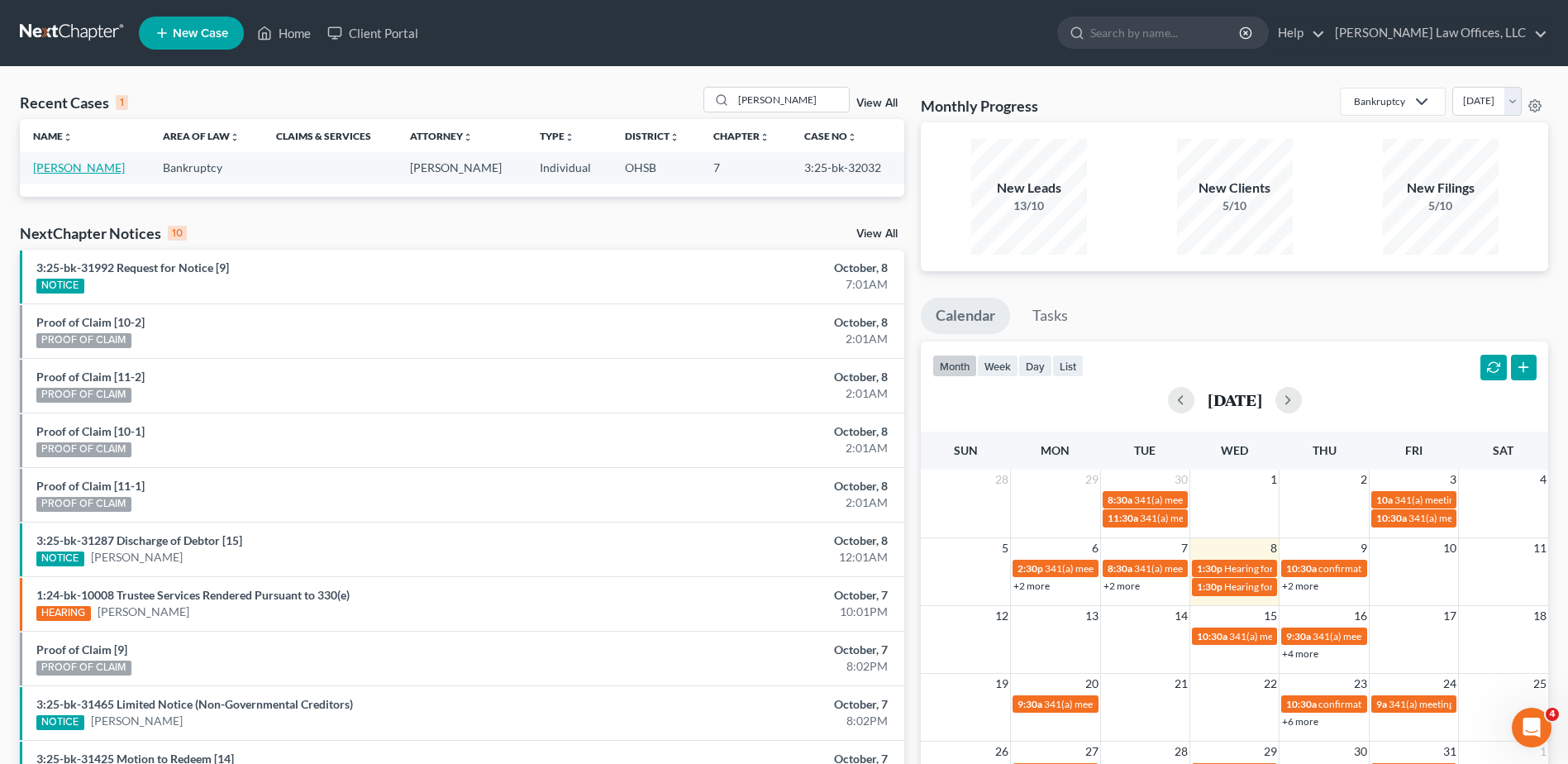
click at [72, 173] on link "[PERSON_NAME]" at bounding box center [78, 168] width 92 height 14
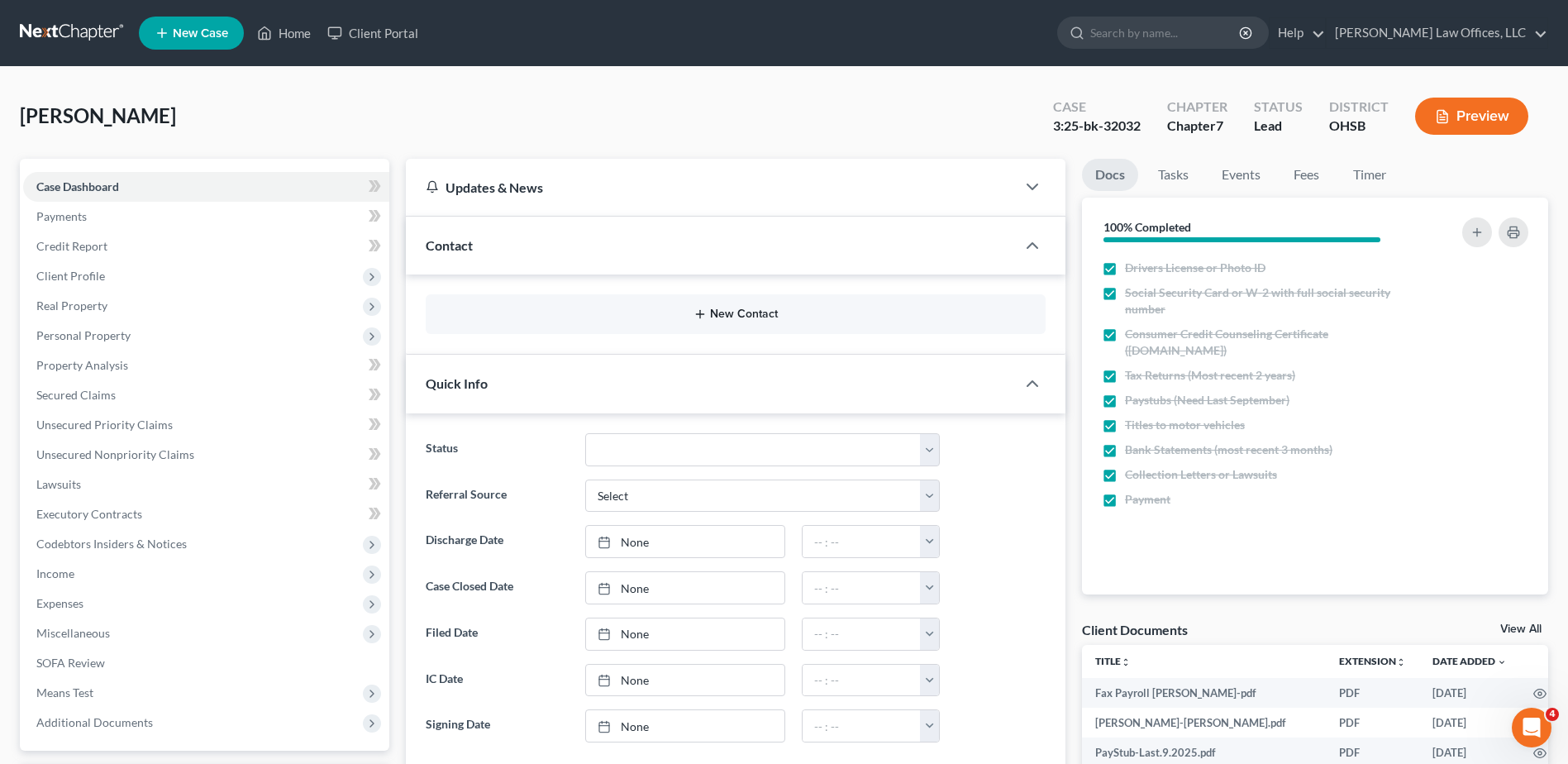
click at [723, 316] on button "New Contact" at bounding box center [736, 314] width 593 height 13
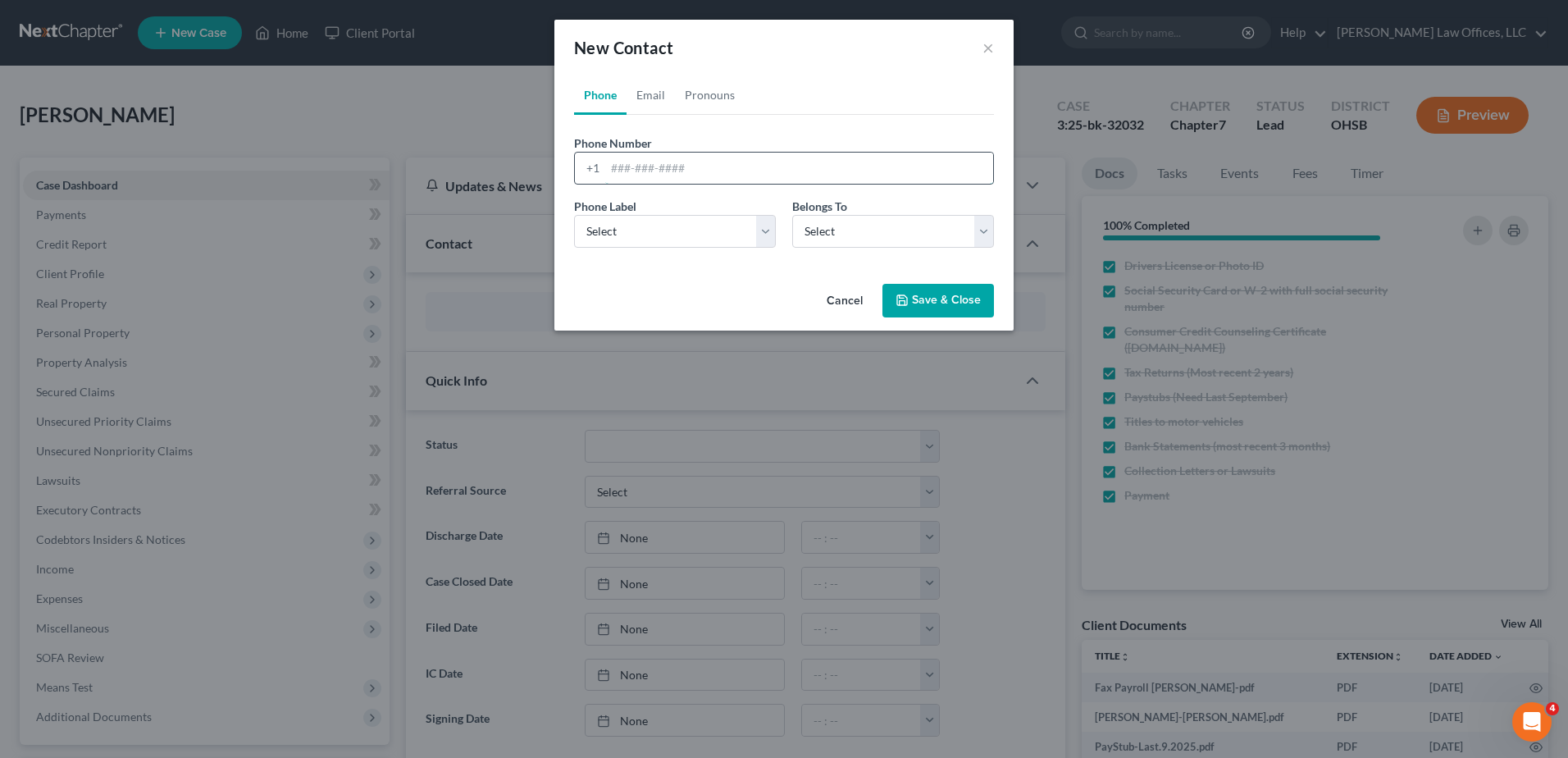
click at [662, 169] on input "tel" at bounding box center [799, 168] width 388 height 32
type input "[PHONE_NUMBER]"
click at [624, 237] on select "Select Mobile Home Work Other" at bounding box center [674, 230] width 202 height 32
select select "0"
click at [574, 215] on select "Select Mobile Home Work Other" at bounding box center [674, 230] width 202 height 32
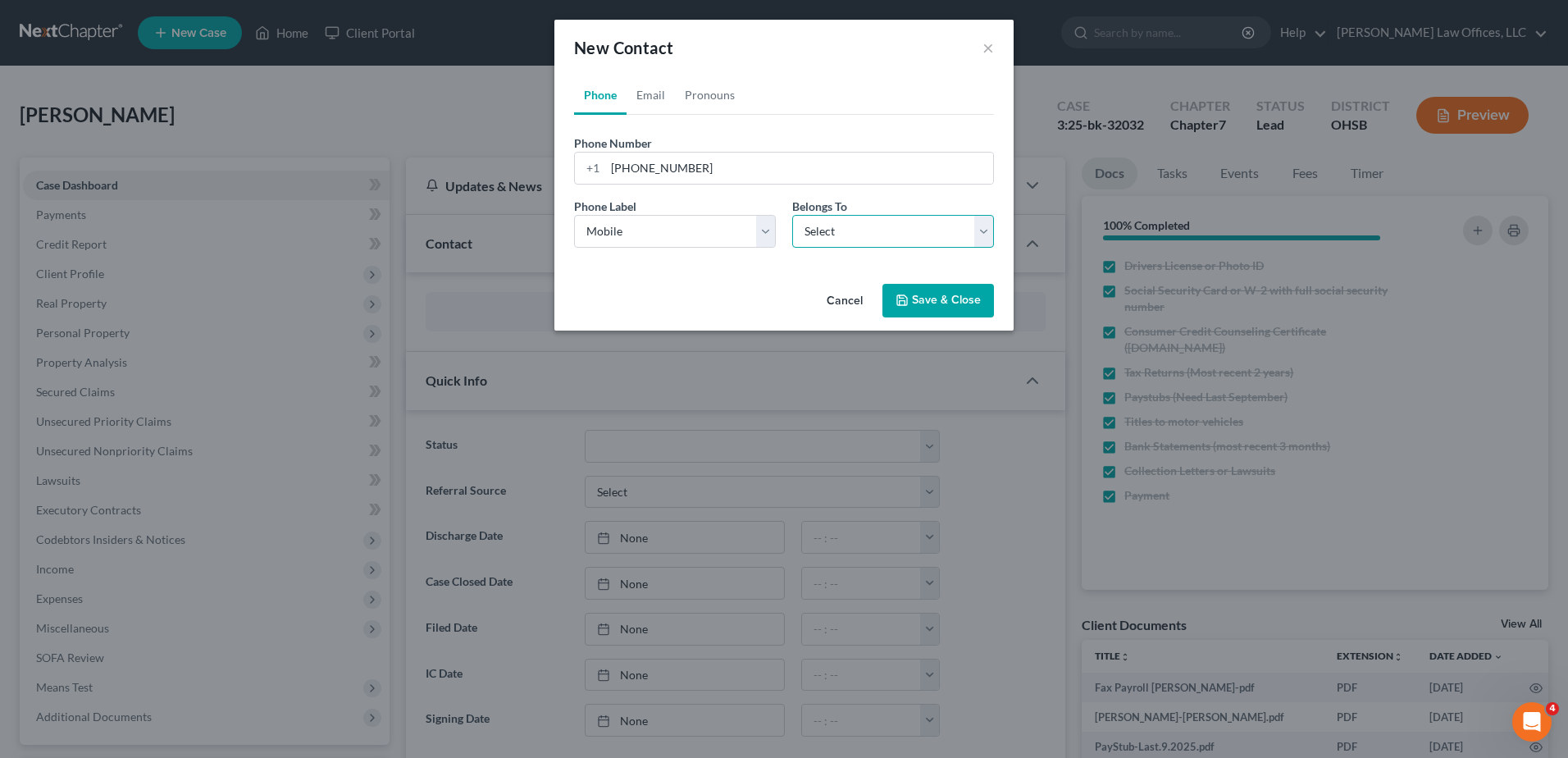
click at [803, 234] on select "Select Client Other" at bounding box center [893, 230] width 202 height 32
select select "0"
click at [792, 215] on select "Select Client Other" at bounding box center [893, 230] width 202 height 32
select select "0"
click at [658, 96] on link "Email" at bounding box center [651, 95] width 48 height 39
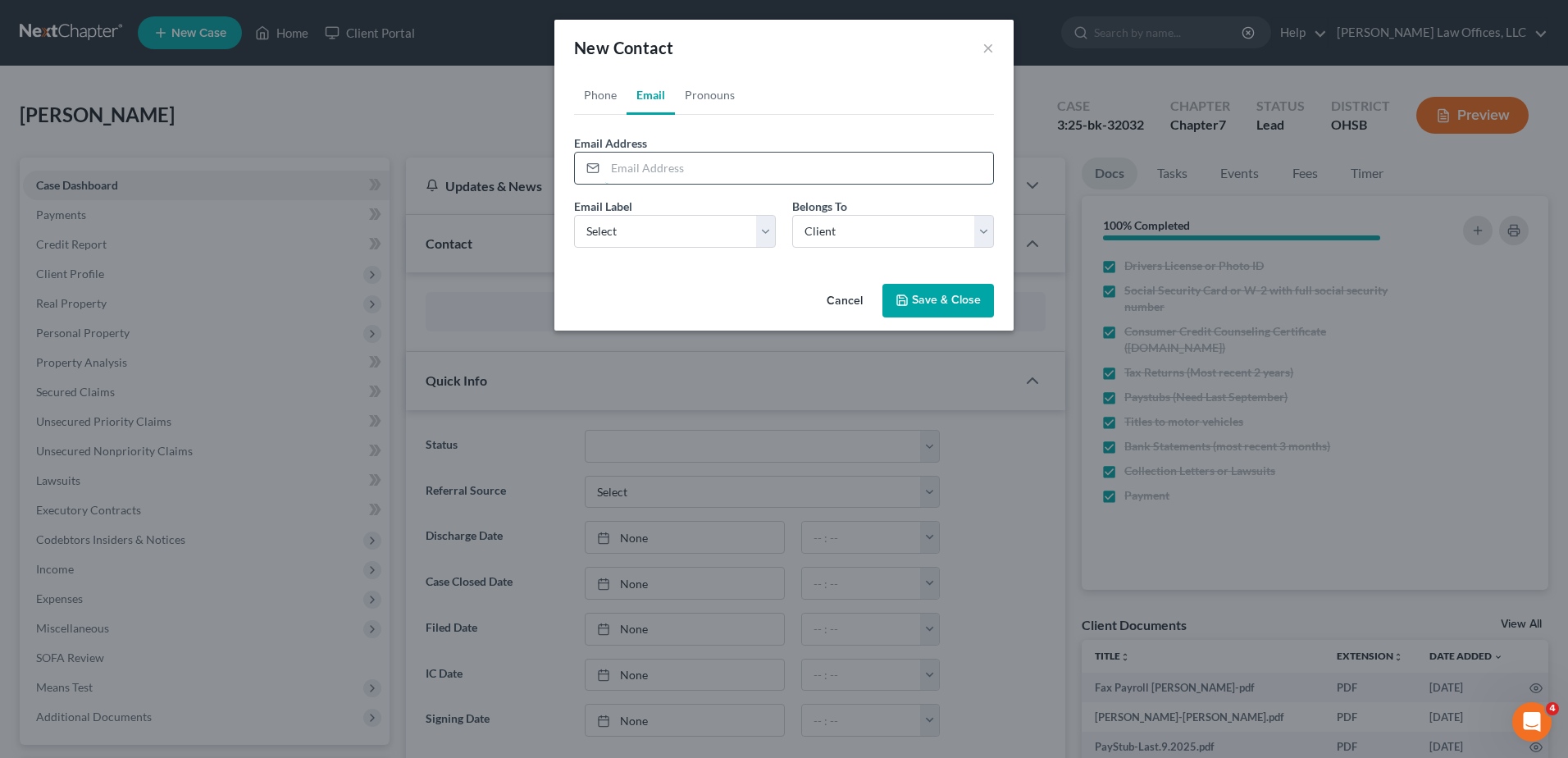
click at [653, 165] on input "email" at bounding box center [799, 168] width 388 height 32
type input "[EMAIL_ADDRESS][DOMAIN_NAME]"
click at [623, 241] on select "Select Home Work Other" at bounding box center [674, 230] width 202 height 32
select select "0"
click at [574, 215] on select "Select Home Work Other" at bounding box center [674, 230] width 202 height 32
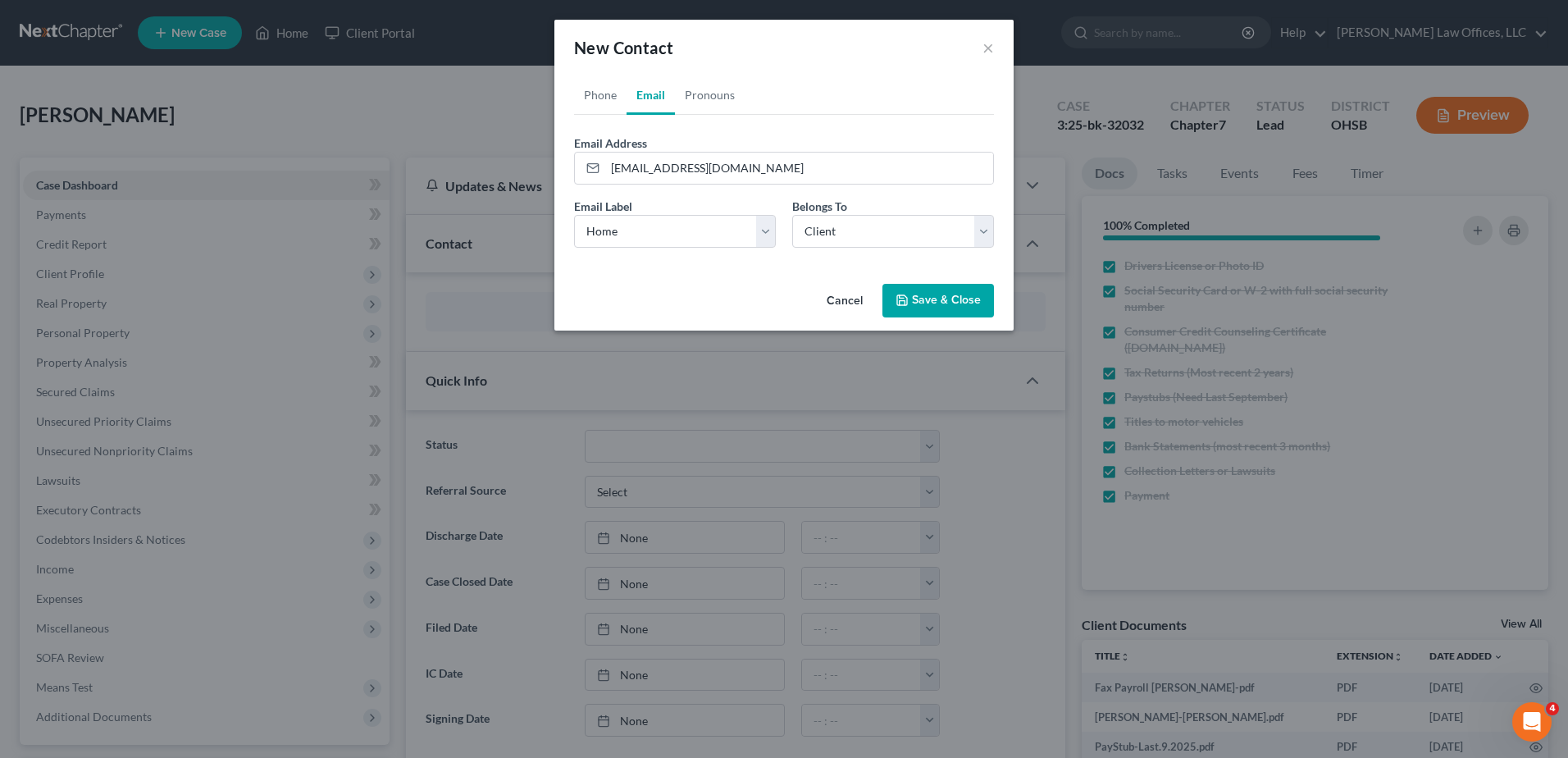
click at [955, 300] on button "Save & Close" at bounding box center [938, 300] width 111 height 34
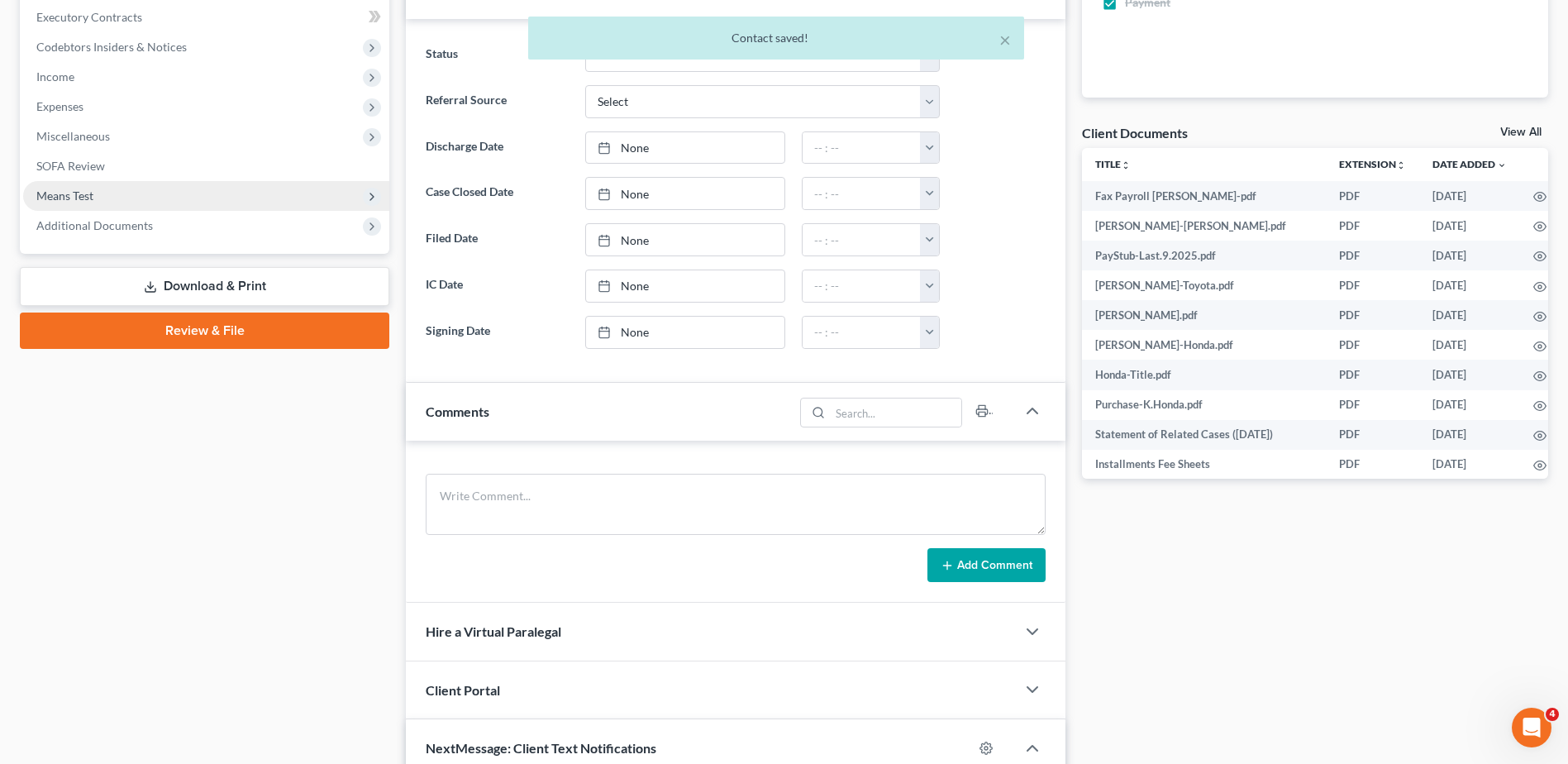
scroll to position [496, 0]
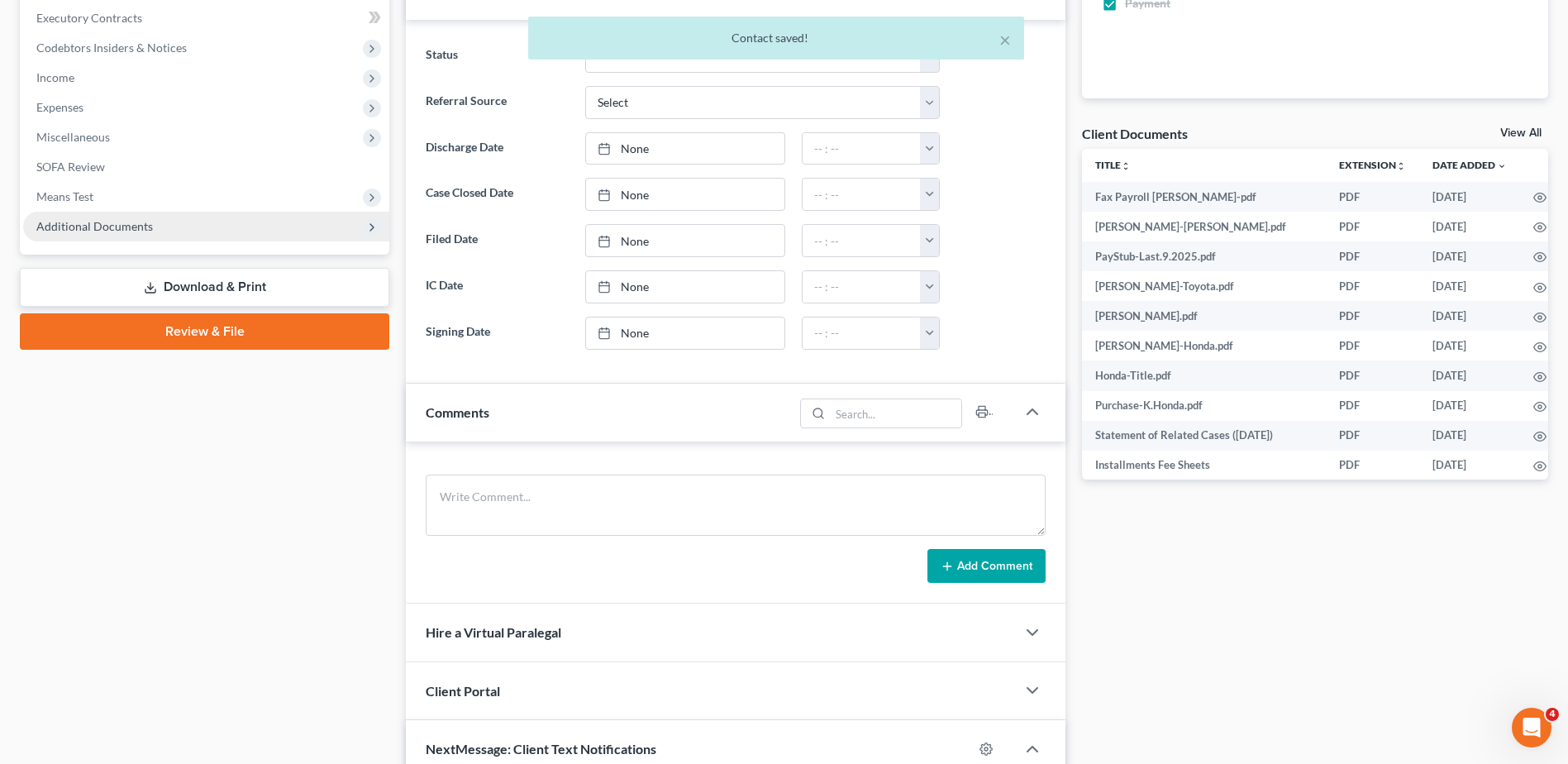
click at [112, 226] on span "Additional Documents" at bounding box center [95, 226] width 117 height 14
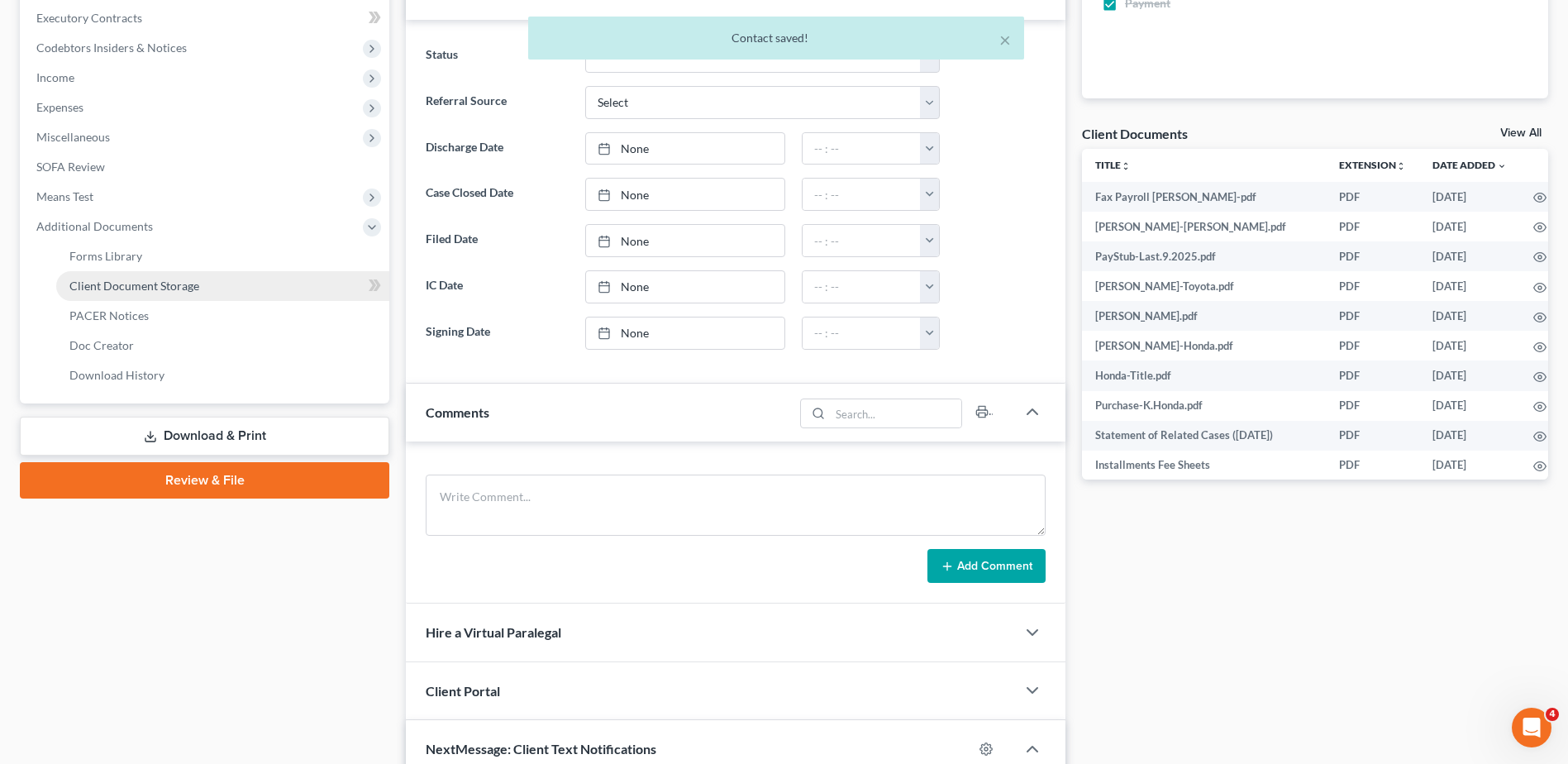
click at [133, 286] on span "Client Document Storage" at bounding box center [134, 286] width 130 height 14
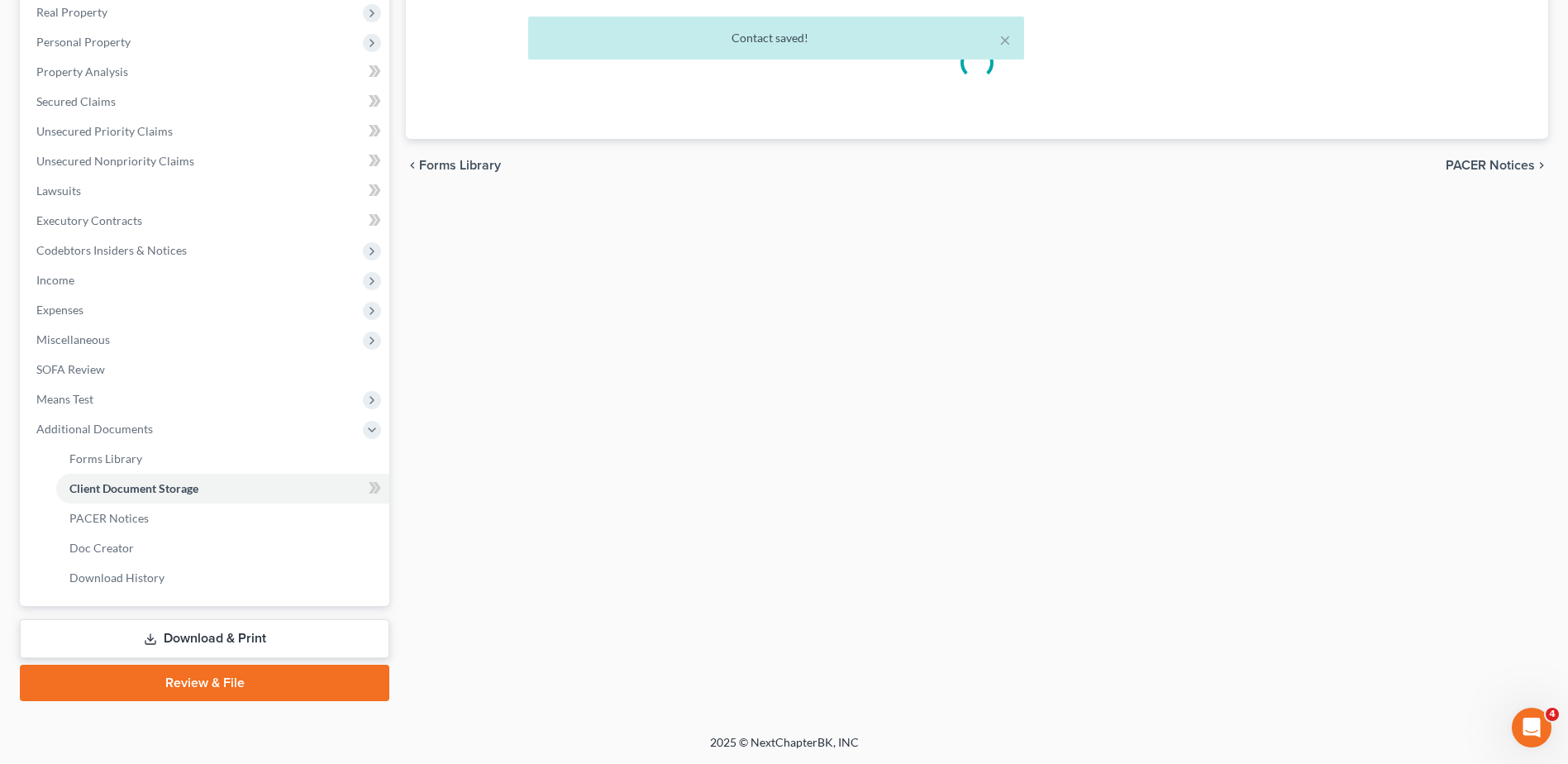
scroll to position [251, 0]
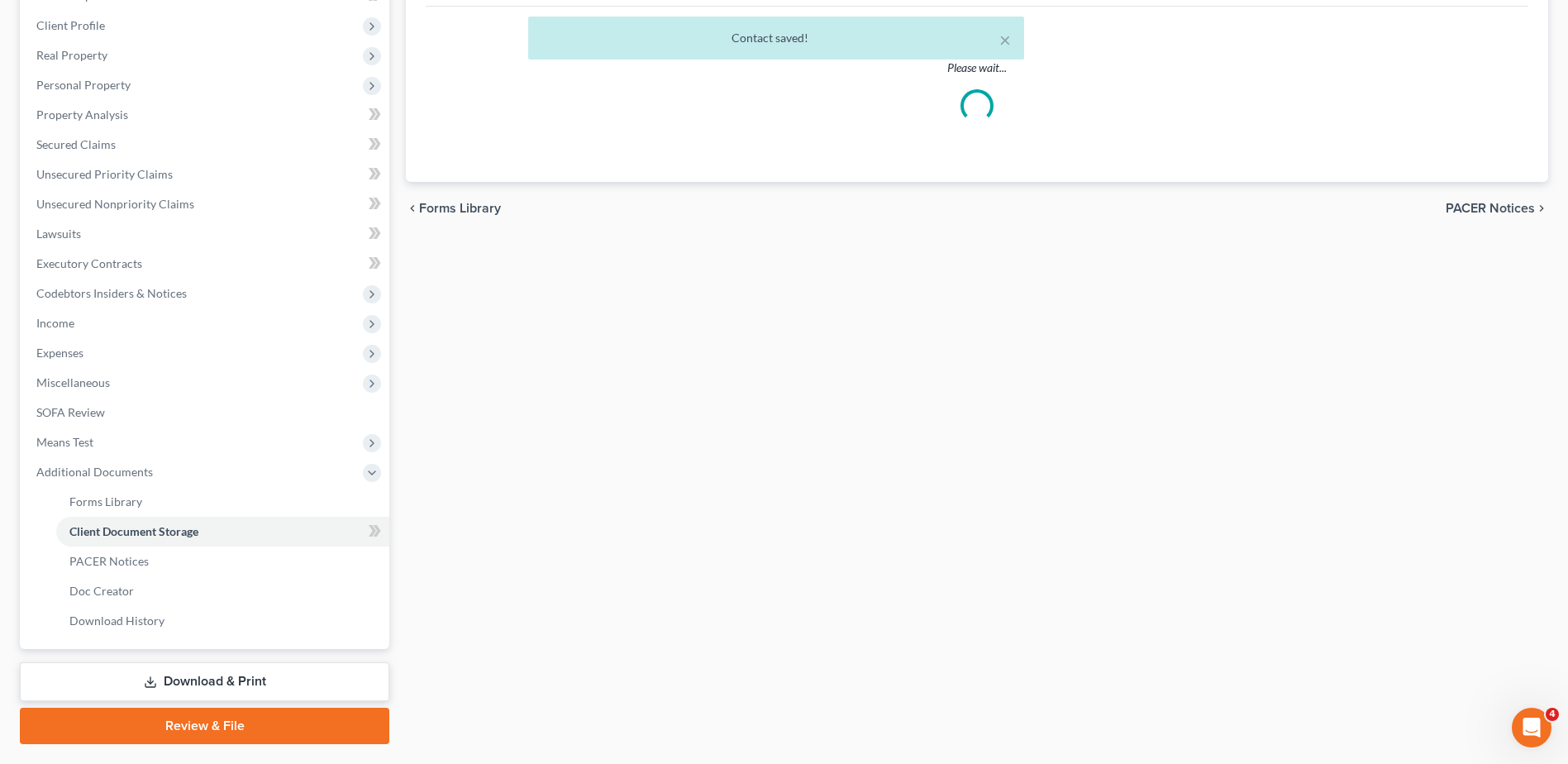
select select "7"
select select "37"
select select "52"
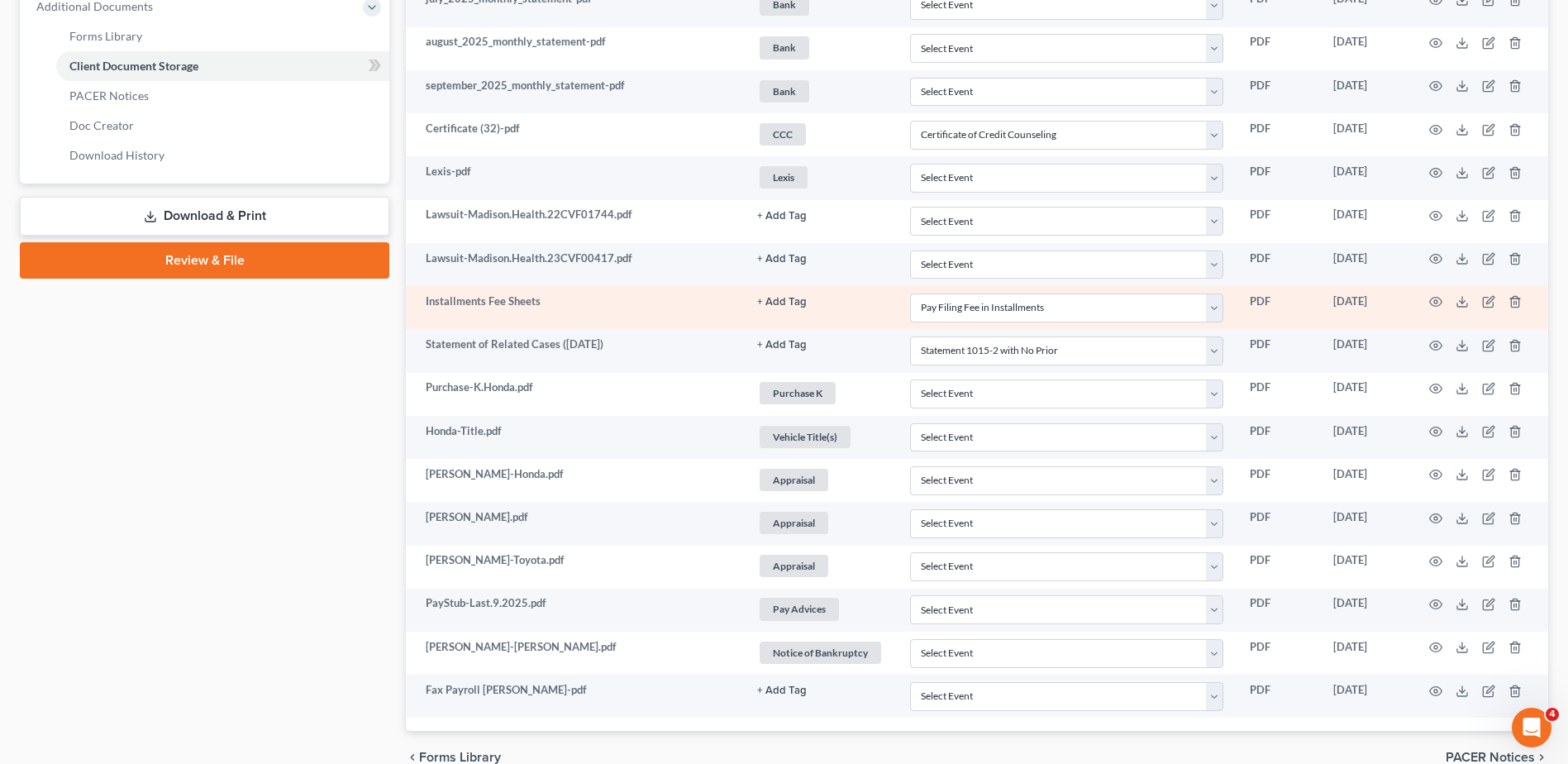
scroll to position [799, 0]
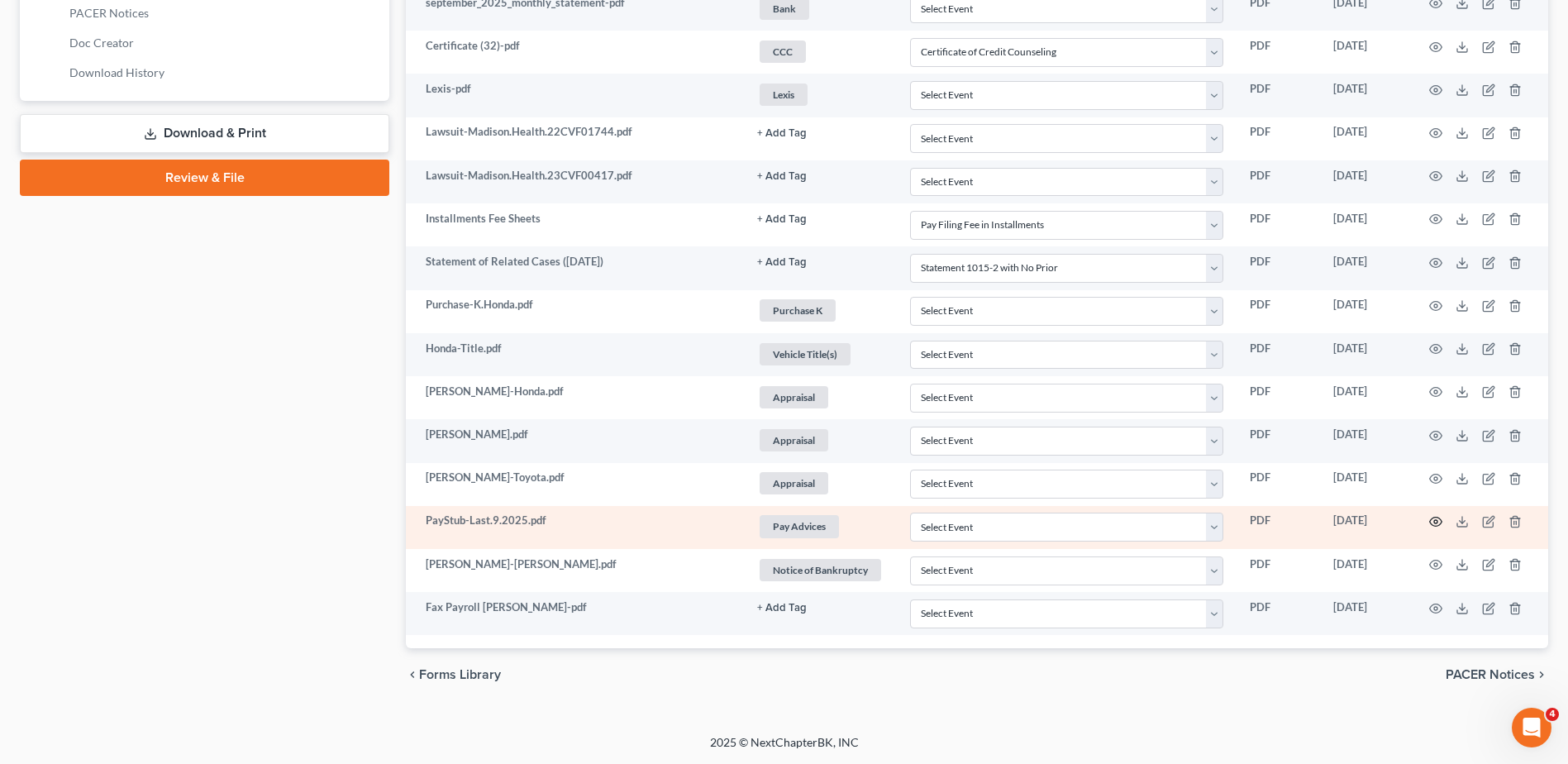
click at [1439, 520] on icon "button" at bounding box center [1435, 521] width 13 height 13
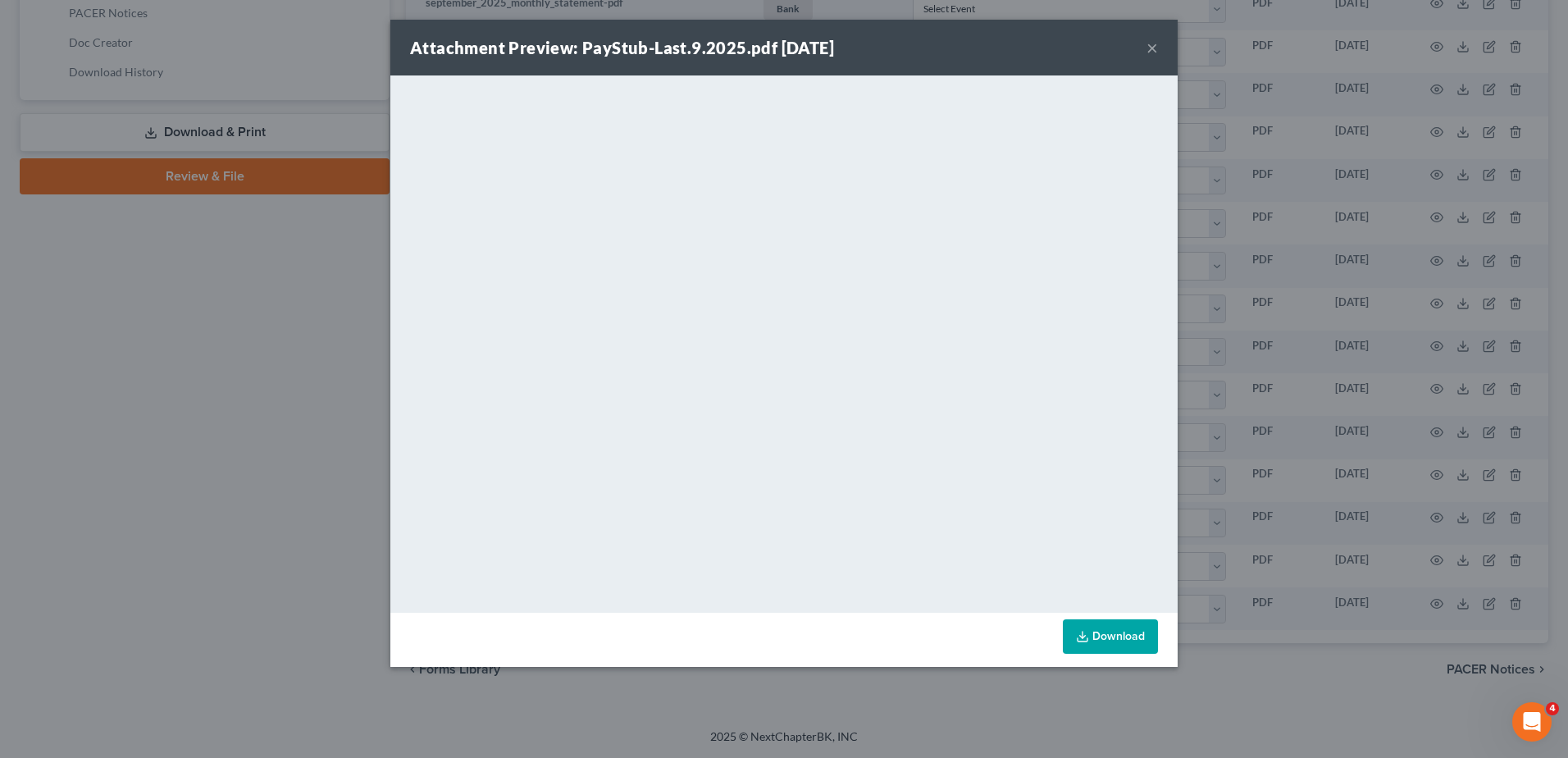
click at [1152, 49] on button "×" at bounding box center [1153, 47] width 12 height 20
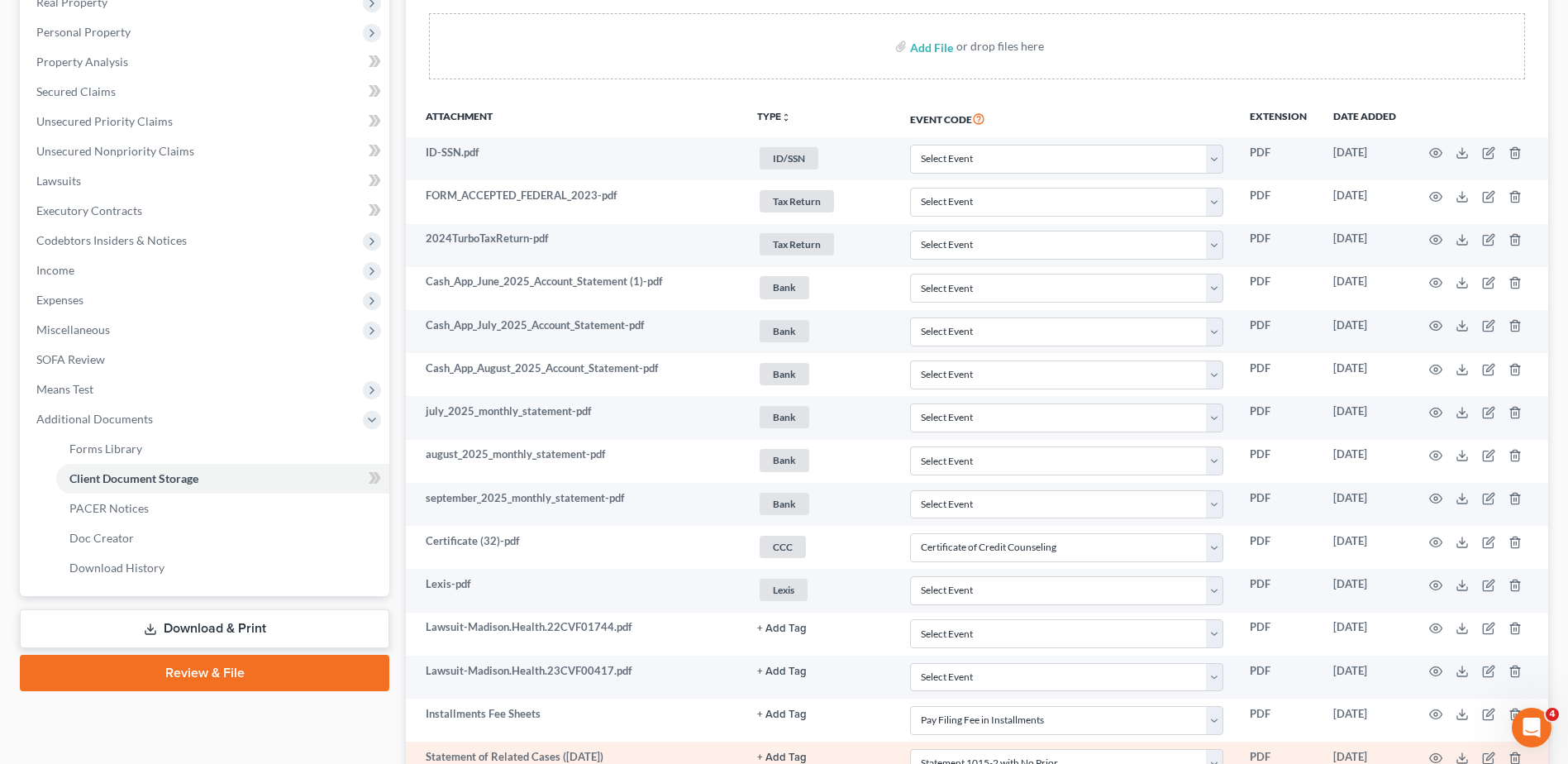
scroll to position [303, 0]
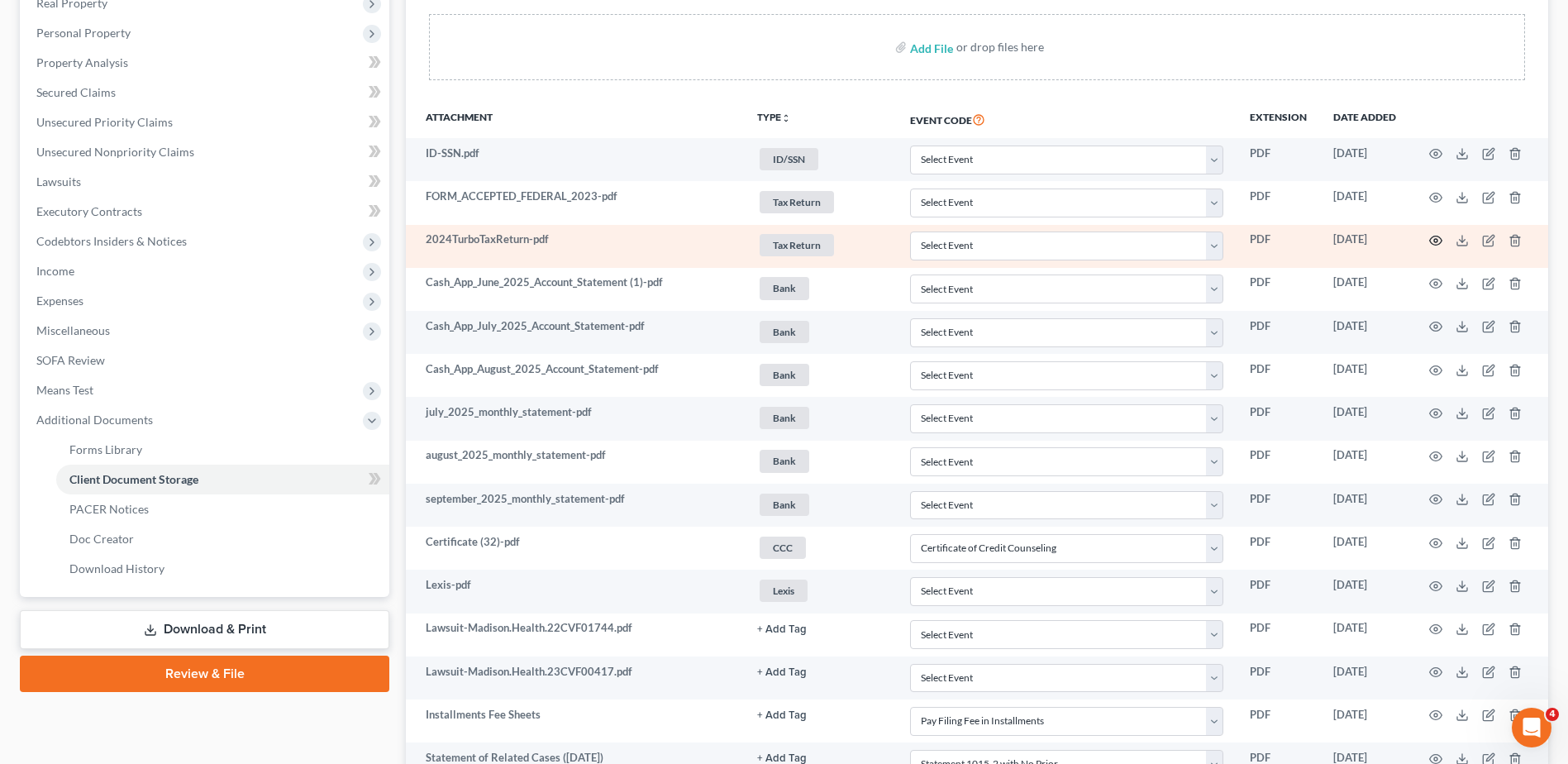
click at [1432, 240] on icon "button" at bounding box center [1435, 240] width 13 height 13
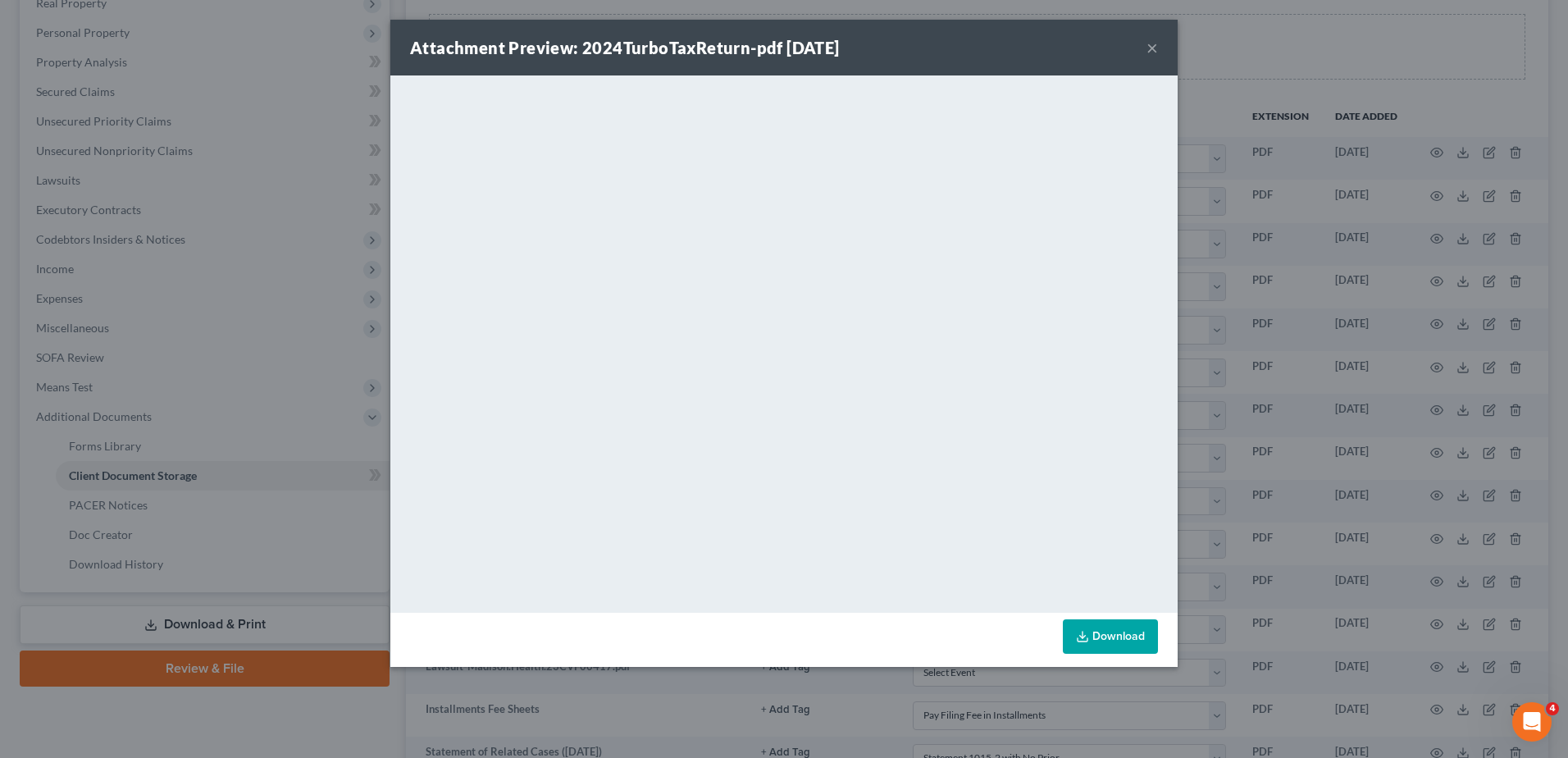
click at [1151, 46] on button "×" at bounding box center [1153, 47] width 12 height 20
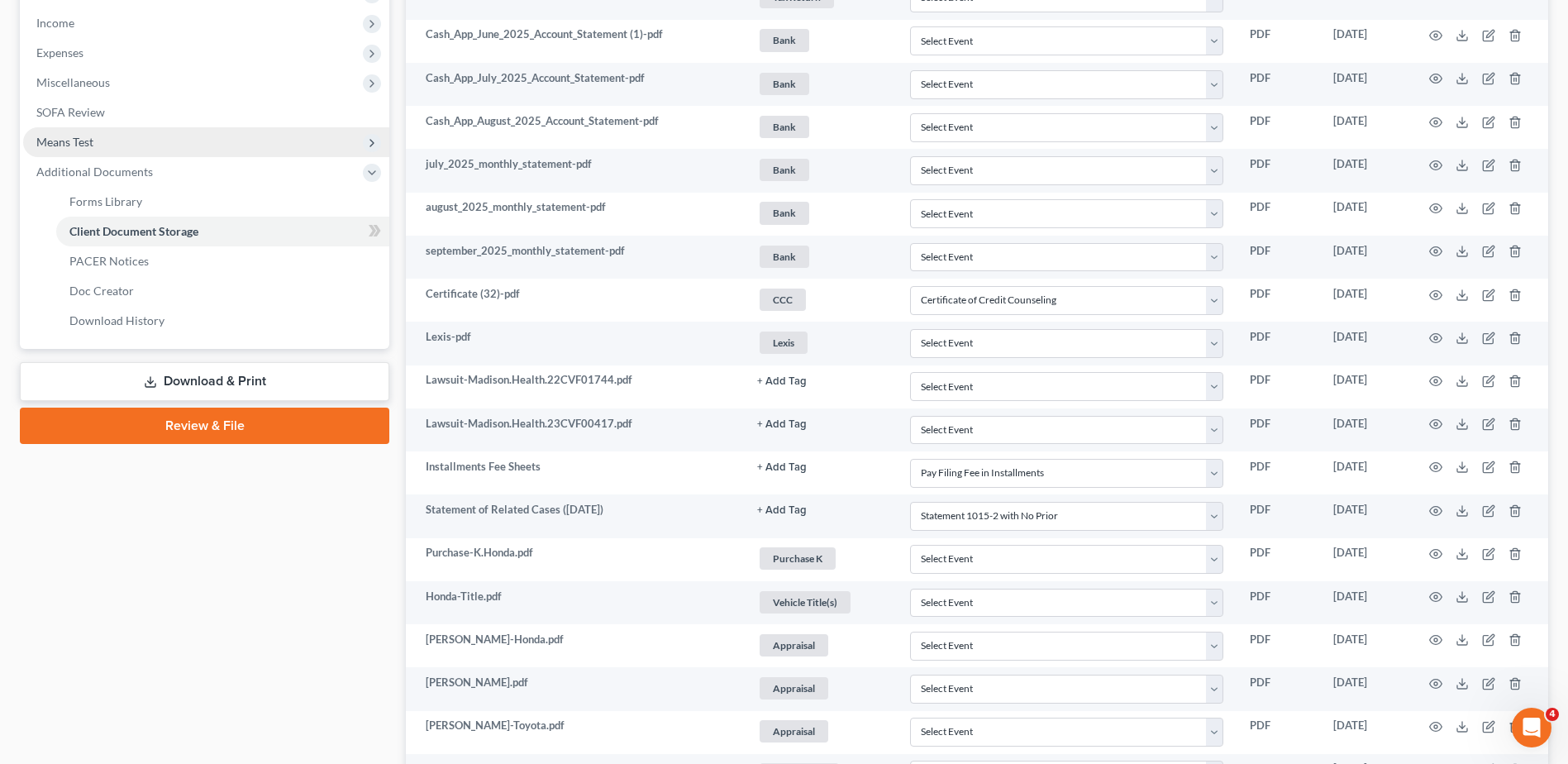
scroll to position [0, 0]
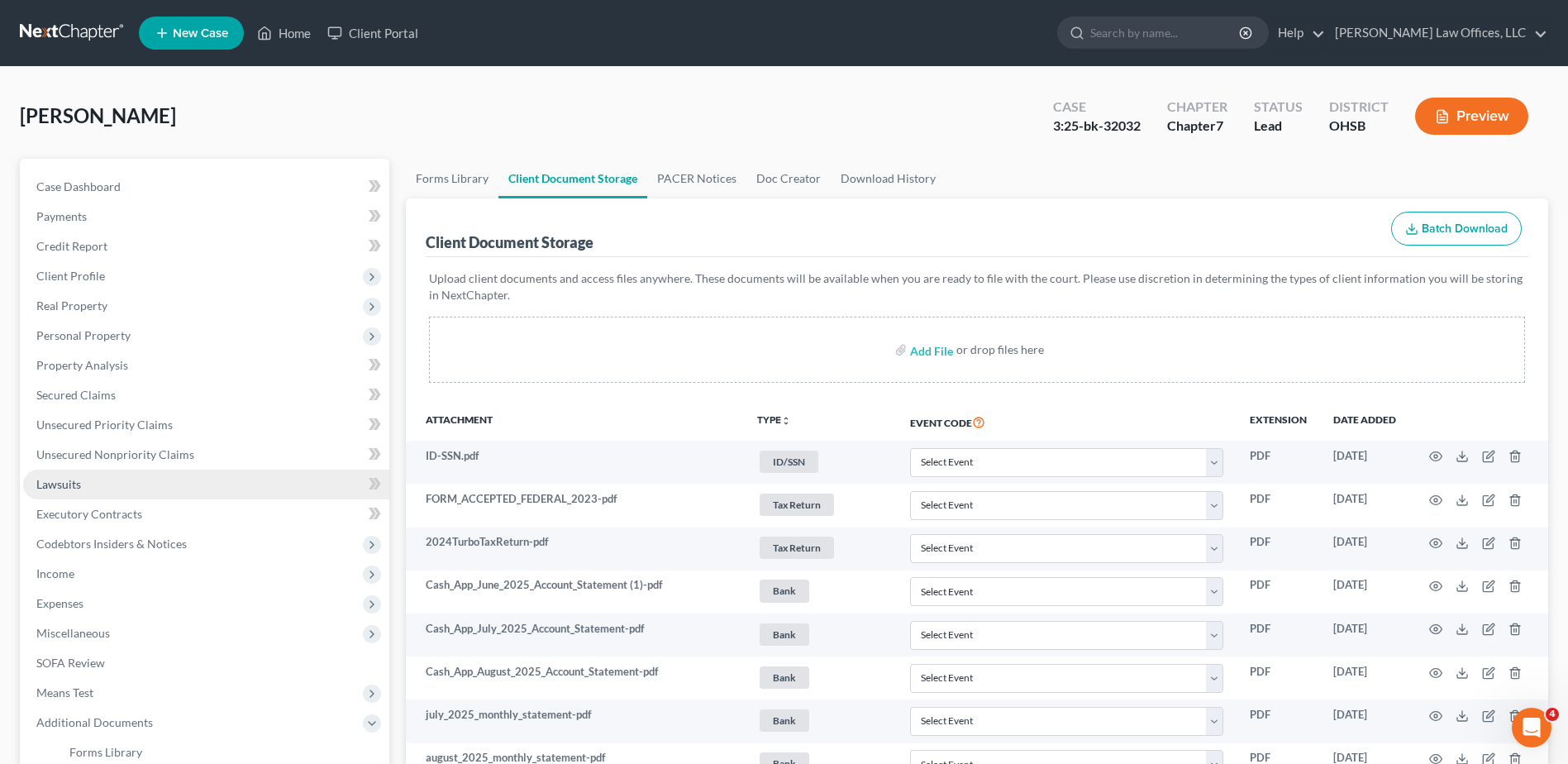
click at [85, 480] on link "Lawsuits" at bounding box center [205, 484] width 366 height 30
